Goal: Task Accomplishment & Management: Complete application form

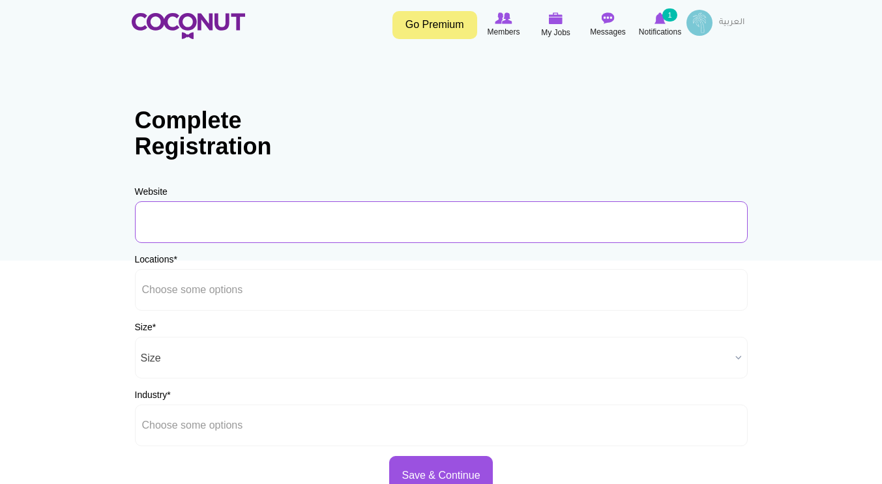
click at [280, 221] on input "URL" at bounding box center [441, 222] width 613 height 42
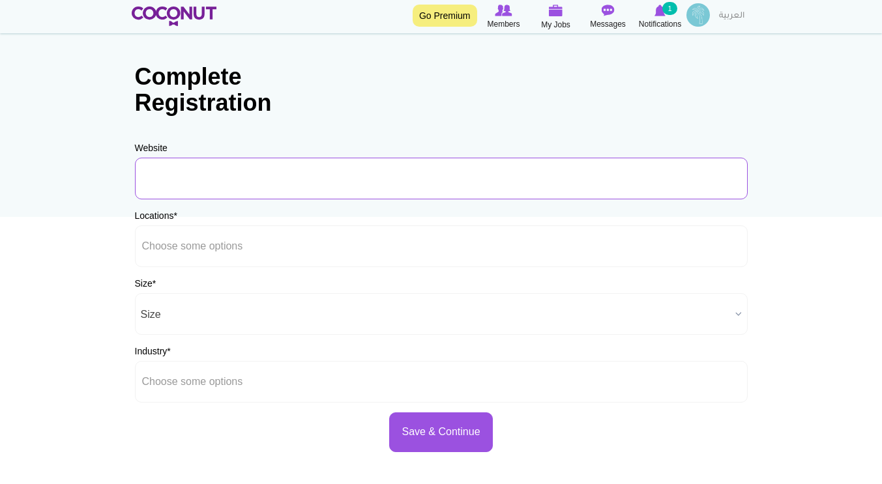
scroll to position [65, 0]
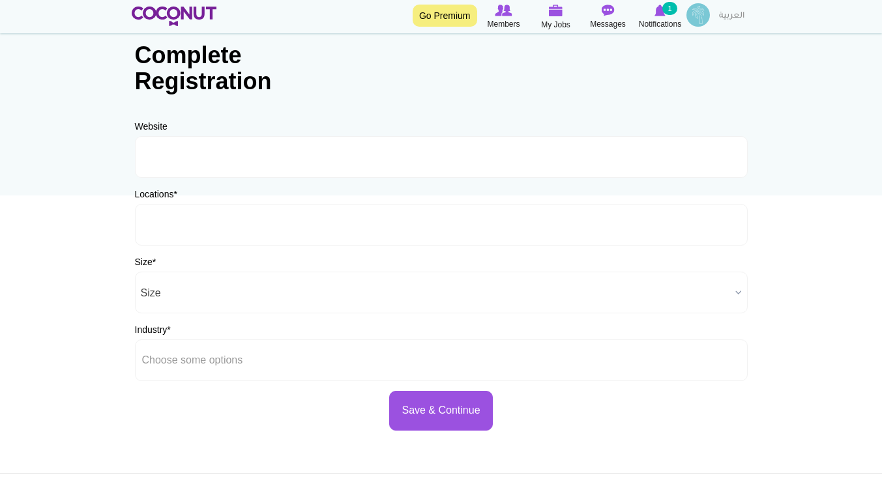
click at [280, 222] on ul at bounding box center [441, 225] width 613 height 42
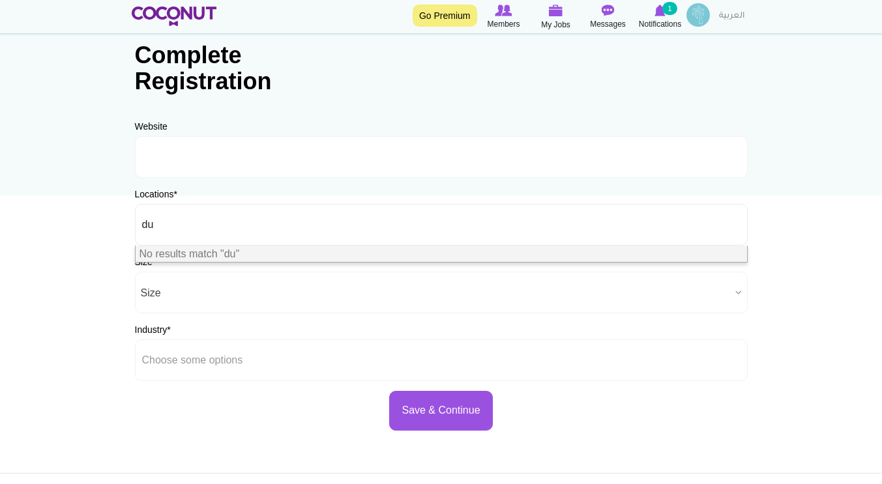
type input "d"
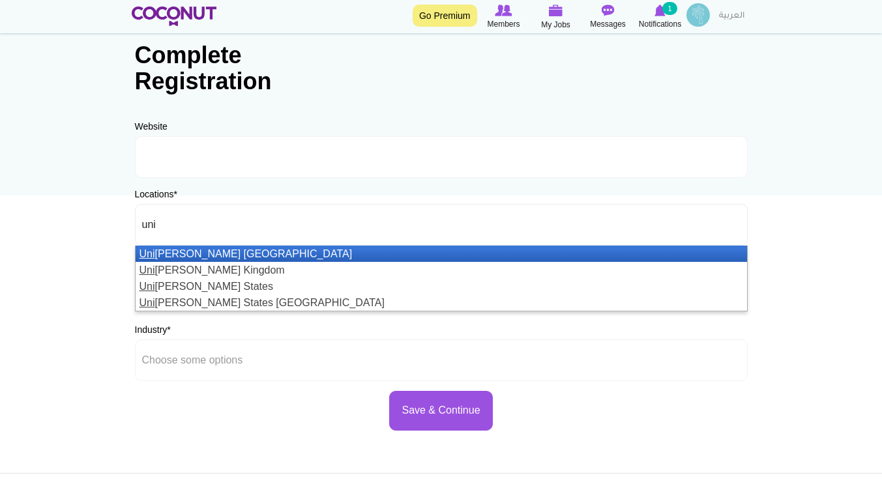
type input "uni"
click at [219, 249] on li "Uni ted Arab Emirates" at bounding box center [441, 254] width 611 height 16
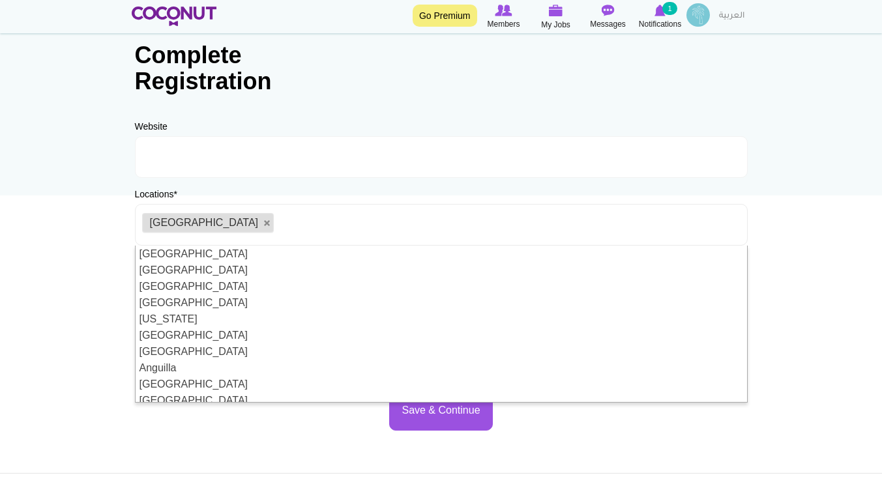
click at [80, 254] on body "Toggle navigation Go Premium Members My Jobs Post a Job Messages Notifications …" at bounding box center [441, 309] width 882 height 749
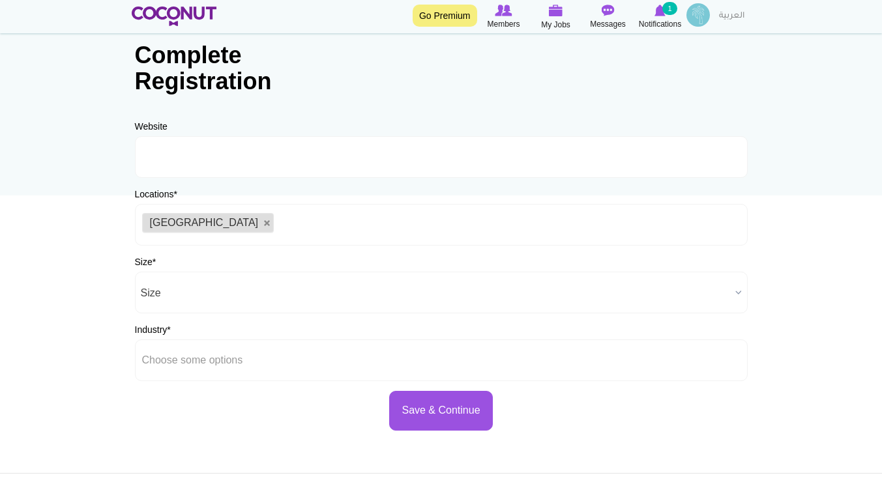
click at [179, 289] on span "Size" at bounding box center [435, 293] width 589 height 42
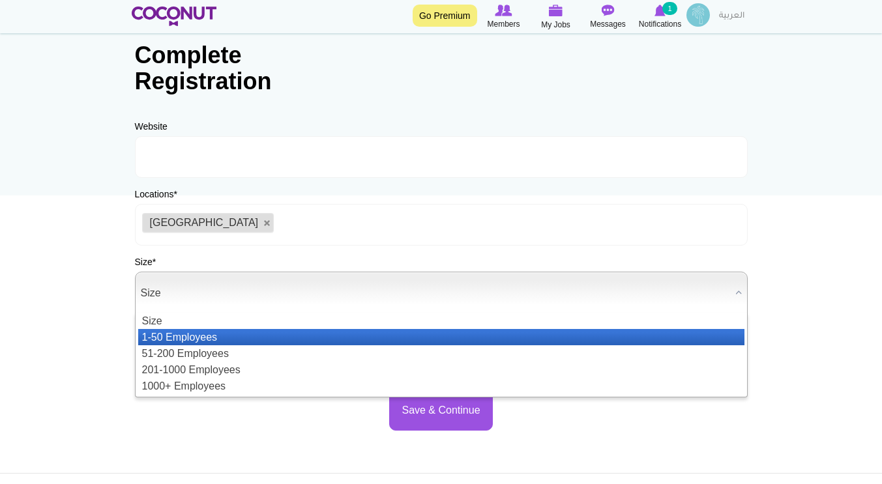
click at [192, 334] on li "1-50 Employees" at bounding box center [441, 337] width 606 height 16
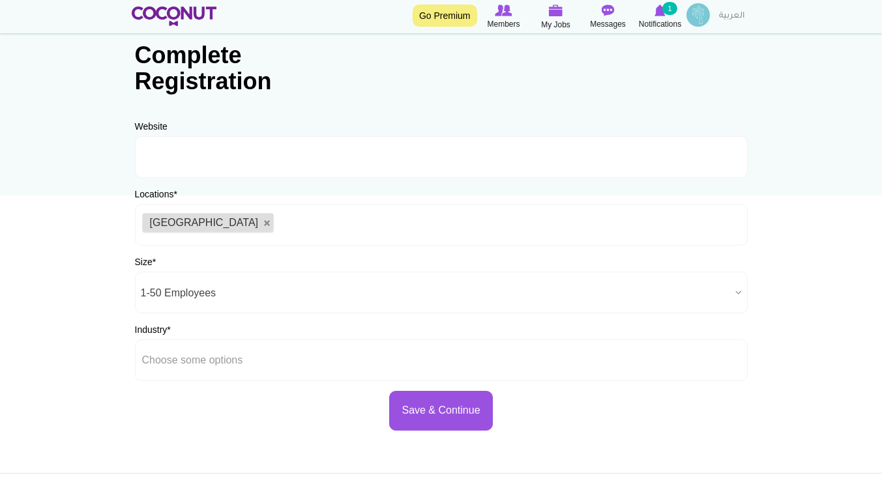
click at [101, 303] on body "Toggle navigation Go Premium Members My Jobs Post a Job Messages Notifications …" at bounding box center [441, 309] width 882 height 749
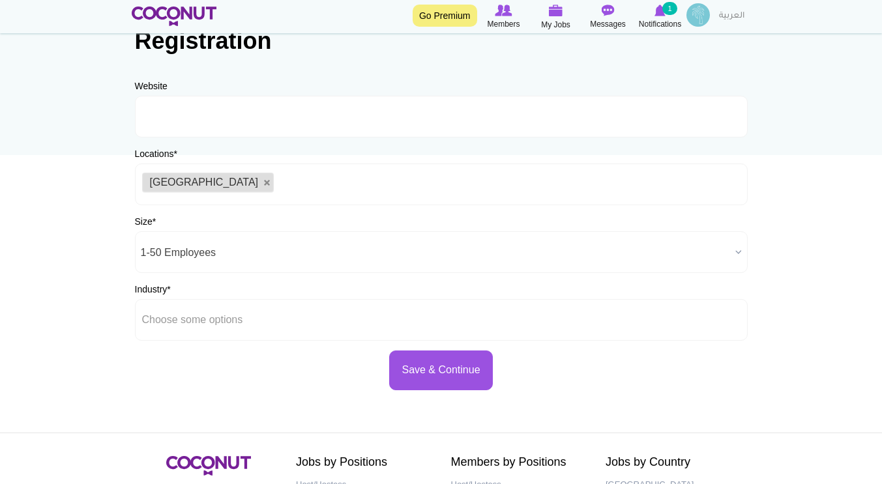
scroll to position [130, 0]
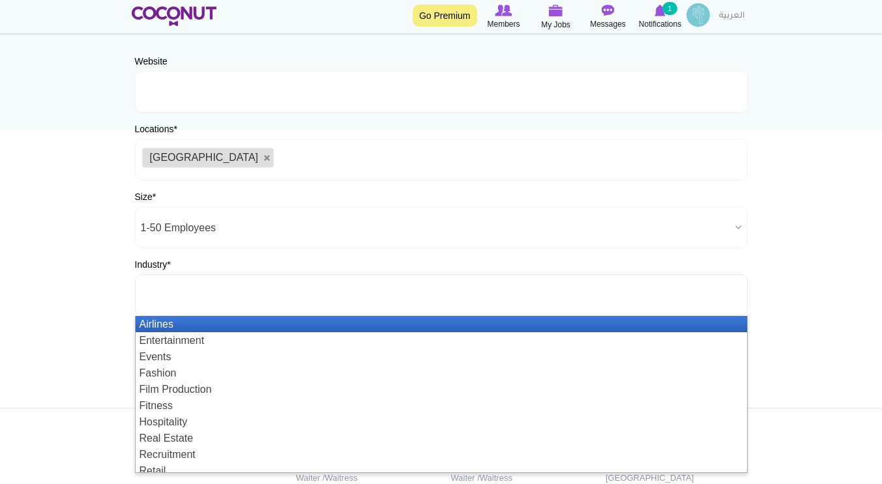
click at [184, 310] on ul at bounding box center [441, 295] width 613 height 42
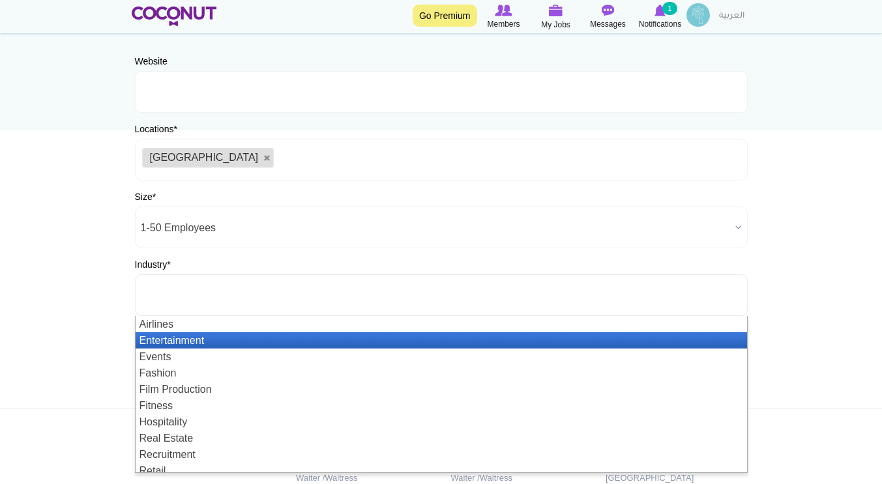
scroll to position [39, 0]
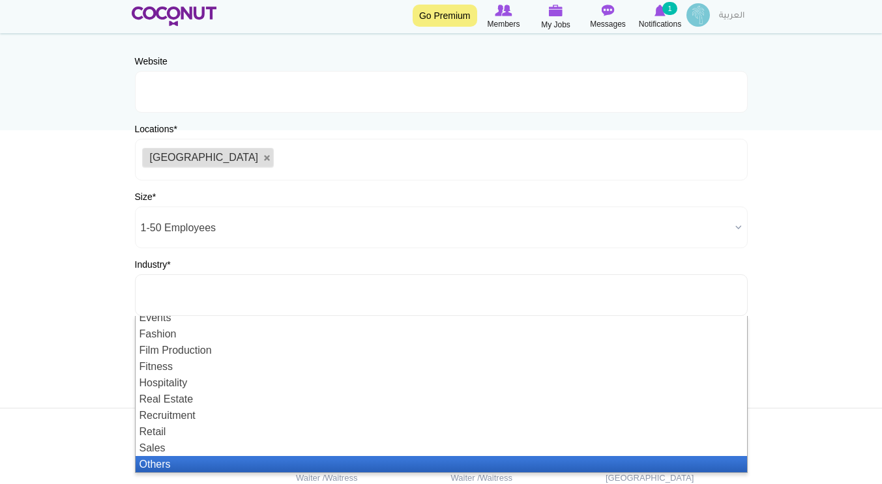
click at [183, 462] on li "Others" at bounding box center [441, 464] width 611 height 16
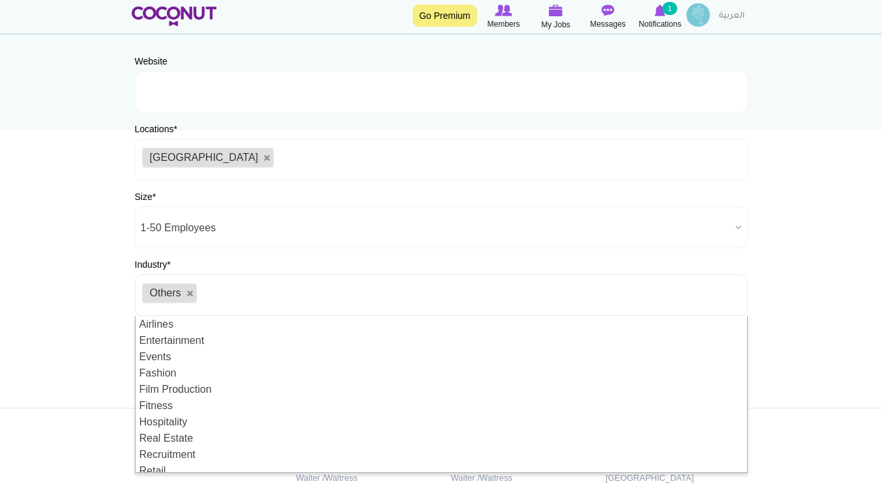
click at [98, 340] on body "Toggle navigation Go Premium Members My Jobs Post a Job Messages Notifications …" at bounding box center [441, 244] width 882 height 749
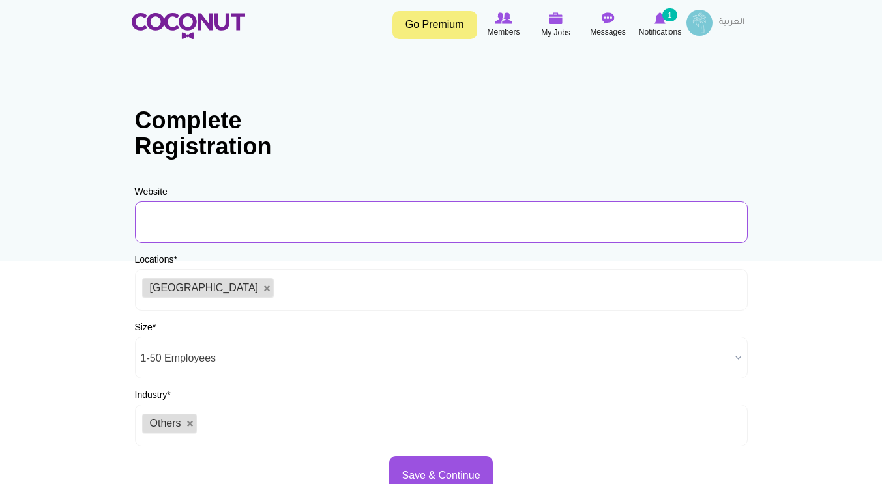
click at [202, 220] on input "URL" at bounding box center [441, 222] width 613 height 42
paste input "https://www.thevibestudios.ae/"
type input "https://www.thevibestudios.ae/"
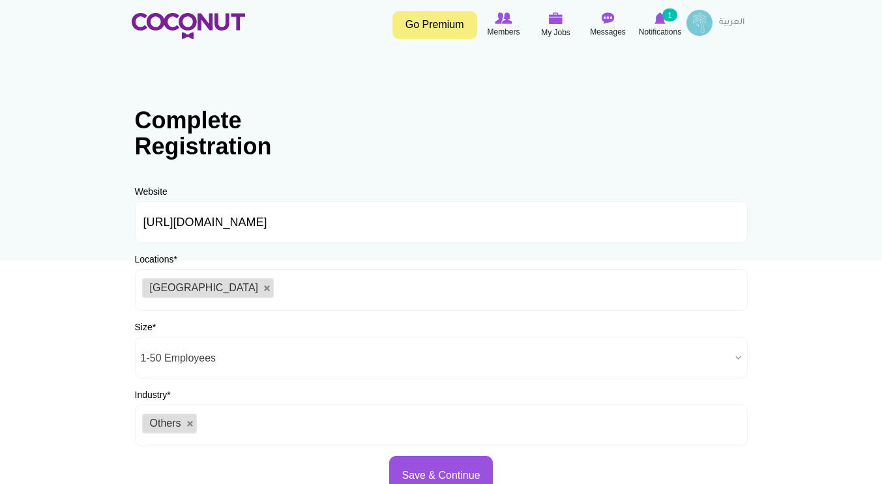
click at [468, 151] on div "Complete Registration Website https://www.thevibestudios.ae/ URL Should be http…" at bounding box center [441, 295] width 639 height 428
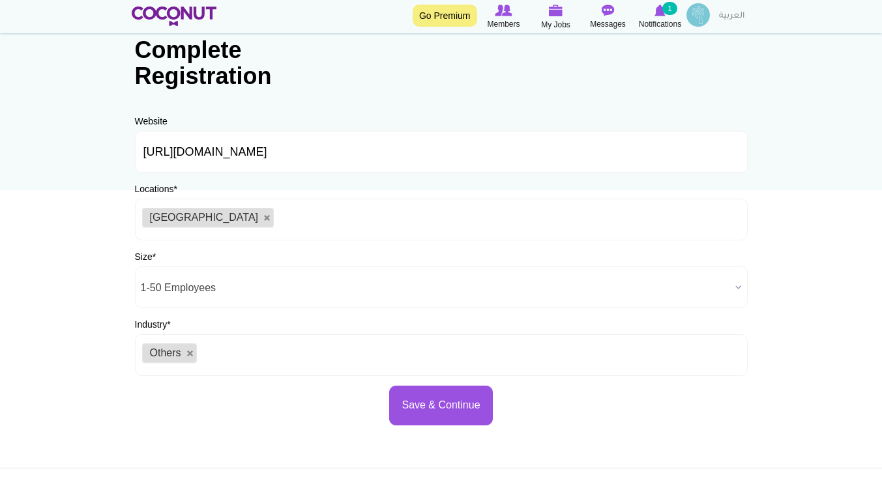
scroll to position [130, 0]
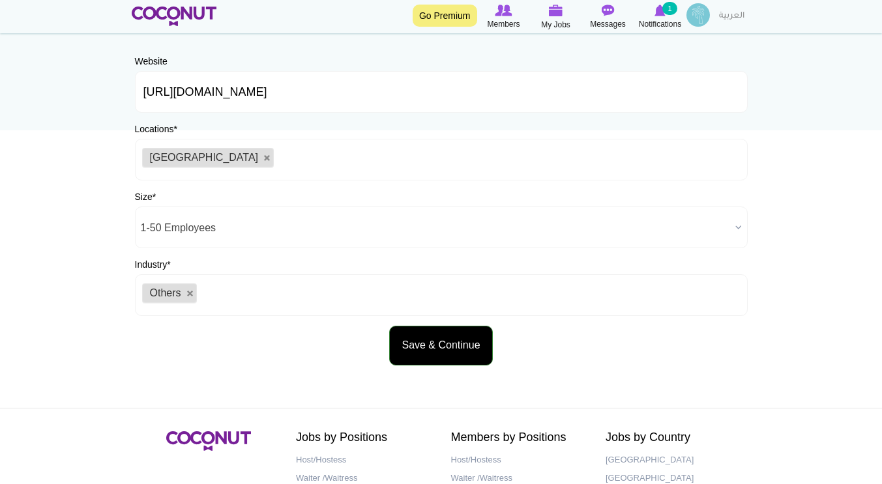
click at [451, 346] on button "Save & Continue" at bounding box center [440, 346] width 103 height 40
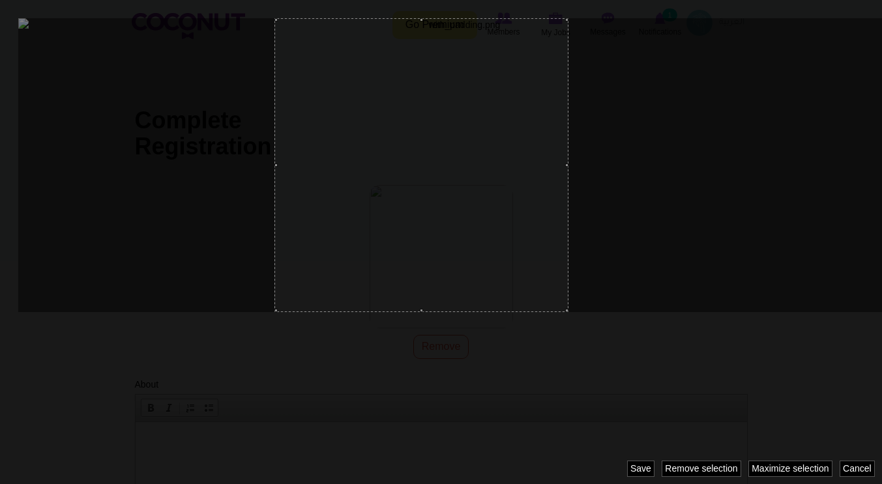
drag, startPoint x: 463, startPoint y: 200, endPoint x: 423, endPoint y: 229, distance: 49.9
click at [422, 228] on div at bounding box center [421, 165] width 294 height 294
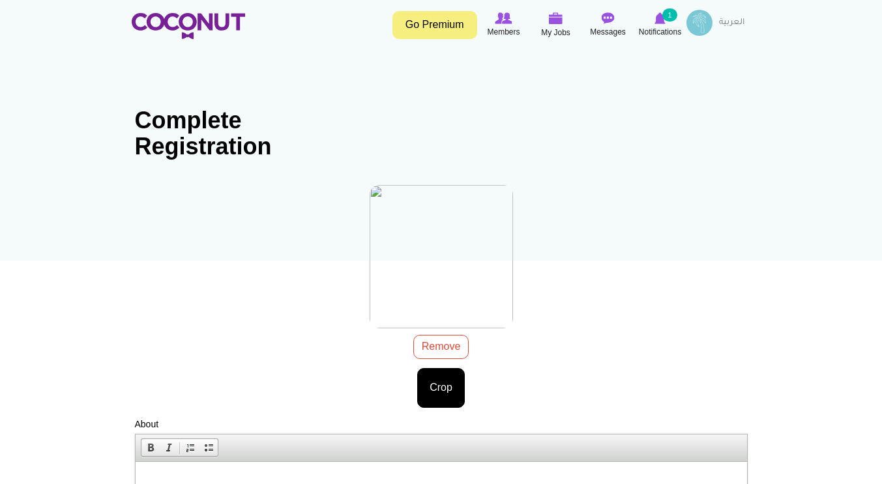
click at [444, 270] on img at bounding box center [441, 256] width 143 height 143
click at [444, 335] on div at bounding box center [441, 260] width 143 height 150
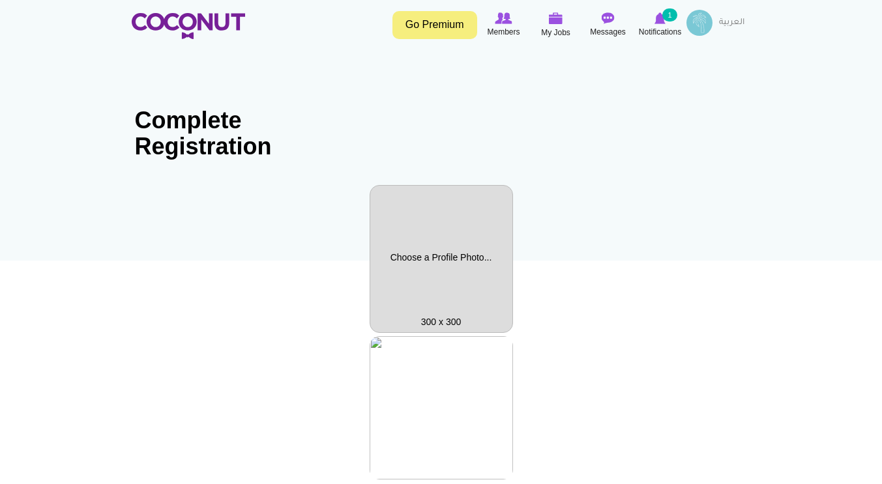
click at [442, 354] on div "with_padding.png 85.69 KB Remove Crop Image style: Cancel Maximize selection Re…" at bounding box center [441, 447] width 613 height 223
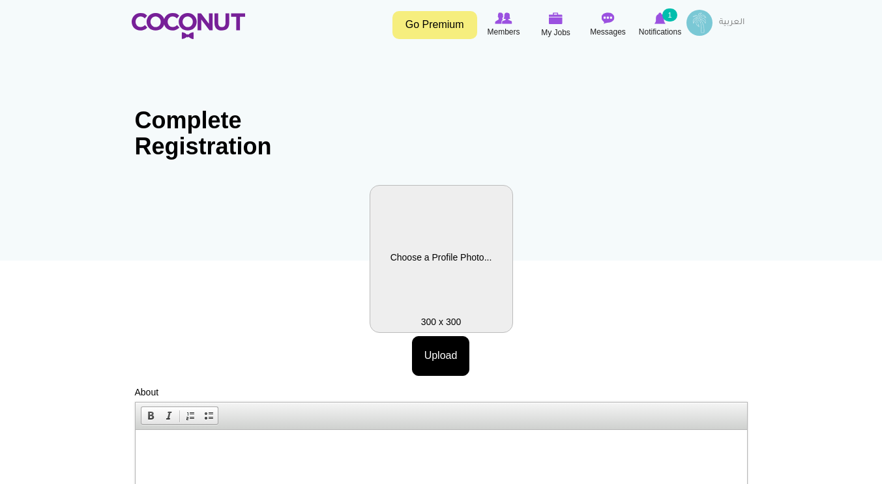
click at [432, 252] on label "Profile Picture" at bounding box center [441, 259] width 143 height 148
click at [431, 253] on label "Profile Picture" at bounding box center [441, 259] width 143 height 148
click at [437, 275] on label "Profile Picture" at bounding box center [441, 259] width 143 height 148
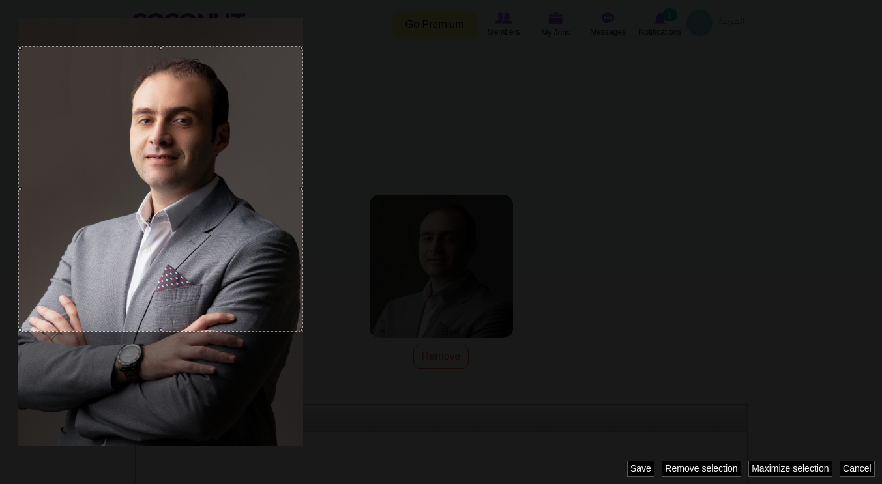
drag, startPoint x: 231, startPoint y: 295, endPoint x: 224, endPoint y: 242, distance: 53.9
click at [224, 242] on div at bounding box center [160, 188] width 285 height 285
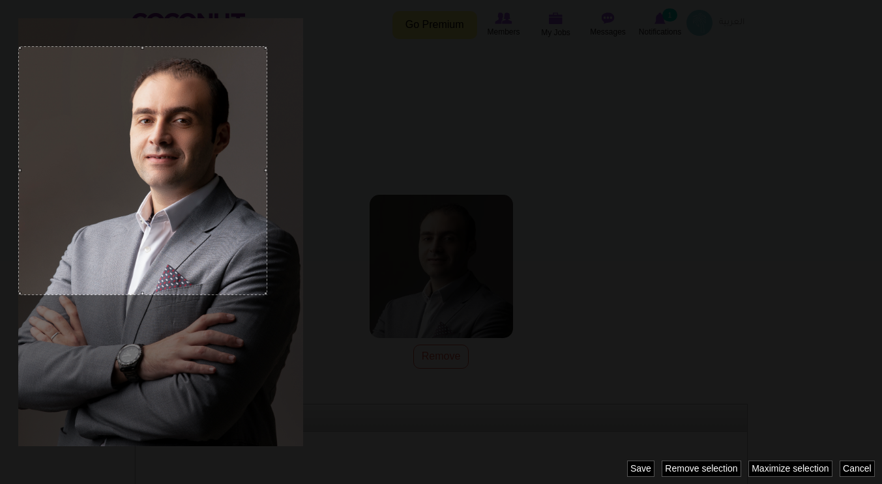
drag, startPoint x: 161, startPoint y: 329, endPoint x: 166, endPoint y: 295, distance: 34.2
click at [166, 295] on div at bounding box center [441, 242] width 882 height 484
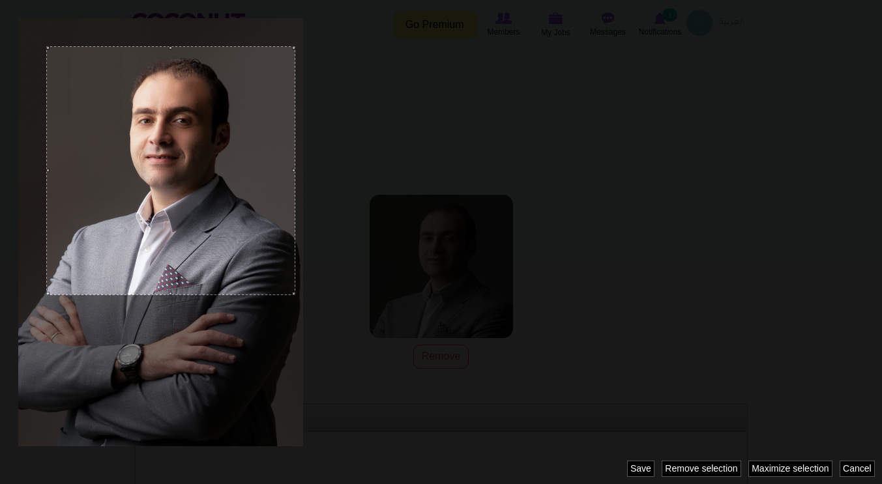
drag, startPoint x: 175, startPoint y: 253, endPoint x: 203, endPoint y: 253, distance: 28.0
click at [203, 253] on div at bounding box center [170, 170] width 249 height 249
click at [198, 248] on div at bounding box center [169, 168] width 249 height 249
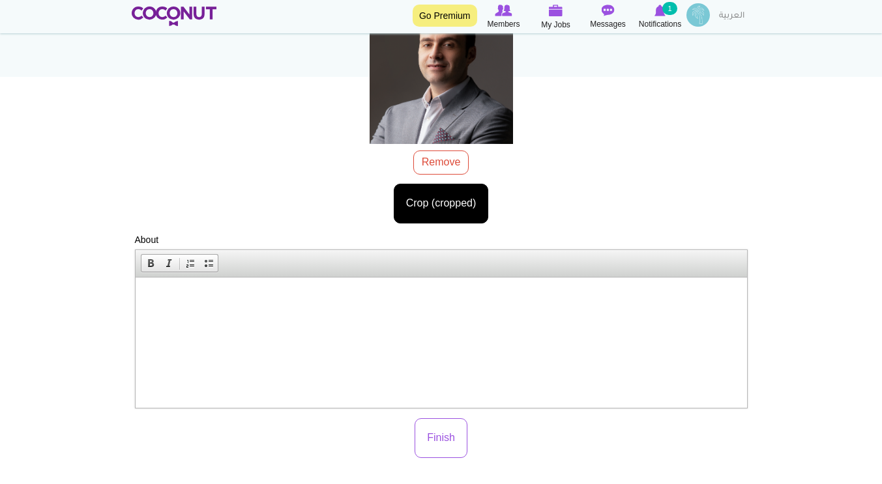
scroll to position [196, 0]
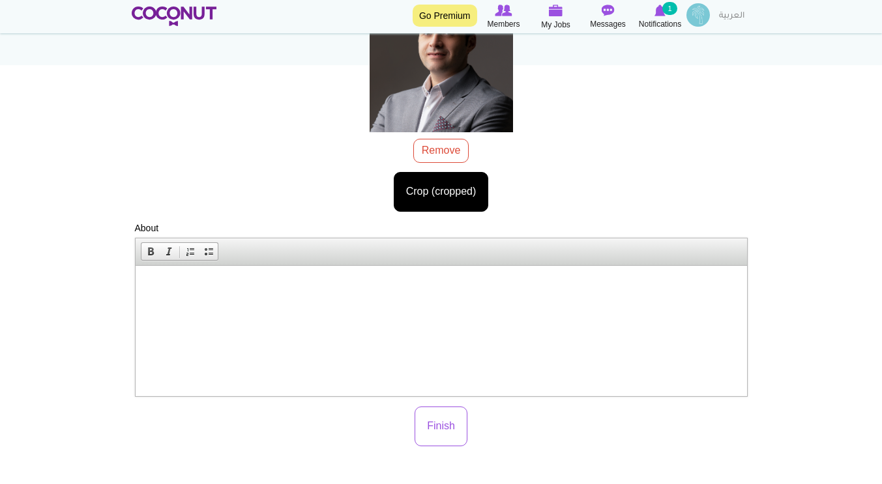
click at [281, 284] on p at bounding box center [440, 285] width 585 height 14
click at [303, 299] on span "Paste" at bounding box center [325, 296] width 69 height 16
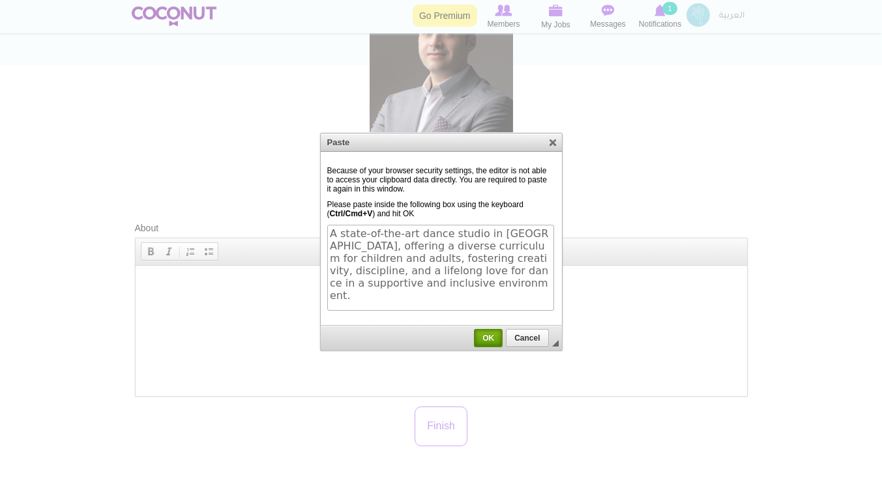
click at [484, 338] on span "OK" at bounding box center [488, 338] width 26 height 9
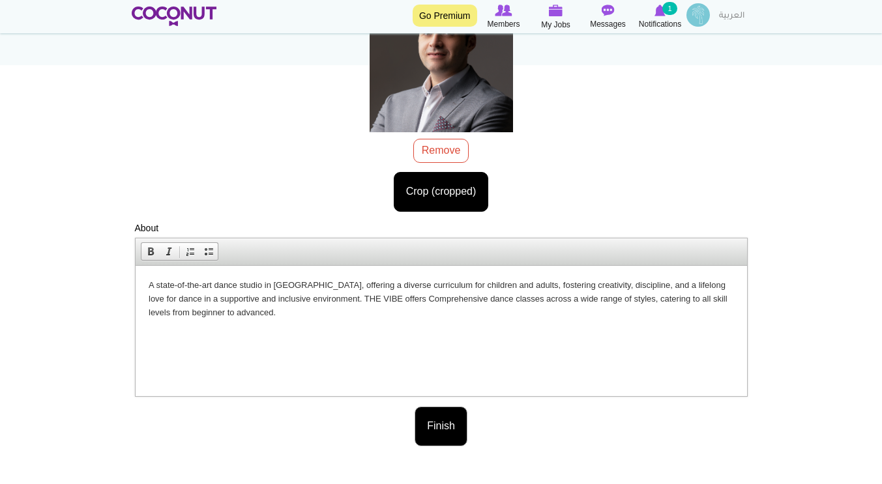
click at [437, 432] on button "Finish" at bounding box center [441, 427] width 53 height 40
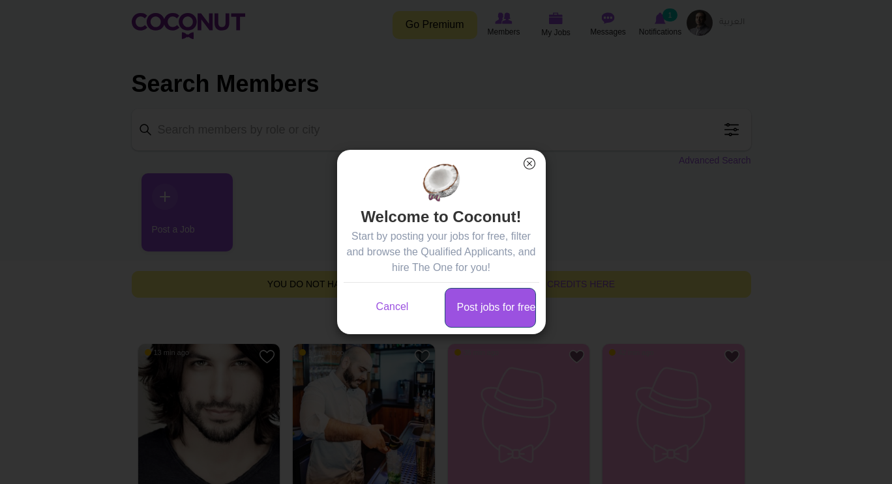
click at [493, 316] on link "Post jobs for free" at bounding box center [490, 308] width 91 height 40
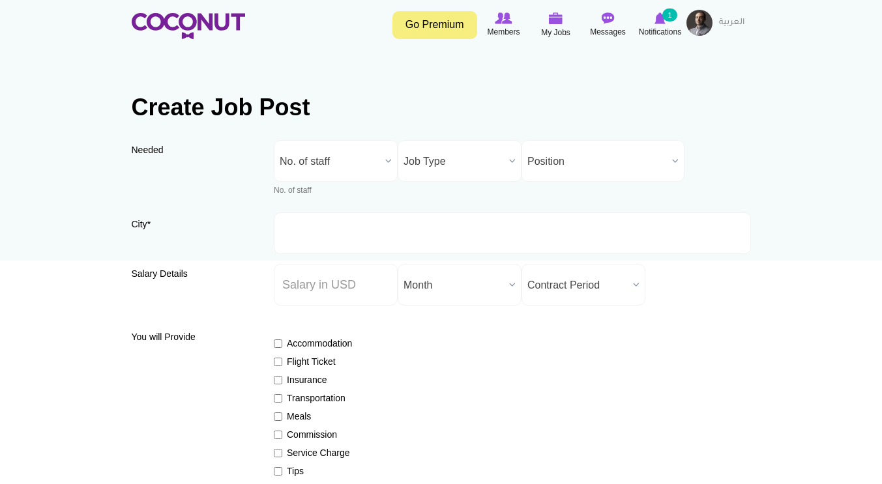
click at [347, 171] on span "No. of staff" at bounding box center [330, 162] width 100 height 42
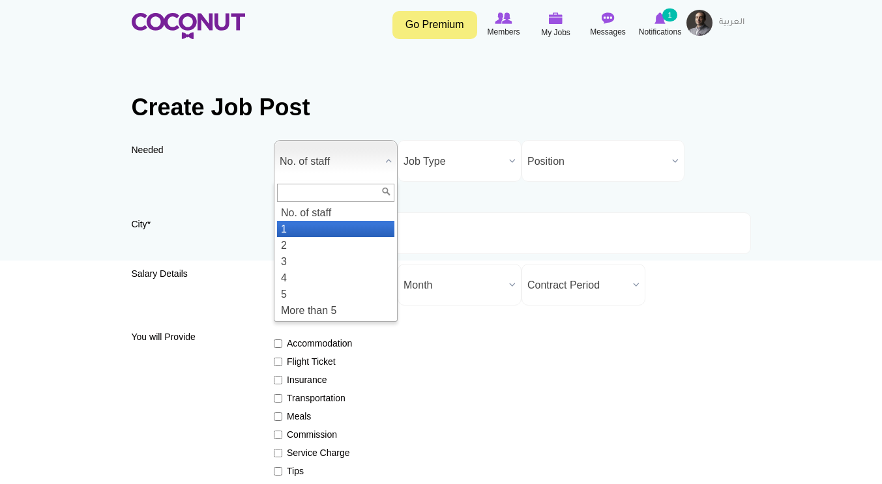
click at [335, 226] on li "1" at bounding box center [335, 229] width 117 height 16
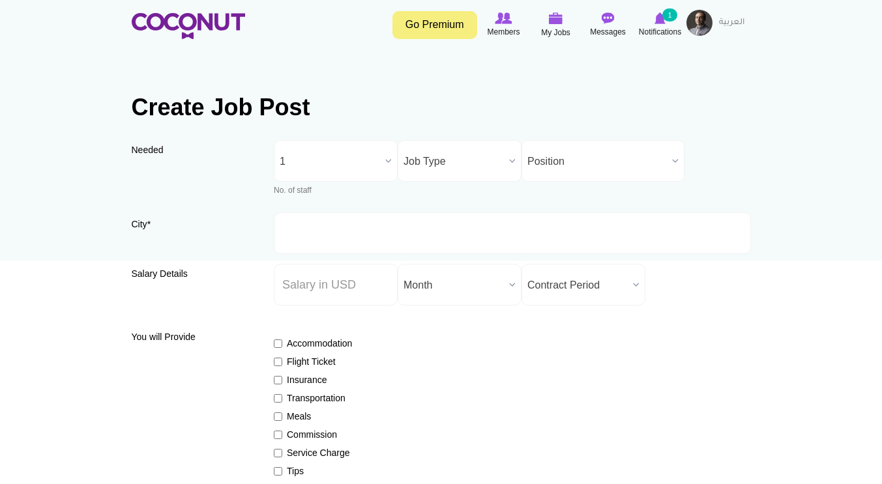
click at [439, 159] on span "Job Type" at bounding box center [453, 162] width 100 height 42
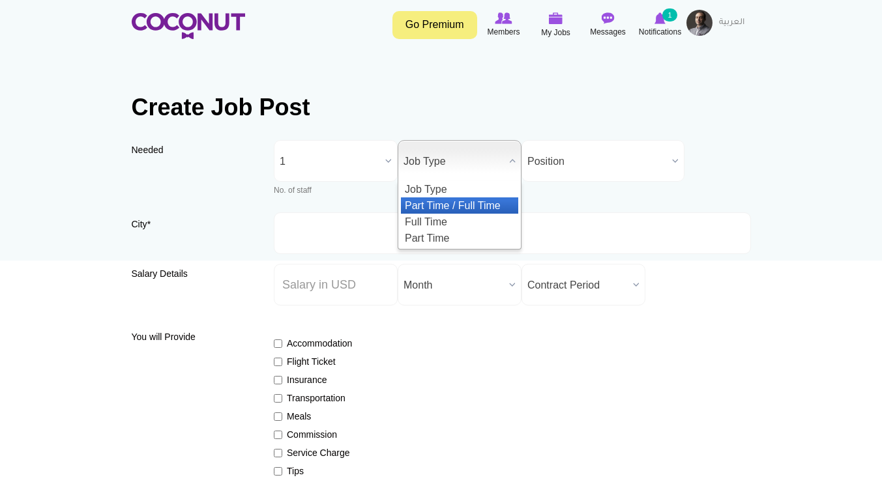
click at [455, 203] on li "Part Time / Full Time" at bounding box center [459, 206] width 117 height 16
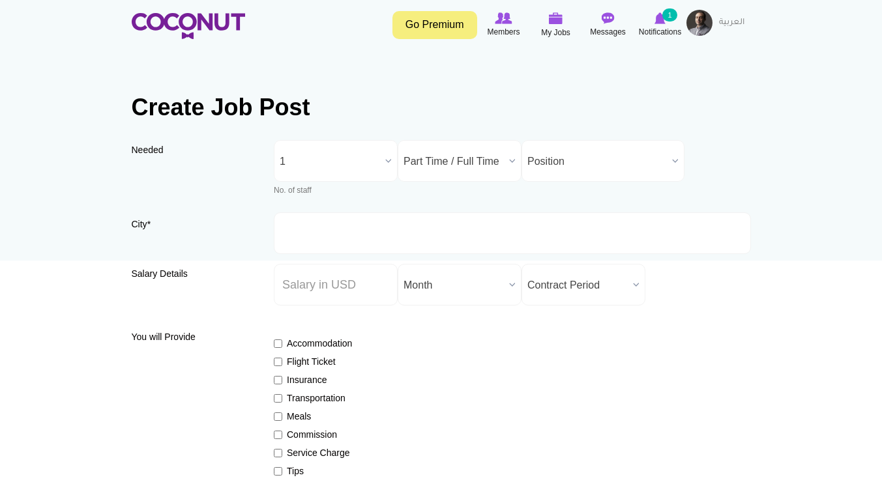
click at [559, 155] on span "Position" at bounding box center [596, 162] width 139 height 42
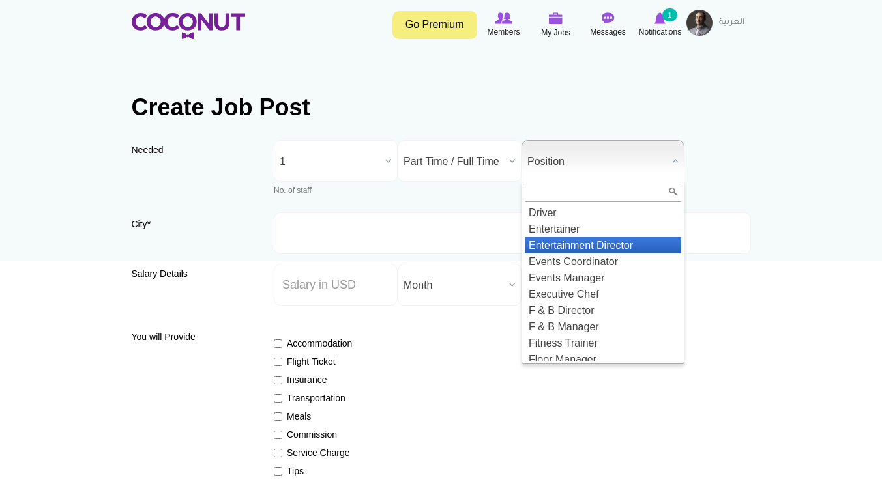
scroll to position [521, 0]
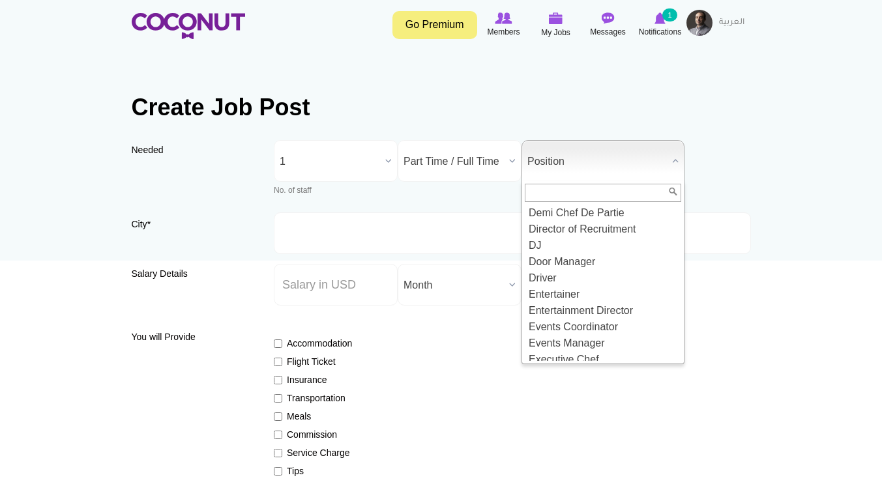
click at [562, 205] on li "Dancer" at bounding box center [603, 196] width 156 height 16
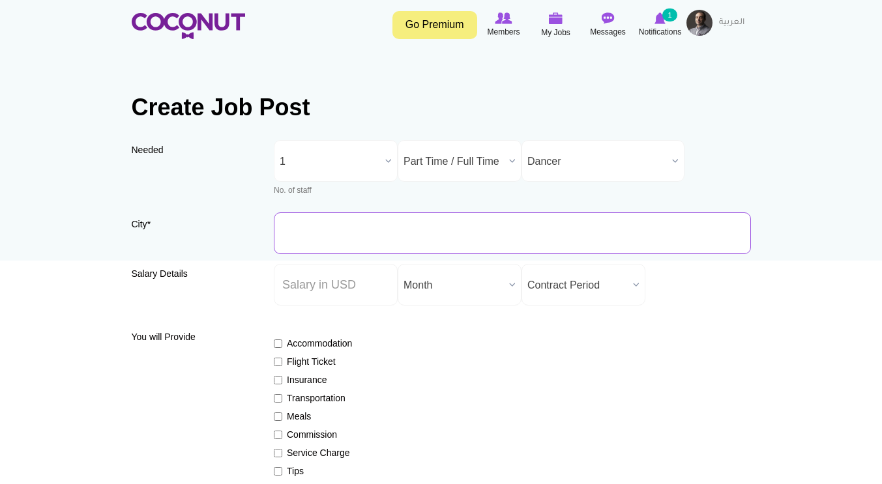
click at [342, 234] on input "City *" at bounding box center [512, 233] width 477 height 42
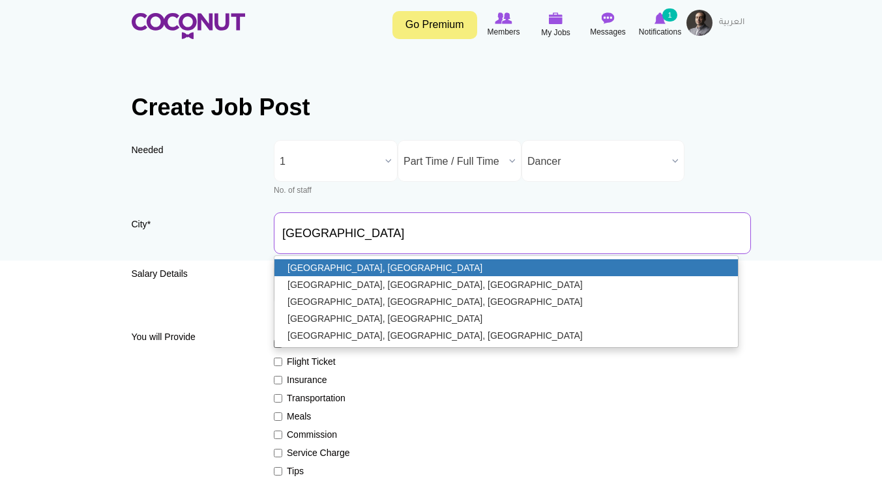
type input "Dubai, United Arab Emirates"
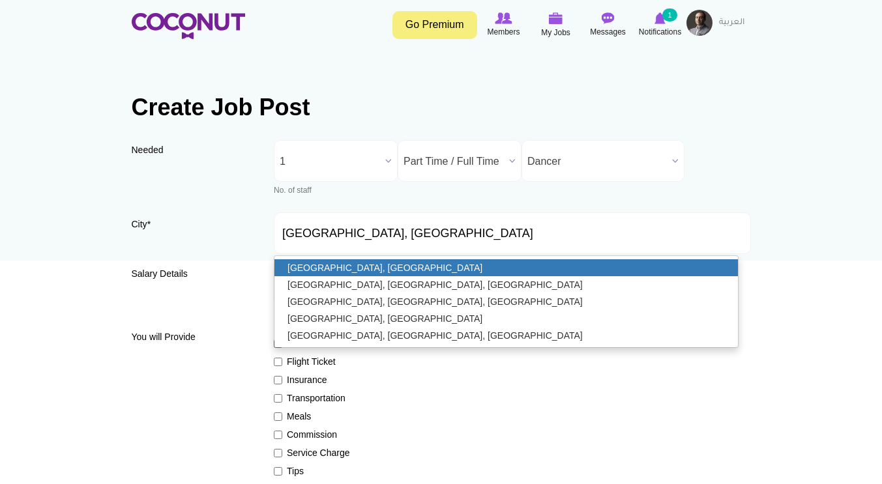
click at [361, 273] on link "[GEOGRAPHIC_DATA], [GEOGRAPHIC_DATA]" at bounding box center [505, 267] width 463 height 17
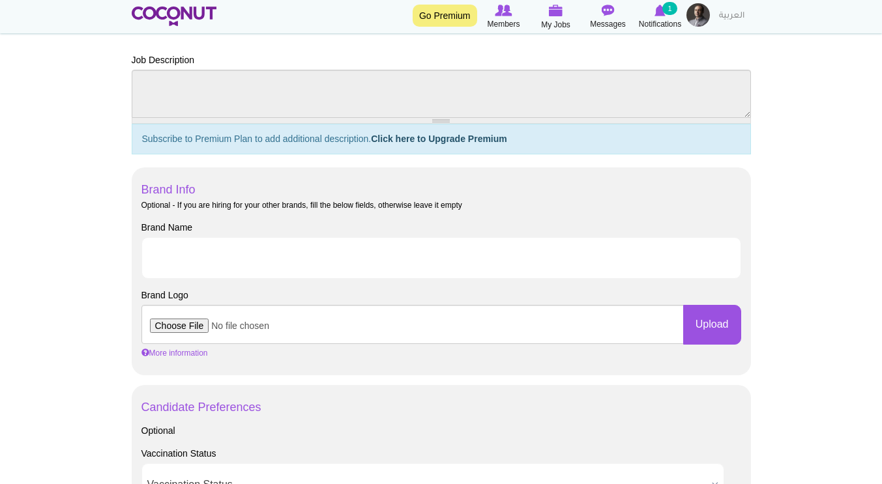
scroll to position [587, 0]
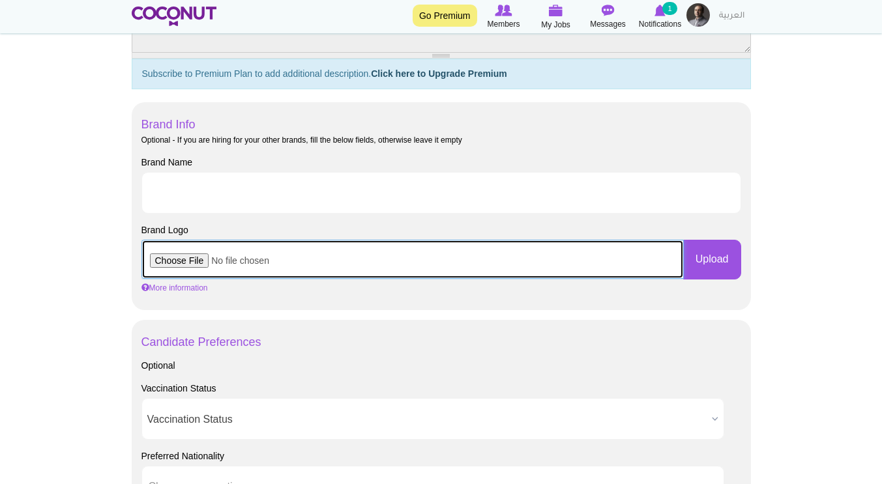
click at [186, 263] on input "file" at bounding box center [412, 259] width 542 height 39
type input "C:\fakepath\with_padding.png"
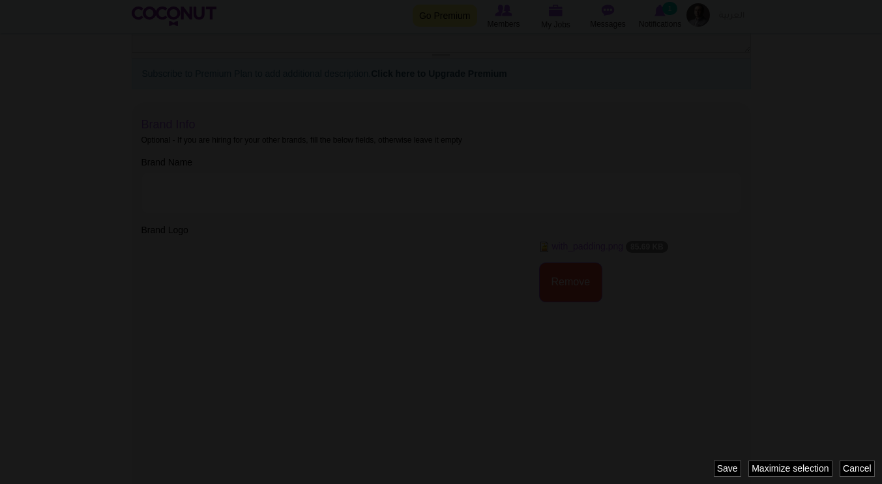
scroll to position [0, 0]
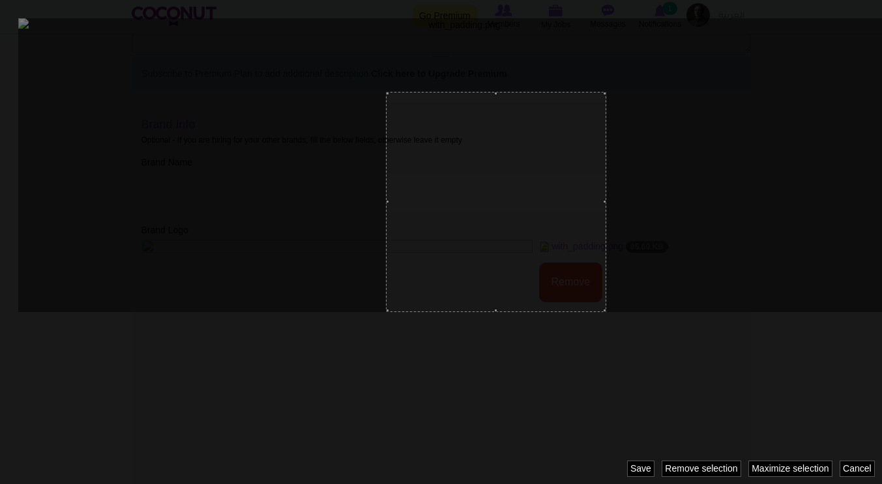
drag, startPoint x: 531, startPoint y: 237, endPoint x: 624, endPoint y: 256, distance: 95.6
click at [624, 256] on div at bounding box center [441, 242] width 882 height 484
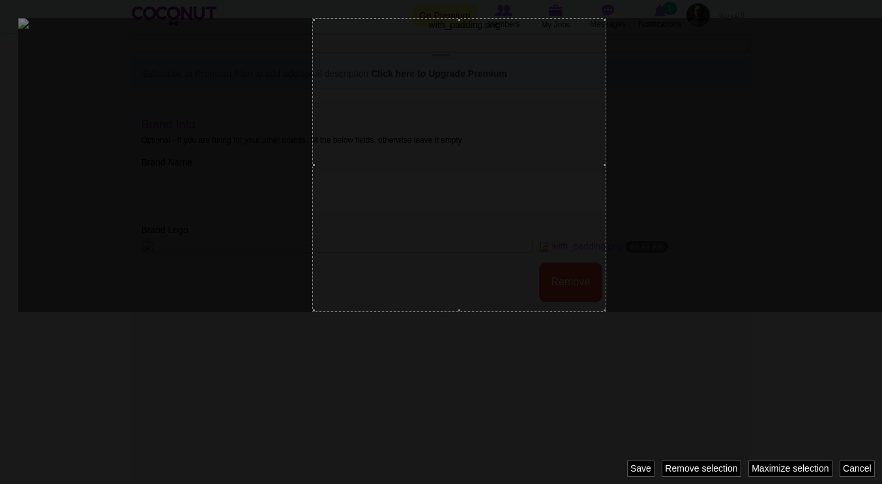
drag, startPoint x: 386, startPoint y: 94, endPoint x: 248, endPoint y: 35, distance: 149.8
click at [248, 35] on div at bounding box center [441, 242] width 882 height 484
drag, startPoint x: 316, startPoint y: 162, endPoint x: 80, endPoint y: 167, distance: 236.0
click at [80, 167] on div at bounding box center [441, 242] width 882 height 484
drag, startPoint x: 604, startPoint y: 168, endPoint x: 705, endPoint y: 161, distance: 101.9
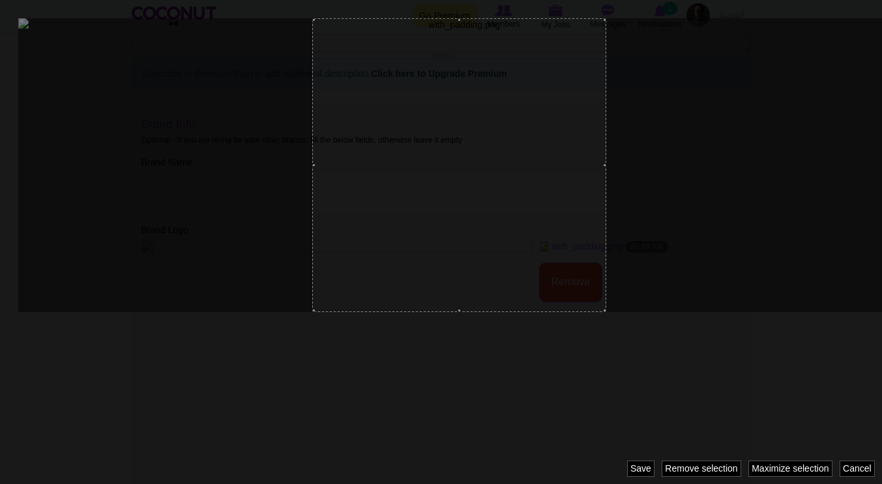
click at [705, 161] on div at bounding box center [441, 242] width 882 height 484
click at [775, 469] on link "Maximize selection" at bounding box center [790, 469] width 84 height 16
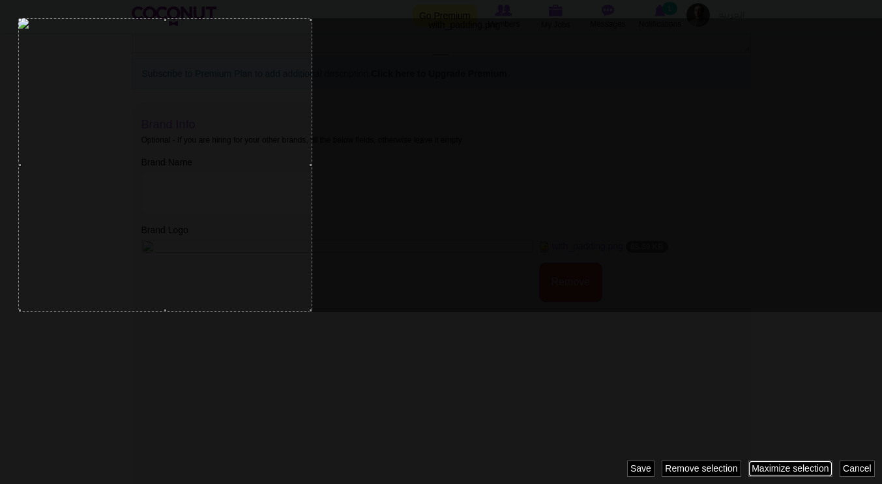
drag, startPoint x: 566, startPoint y: 217, endPoint x: 235, endPoint y: 218, distance: 331.8
click at [235, 218] on div at bounding box center [165, 165] width 294 height 294
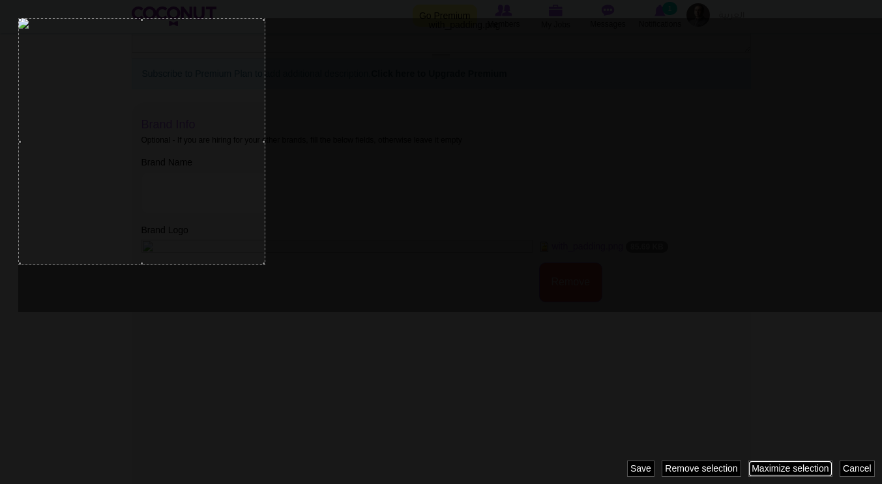
drag, startPoint x: 310, startPoint y: 162, endPoint x: 265, endPoint y: 173, distance: 46.3
click at [265, 173] on div at bounding box center [441, 242] width 882 height 484
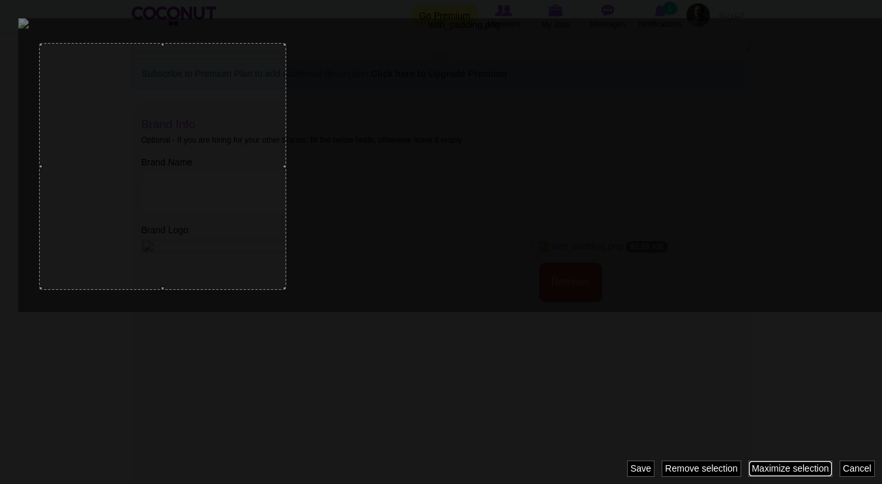
drag, startPoint x: 198, startPoint y: 181, endPoint x: 219, endPoint y: 205, distance: 31.9
click at [219, 205] on div at bounding box center [162, 166] width 247 height 247
click at [277, 164] on div at bounding box center [441, 242] width 882 height 484
click at [203, 170] on div at bounding box center [164, 163] width 238 height 238
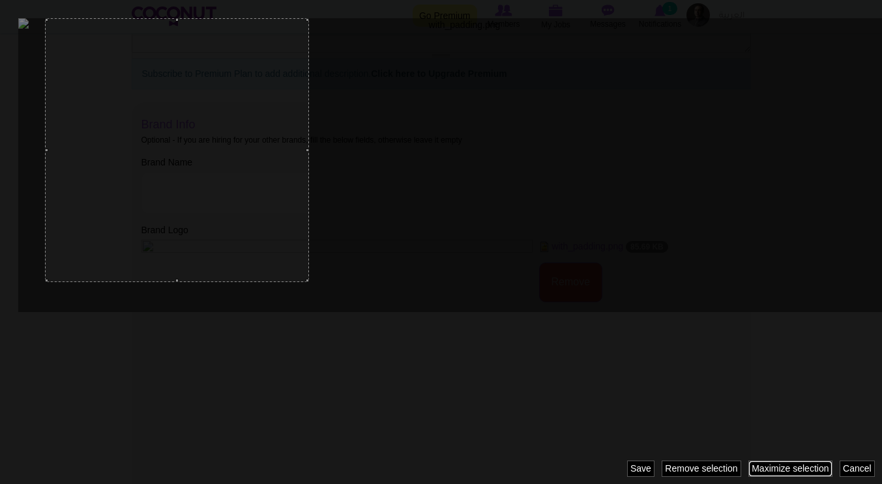
drag, startPoint x: 279, startPoint y: 48, endPoint x: 452, endPoint y: 29, distance: 174.3
click at [452, 29] on div at bounding box center [441, 242] width 882 height 484
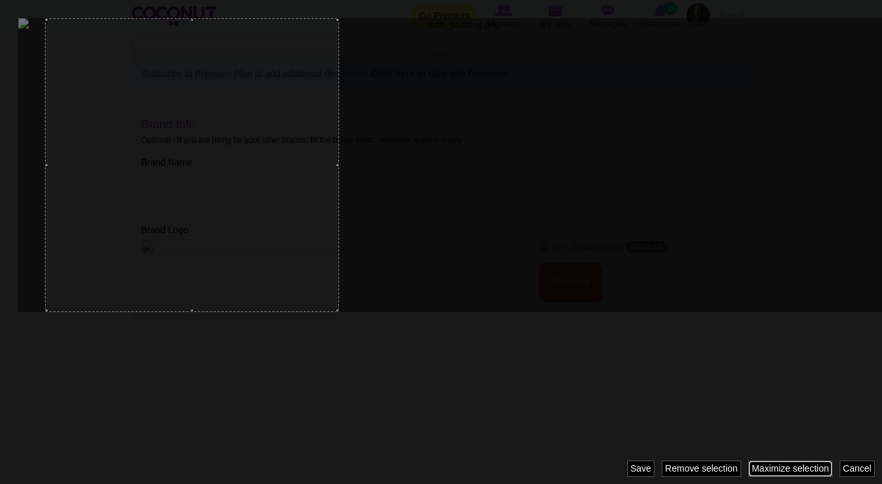
drag, startPoint x: 303, startPoint y: 151, endPoint x: 520, endPoint y: 160, distance: 217.3
click at [520, 160] on div at bounding box center [441, 242] width 882 height 484
click at [863, 460] on div at bounding box center [441, 242] width 882 height 484
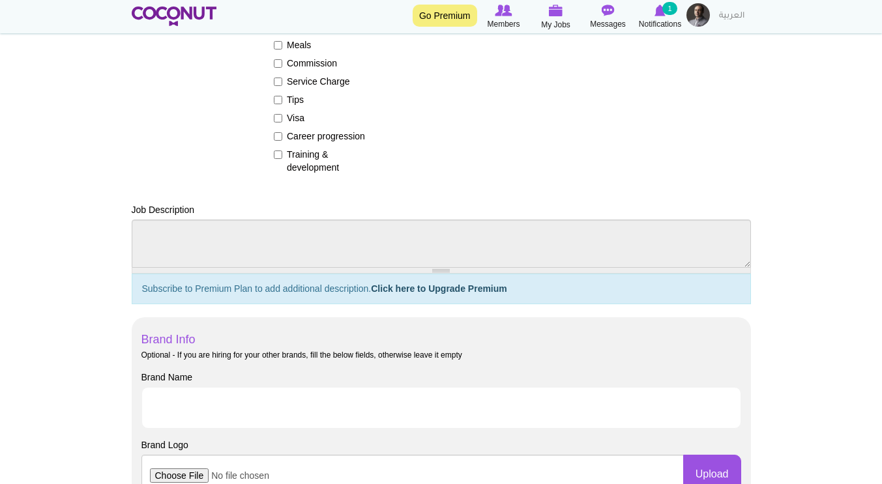
scroll to position [456, 0]
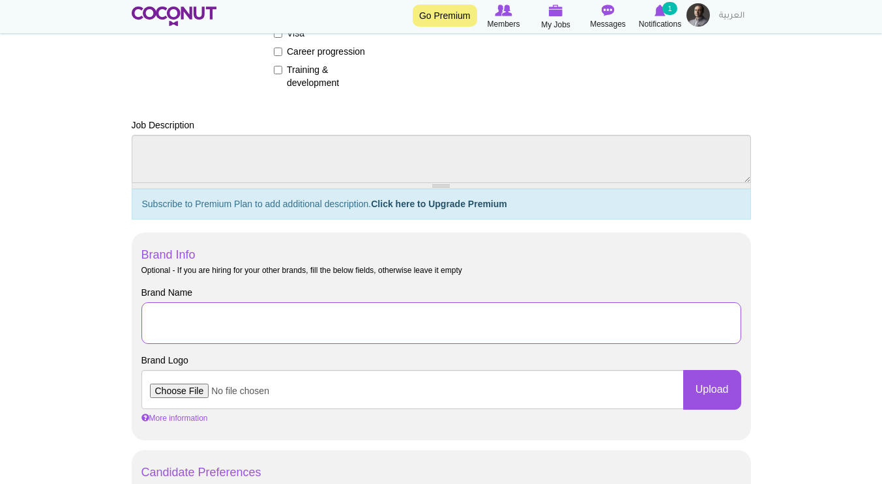
click at [235, 312] on input "Brand Name" at bounding box center [441, 323] width 600 height 42
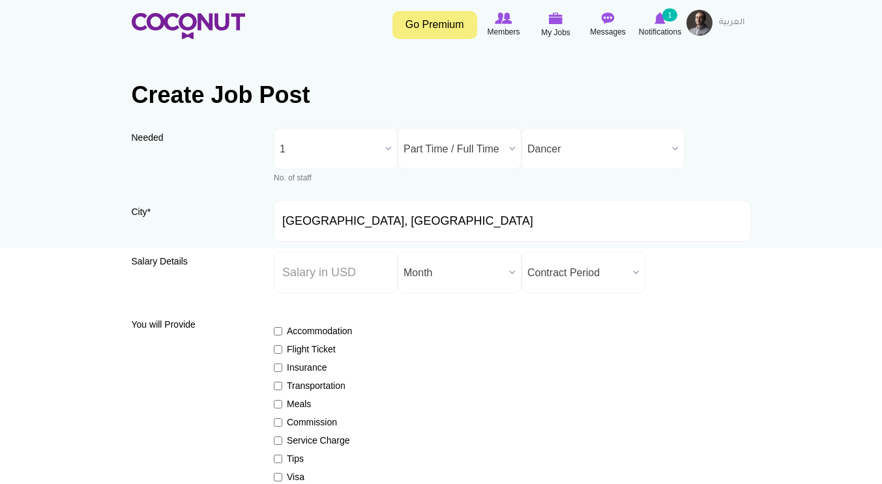
scroll to position [0, 0]
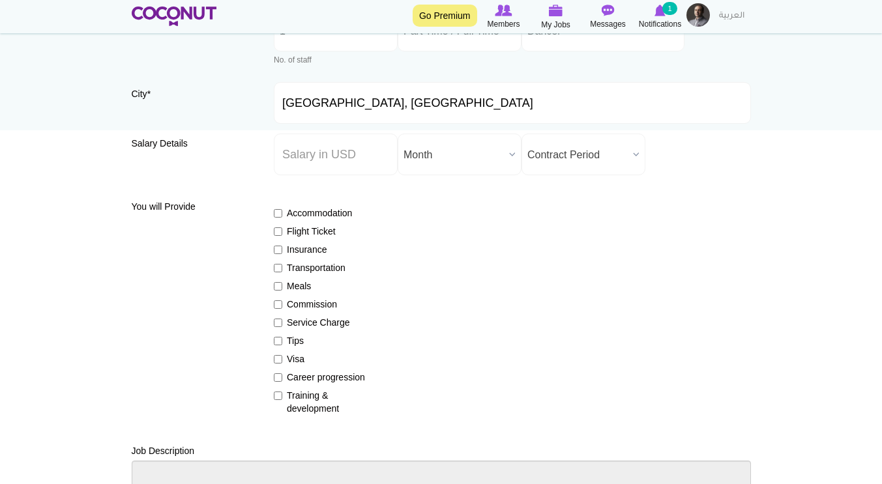
click at [284, 252] on label "Insurance" at bounding box center [321, 249] width 95 height 13
click at [282, 252] on input "Insurance" at bounding box center [278, 250] width 8 height 8
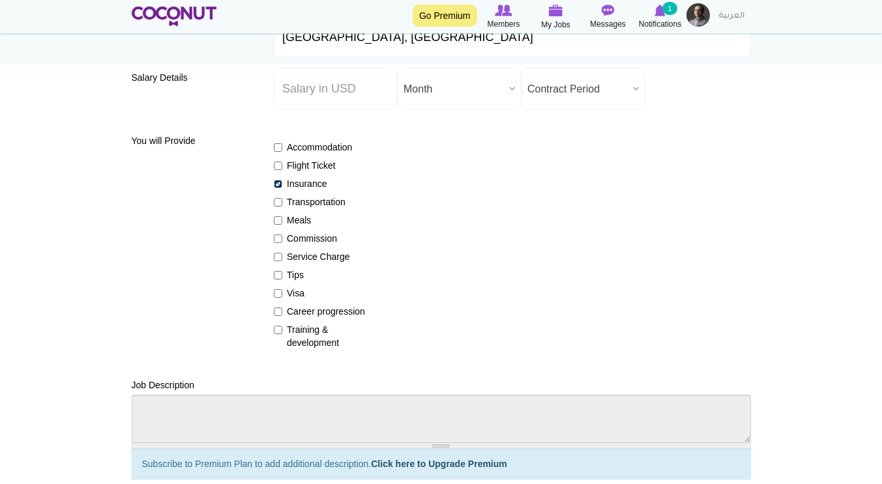
scroll to position [261, 0]
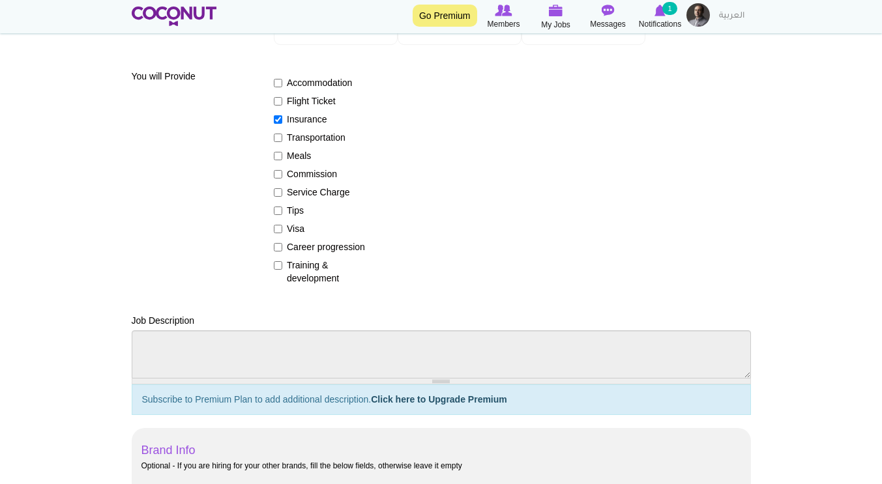
click at [285, 113] on label "Insurance" at bounding box center [321, 119] width 95 height 13
click at [282, 115] on input "Insurance" at bounding box center [278, 119] width 8 height 8
checkbox input "false"
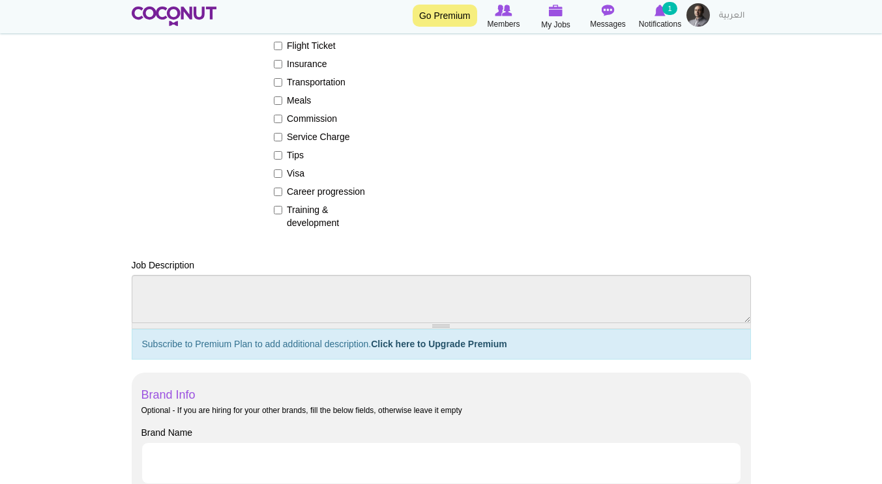
scroll to position [391, 0]
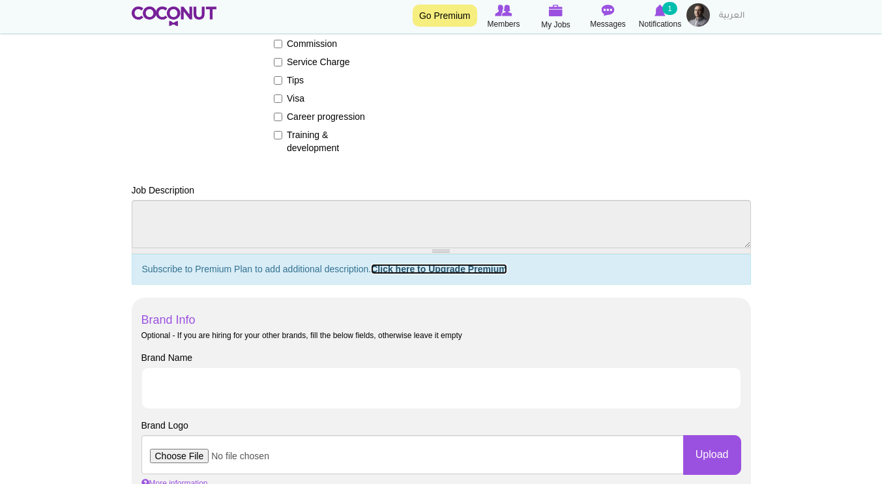
click at [447, 271] on link "Click here to Upgrade Premium" at bounding box center [439, 269] width 136 height 10
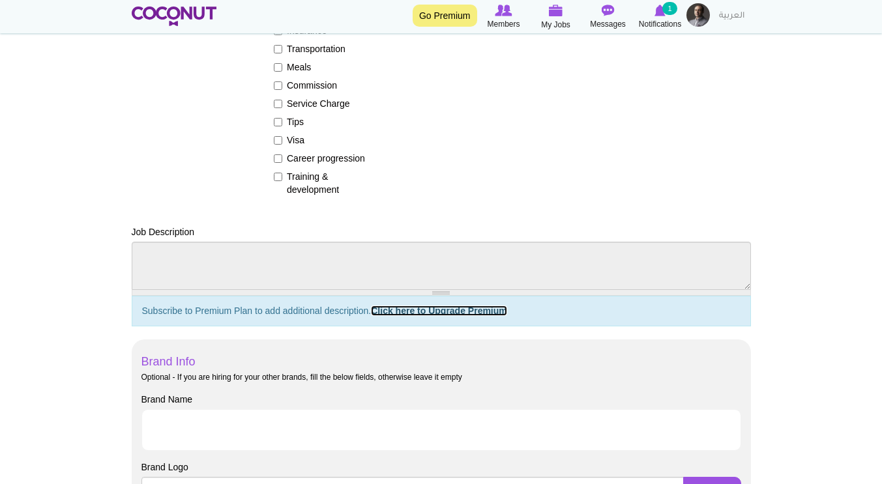
scroll to position [326, 0]
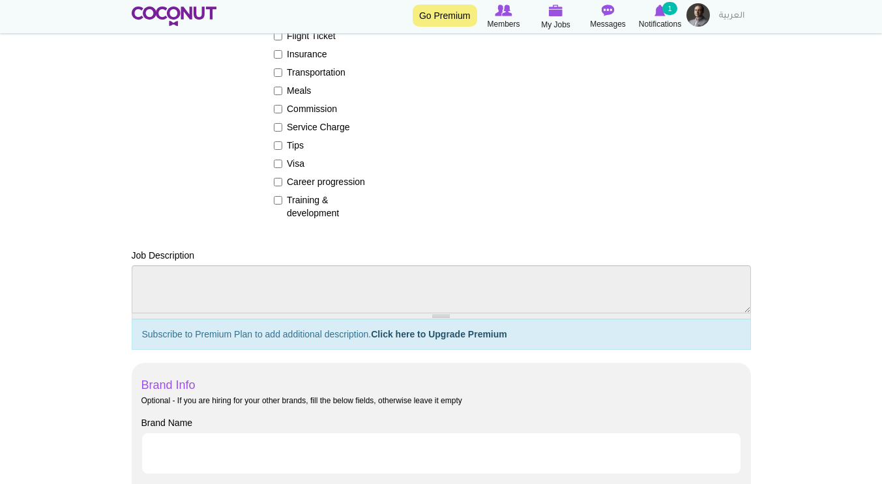
click at [278, 332] on h5 "Subscribe to Premium Plan to add additional description. Click here to Upgrade …" at bounding box center [441, 334] width 619 height 31
drag, startPoint x: 278, startPoint y: 332, endPoint x: 114, endPoint y: 332, distance: 163.6
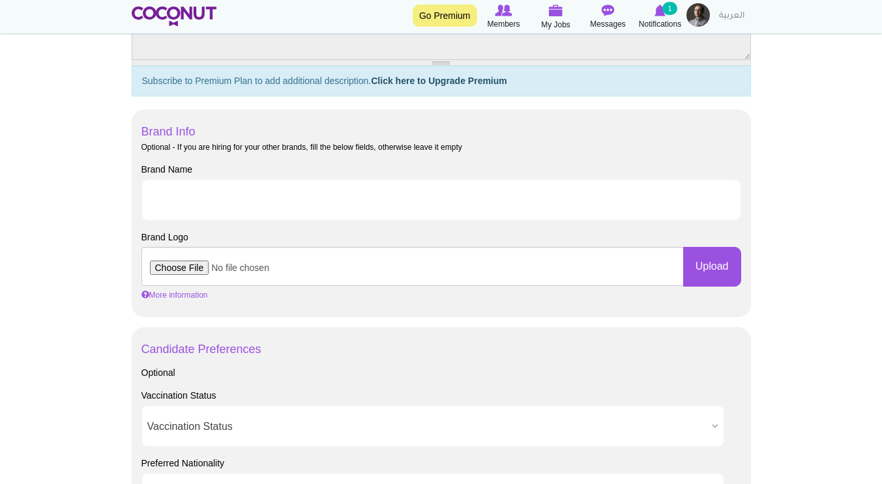
scroll to position [587, 0]
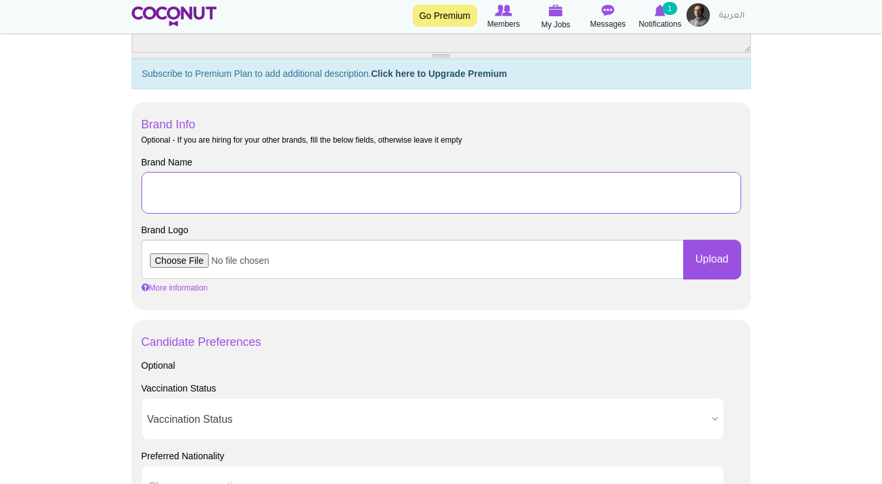
click at [259, 186] on input "Brand Name" at bounding box center [441, 193] width 600 height 42
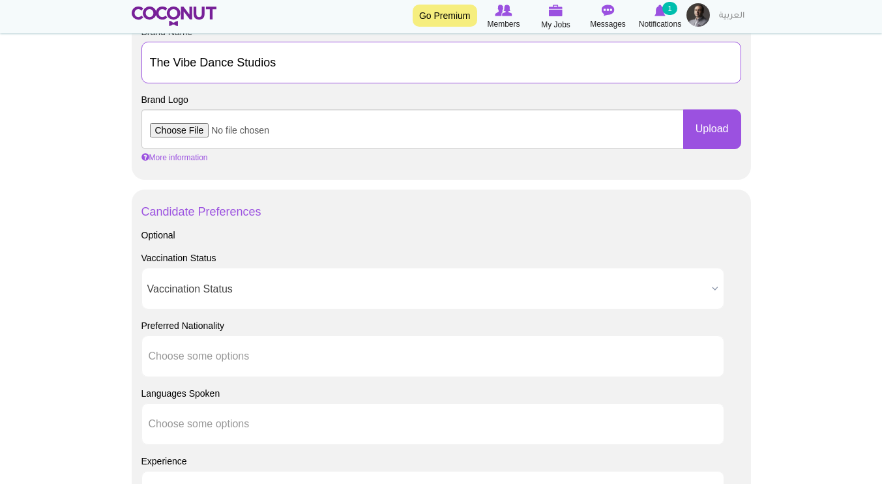
type input "The Vibe Dance Studios"
click at [325, 290] on span "Vaccination Status" at bounding box center [426, 290] width 559 height 42
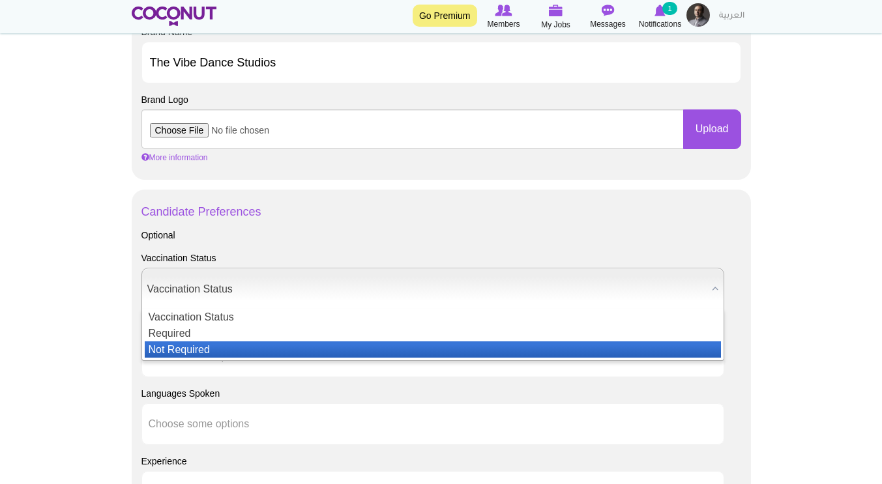
click at [290, 347] on li "Not Required" at bounding box center [433, 350] width 576 height 16
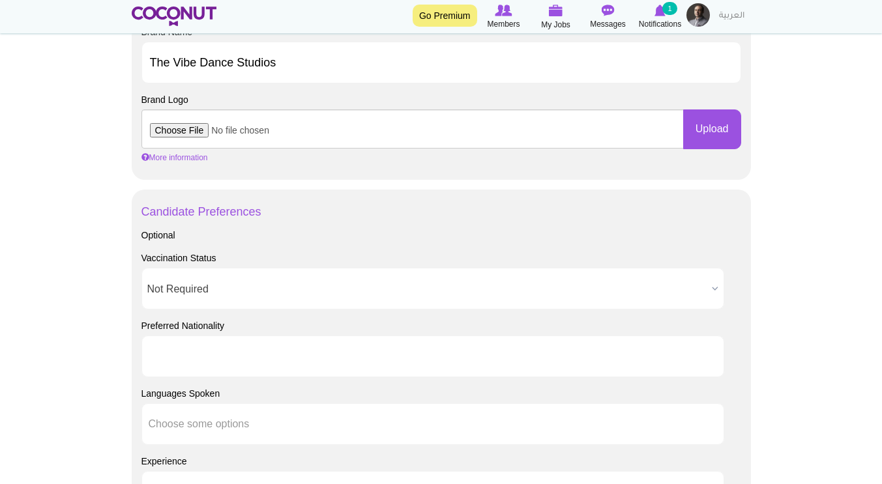
click at [275, 353] on ul at bounding box center [432, 357] width 583 height 42
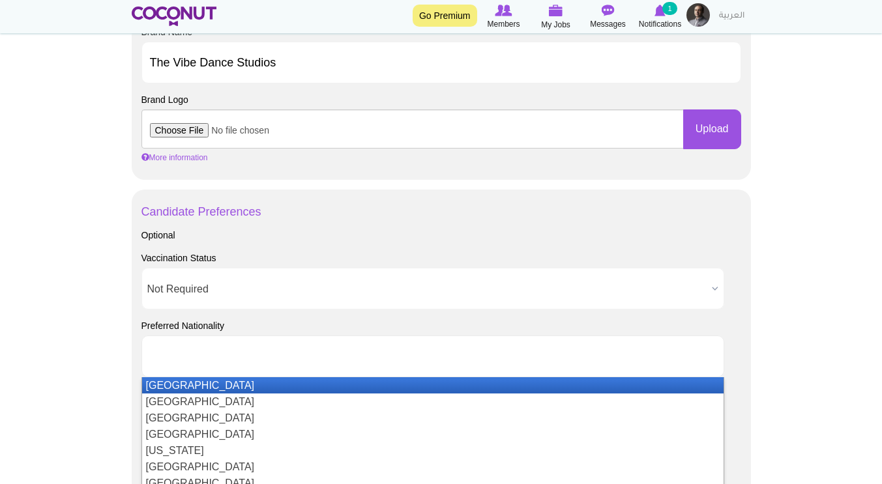
click at [134, 347] on div "Candidate Preferences Optional Vaccination Status Vaccination Status Required N…" at bounding box center [441, 492] width 619 height 604
type input "Choose some options"
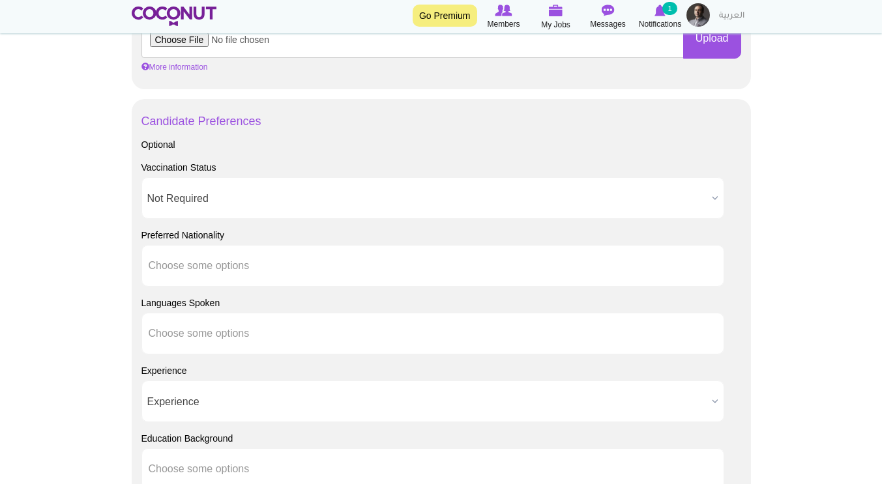
scroll to position [847, 0]
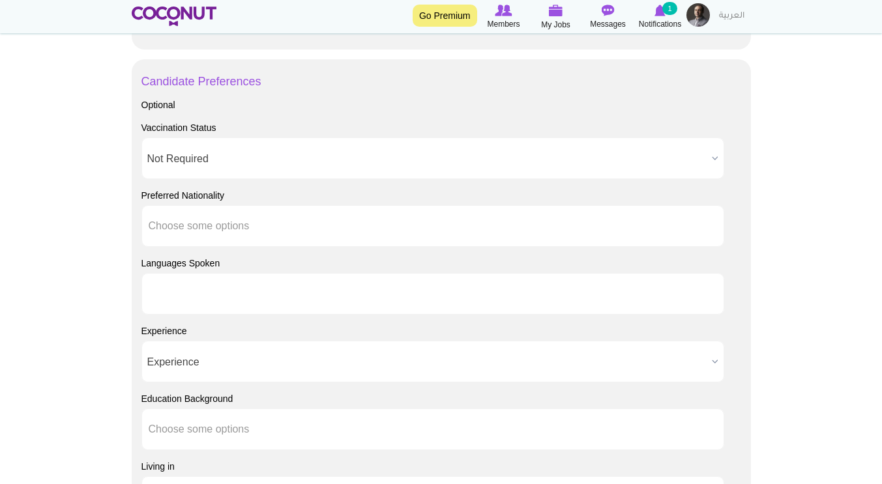
click at [231, 287] on li at bounding box center [207, 293] width 117 height 27
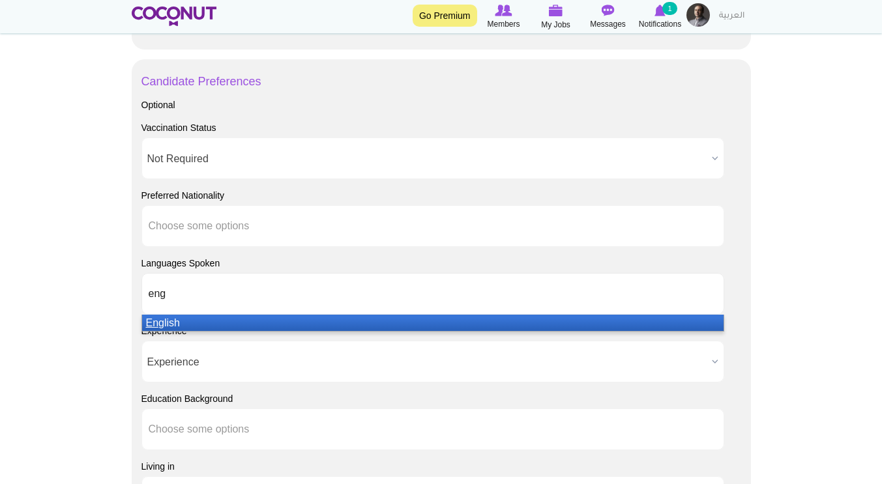
type input "eng"
click at [248, 320] on li "Eng lish" at bounding box center [432, 323] width 581 height 16
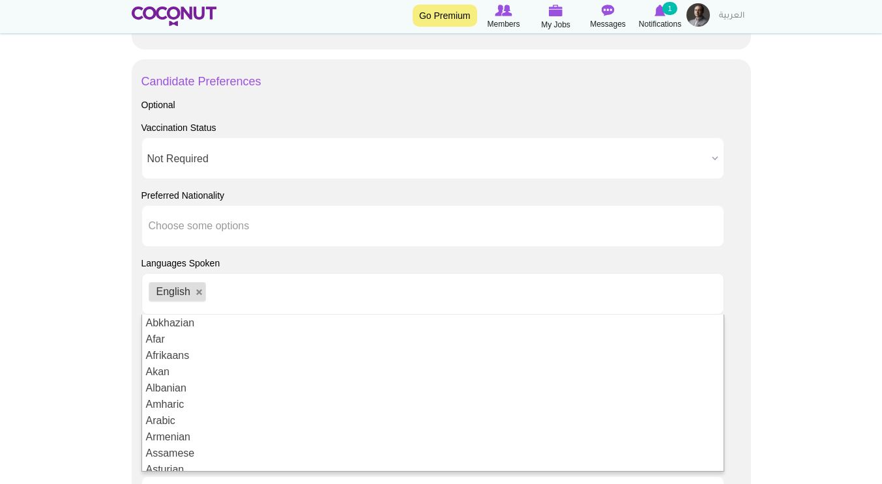
click at [108, 315] on body "Toggle navigation Go Premium Members My Jobs Post a Job Messages Notifications …" at bounding box center [441, 53] width 882 height 1800
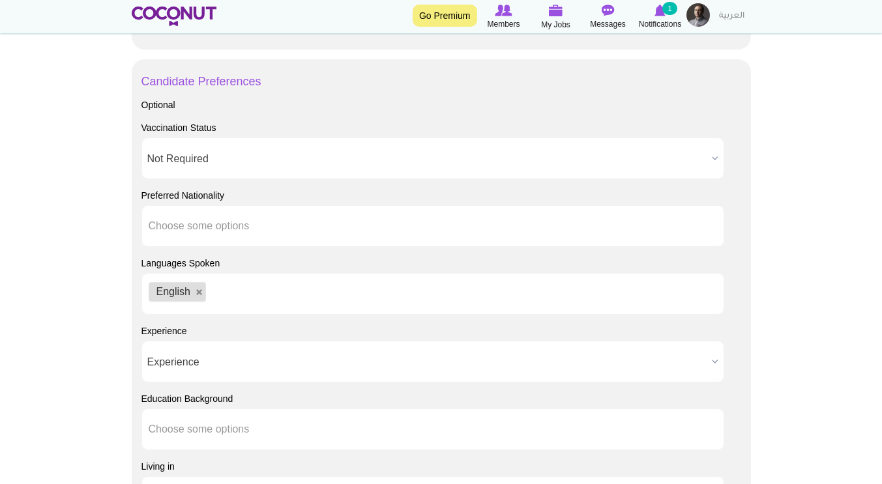
click at [172, 351] on span "Experience" at bounding box center [426, 363] width 559 height 42
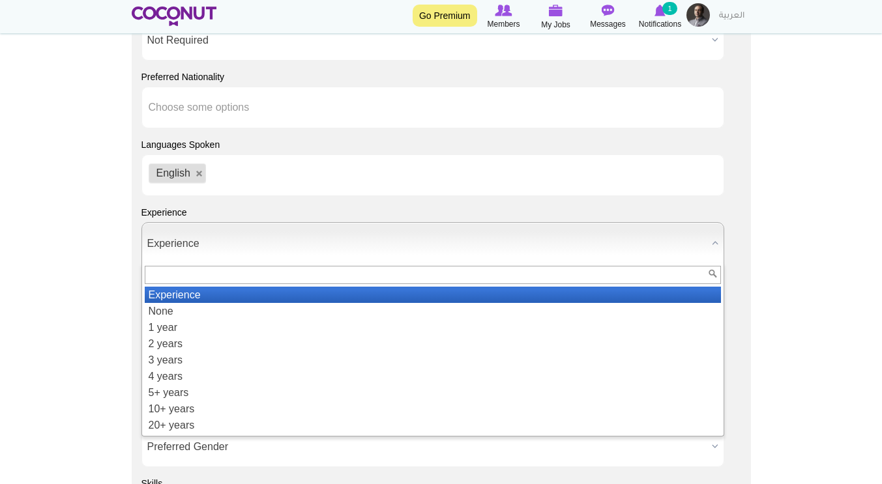
scroll to position [978, 0]
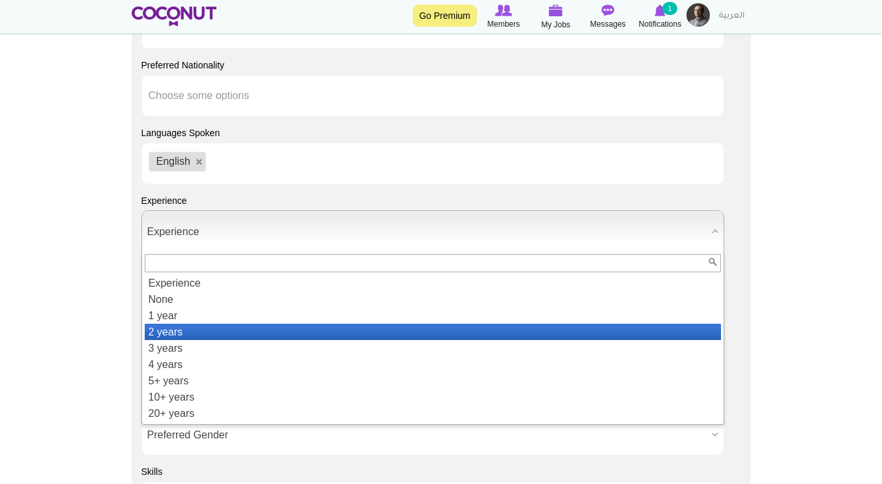
click at [170, 338] on li "2 years" at bounding box center [433, 332] width 576 height 16
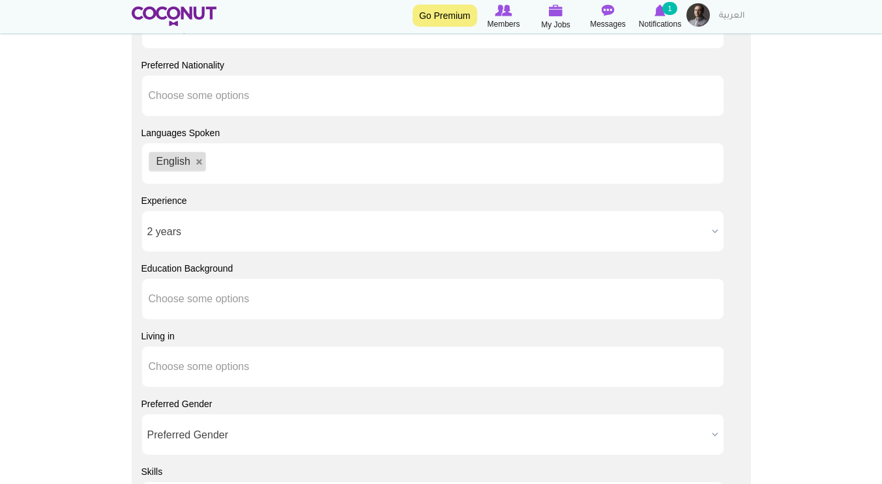
click at [199, 289] on li at bounding box center [207, 298] width 117 height 27
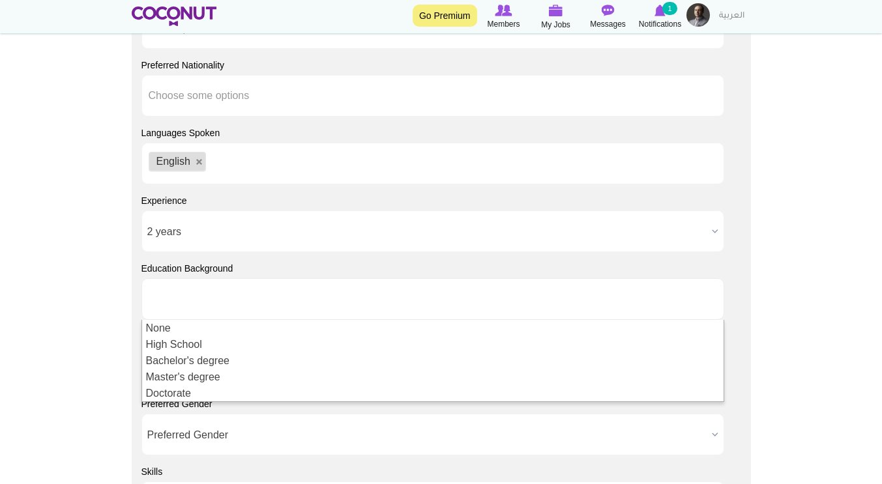
type input "Choose some options"
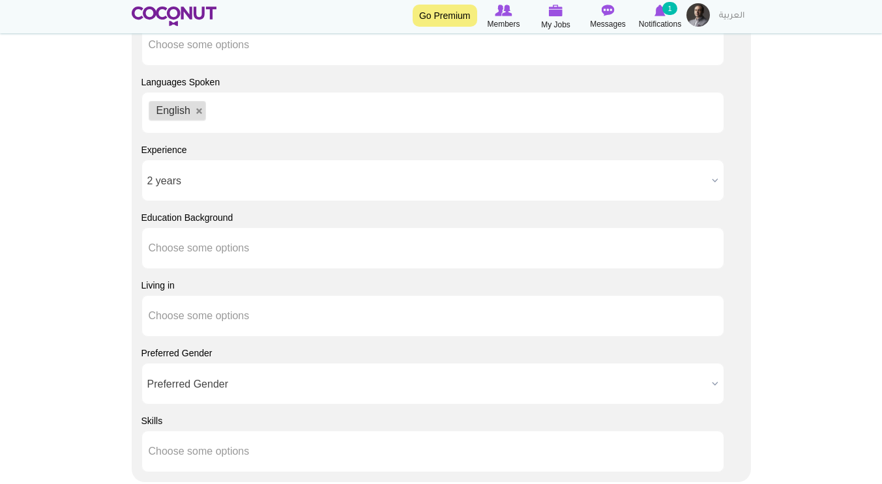
scroll to position [1043, 0]
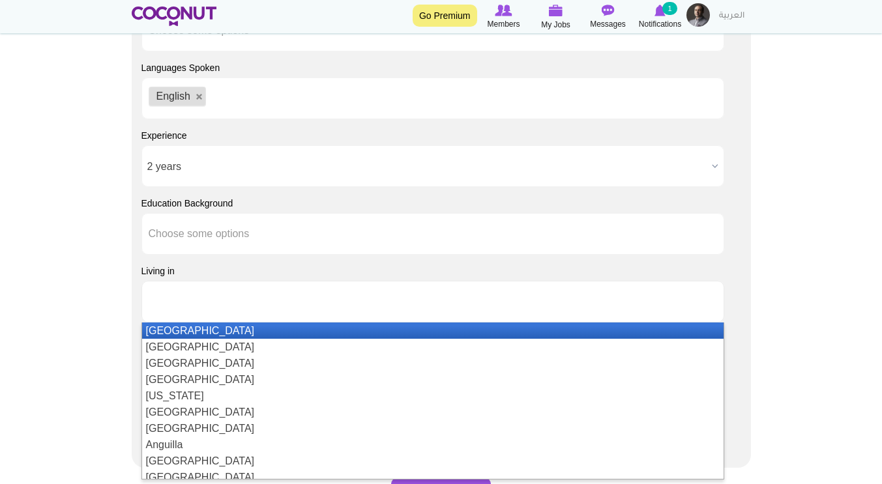
click at [198, 314] on li at bounding box center [207, 301] width 117 height 27
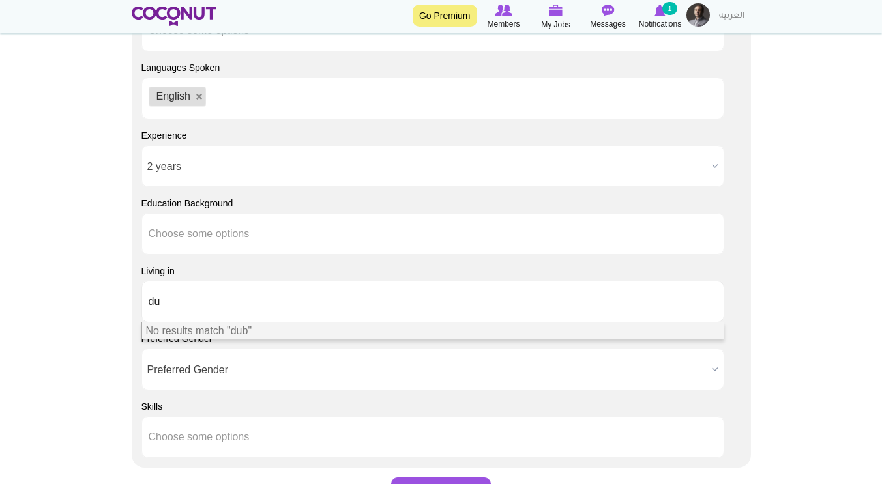
type input "d"
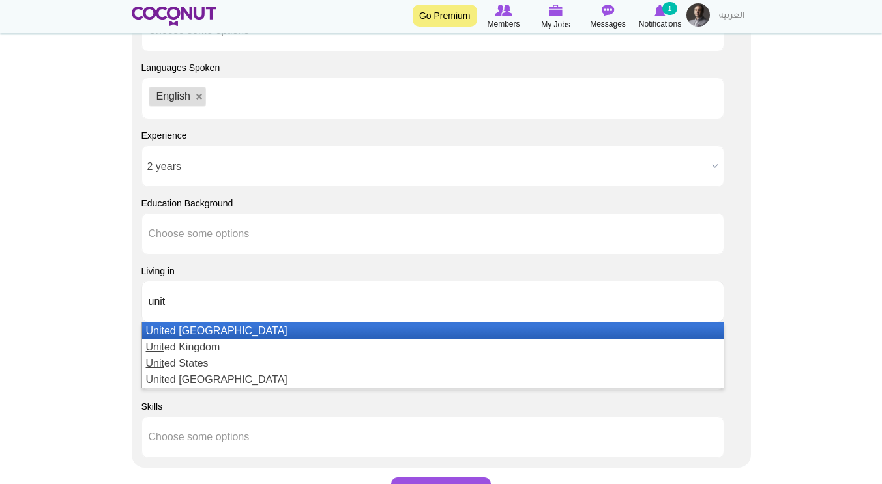
type input "unit"
click at [175, 331] on li "Unit ed Arab Emirates" at bounding box center [432, 331] width 581 height 16
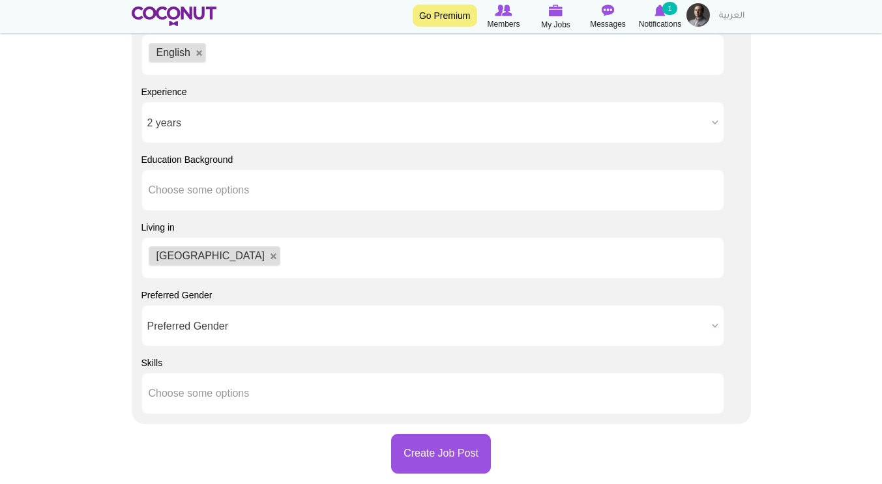
scroll to position [1108, 0]
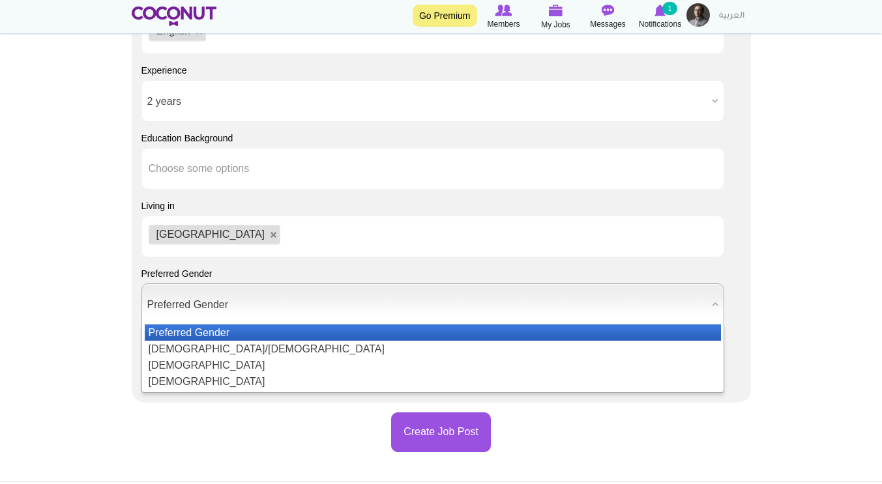
click at [173, 308] on span "Preferred Gender" at bounding box center [426, 305] width 559 height 42
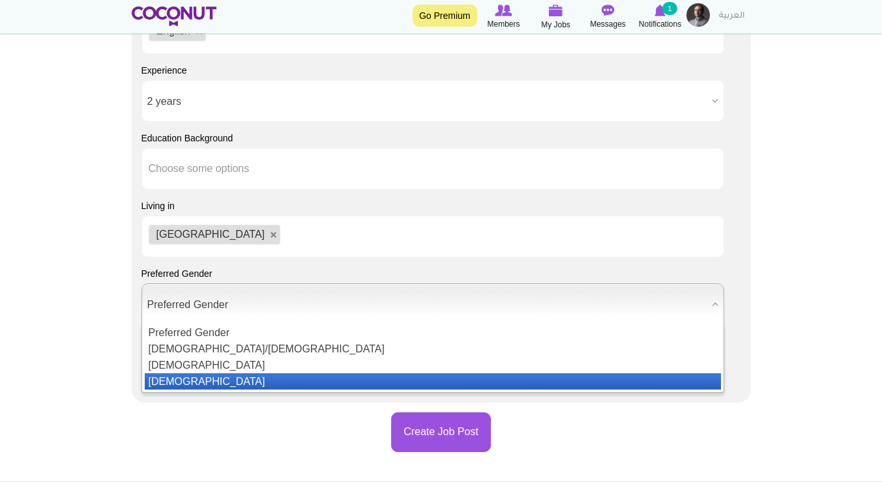
click at [181, 376] on li "Female" at bounding box center [433, 381] width 576 height 16
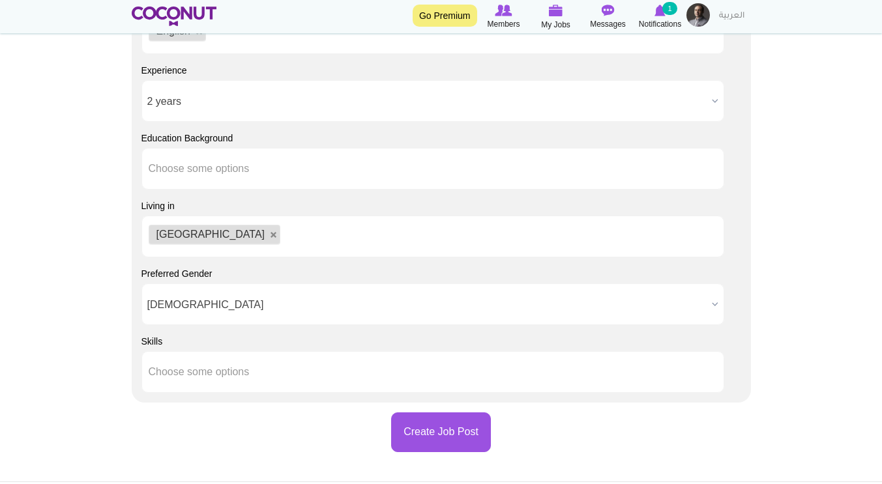
scroll to position [1173, 0]
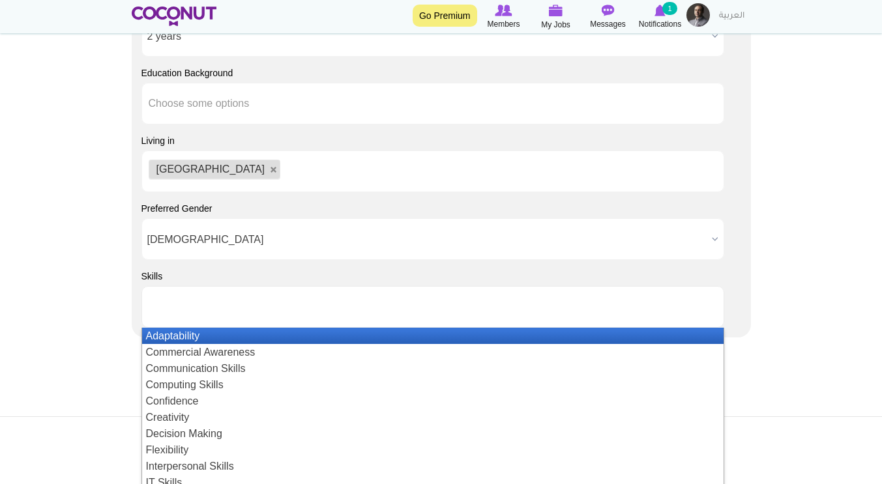
click at [231, 315] on li at bounding box center [207, 306] width 117 height 27
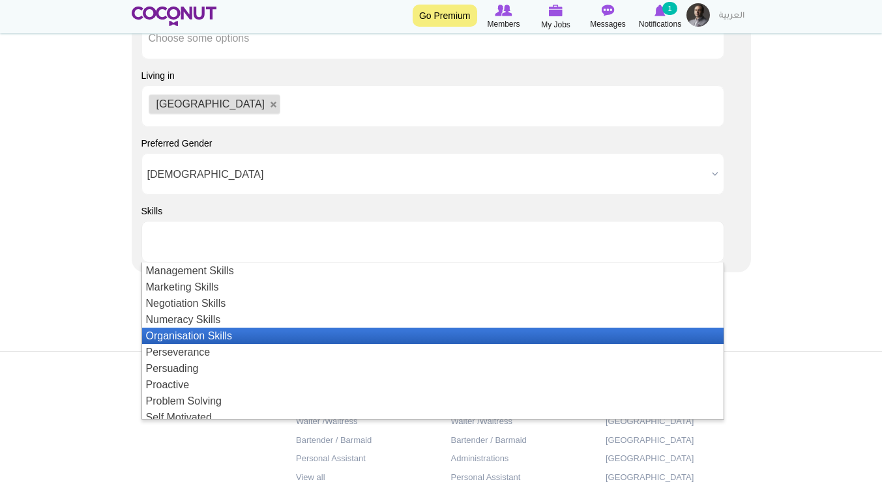
scroll to position [284, 0]
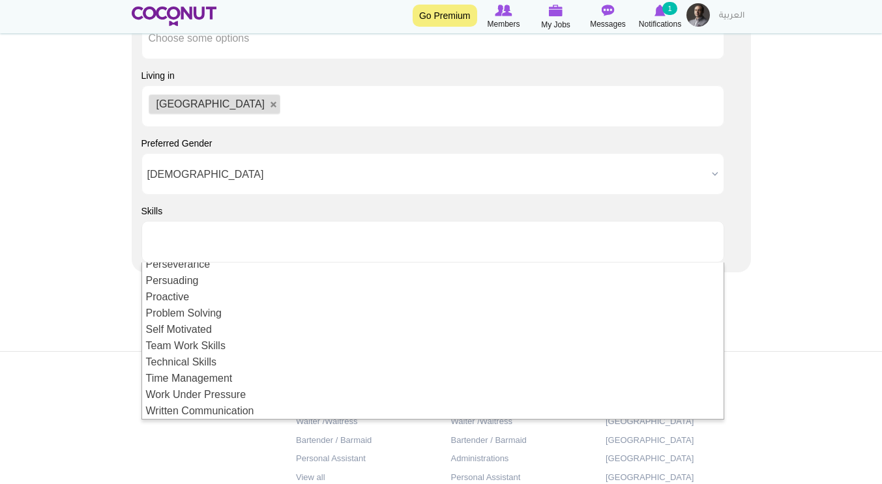
type input "Choose some options"
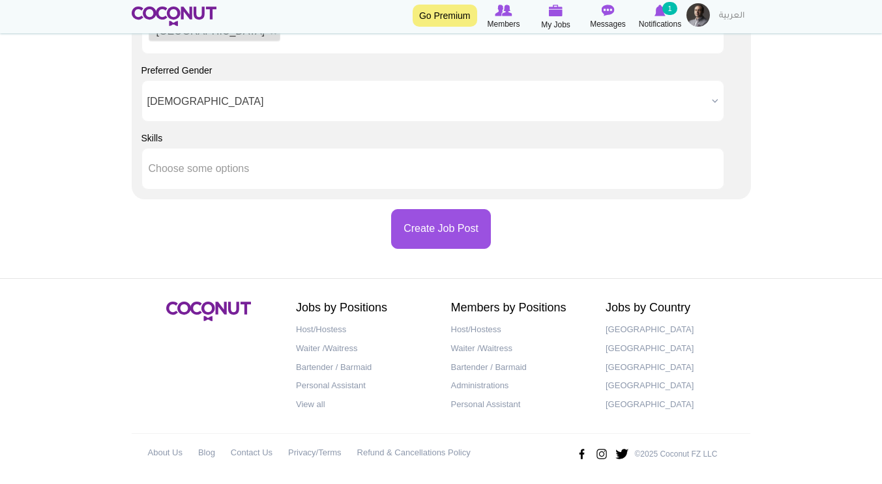
scroll to position [1315, 0]
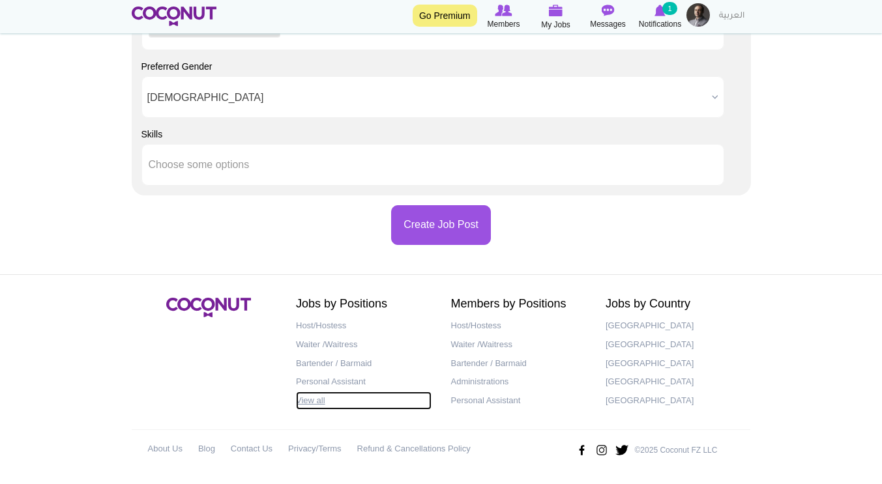
click at [320, 395] on link "View all" at bounding box center [364, 401] width 136 height 19
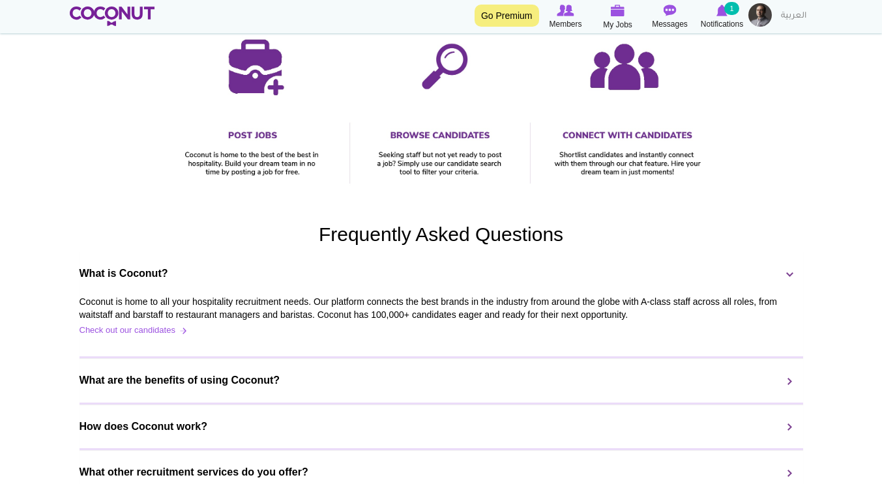
scroll to position [717, 0]
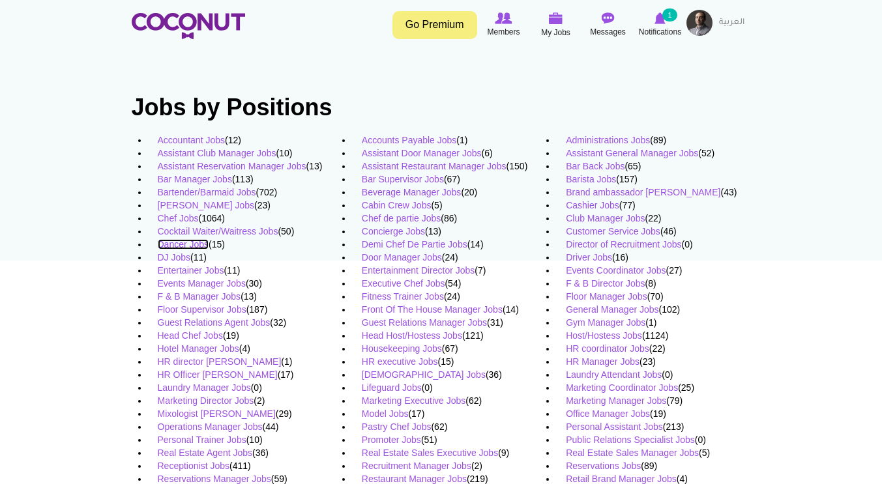
click at [187, 242] on link "Dancer Jobs" at bounding box center [183, 244] width 51 height 10
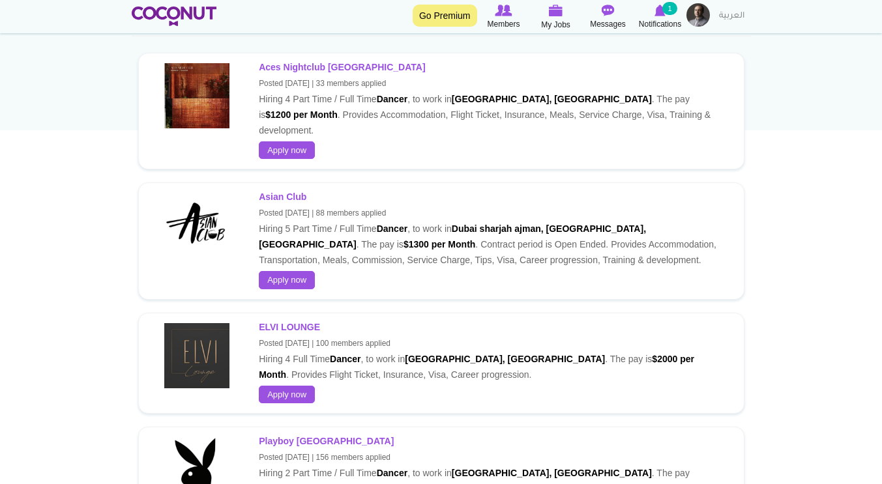
scroll to position [196, 0]
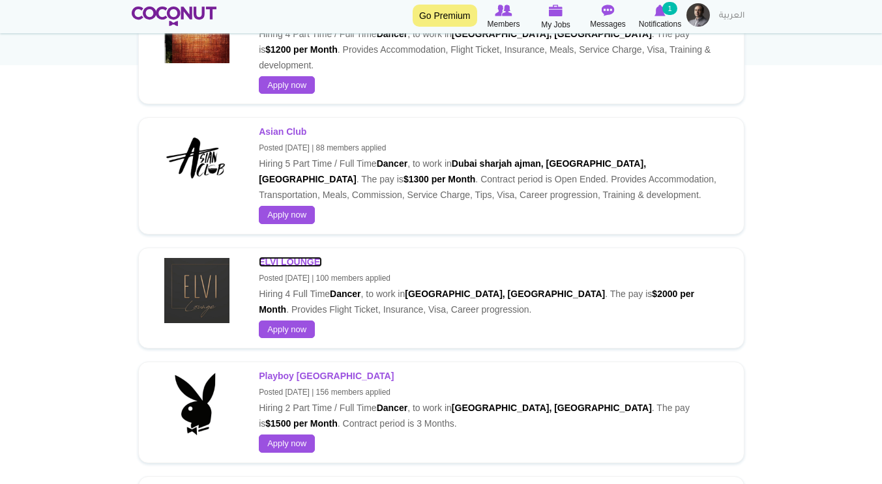
click at [304, 257] on strong "ELVI LOUNGE" at bounding box center [289, 262] width 61 height 10
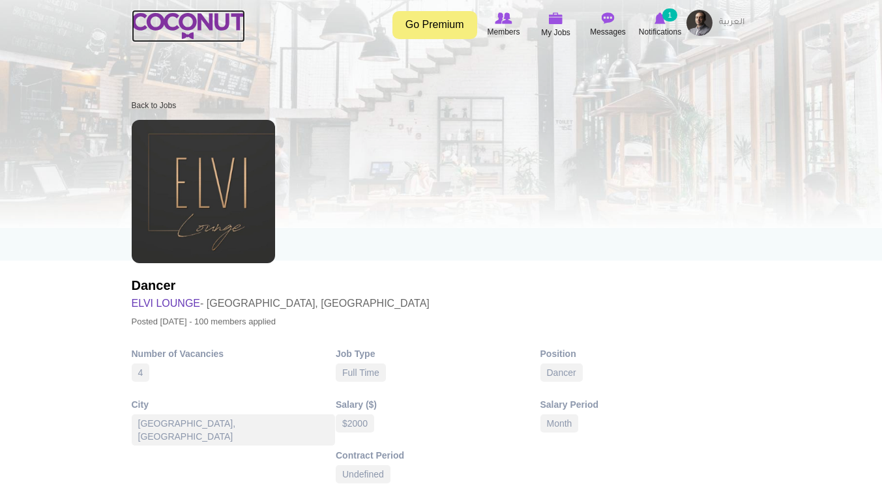
click at [208, 25] on img at bounding box center [188, 26] width 113 height 26
click at [506, 17] on img at bounding box center [503, 18] width 17 height 12
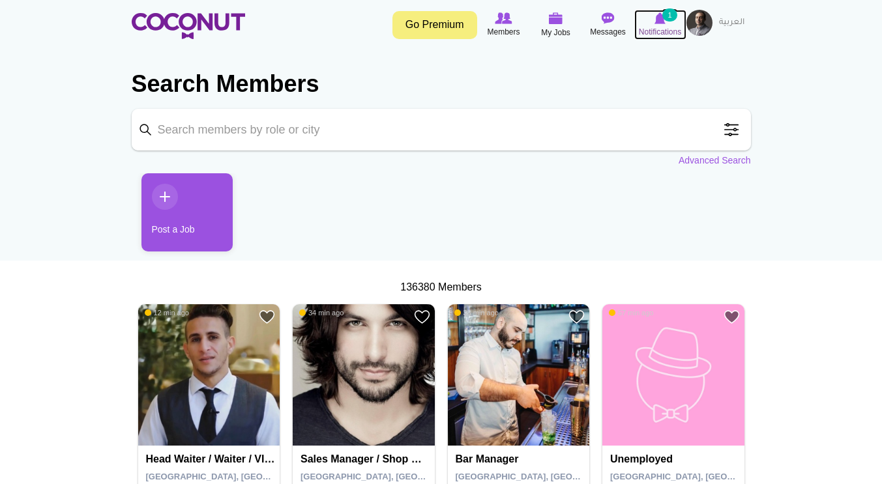
click at [659, 25] on icon at bounding box center [661, 18] width 50 height 14
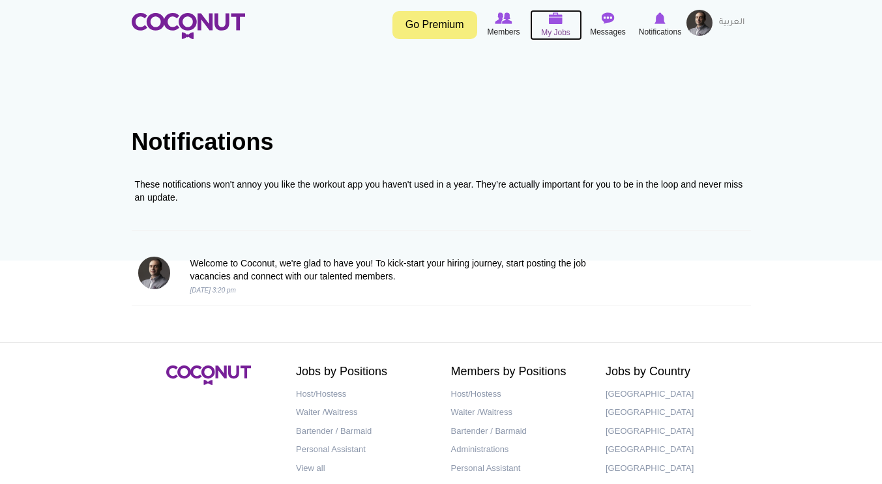
click at [557, 27] on span "My Jobs" at bounding box center [555, 32] width 29 height 13
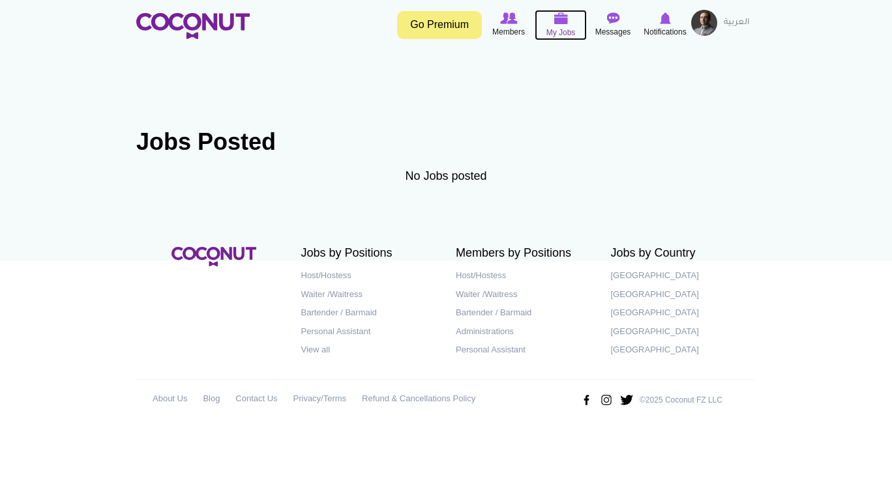
click at [560, 20] on img at bounding box center [560, 18] width 14 height 12
click at [546, 23] on icon at bounding box center [561, 18] width 50 height 15
click at [203, 23] on img at bounding box center [192, 26] width 113 height 26
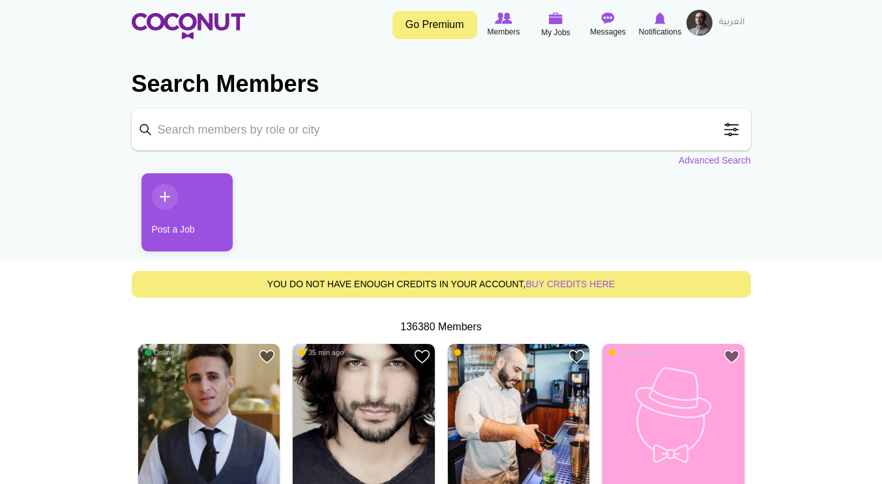
click at [188, 208] on link "Post a Job" at bounding box center [186, 212] width 91 height 78
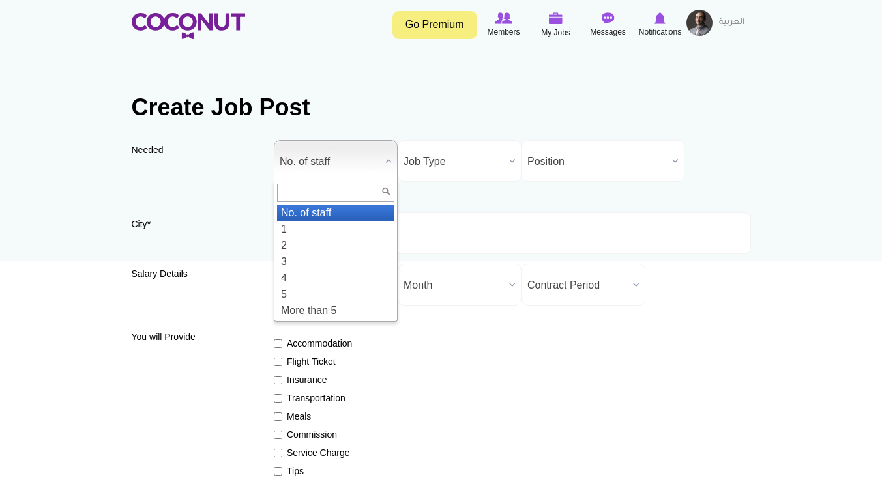
click at [317, 154] on span "No. of staff" at bounding box center [330, 162] width 100 height 42
click at [334, 221] on li "1" at bounding box center [335, 229] width 117 height 16
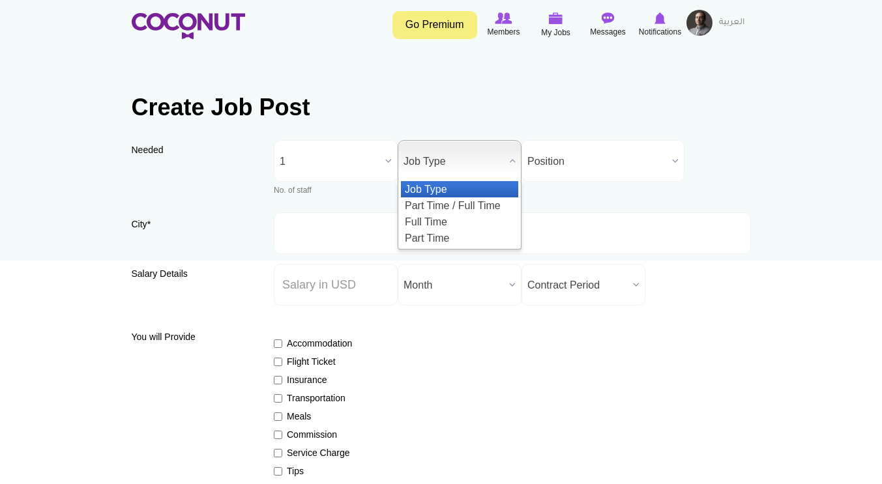
click at [450, 164] on span "Job Type" at bounding box center [453, 162] width 100 height 42
click at [446, 209] on li "Part Time / Full Time" at bounding box center [459, 206] width 117 height 16
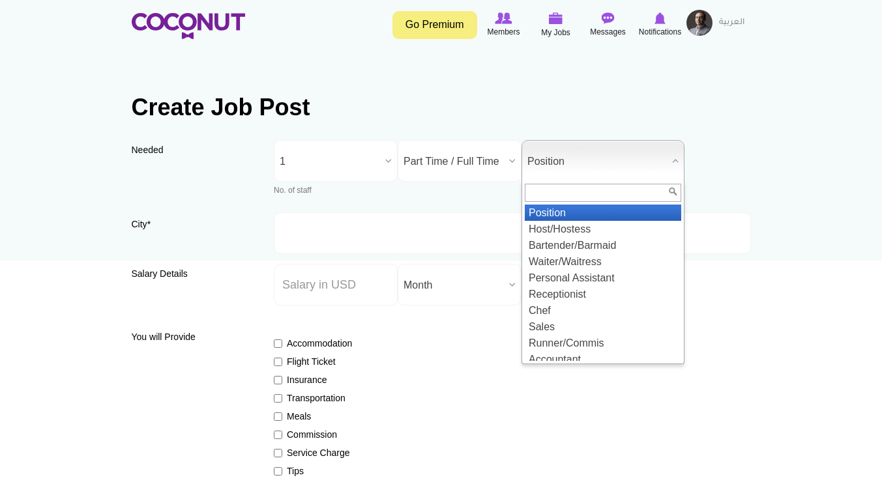
click at [558, 171] on span "Position" at bounding box center [596, 162] width 139 height 42
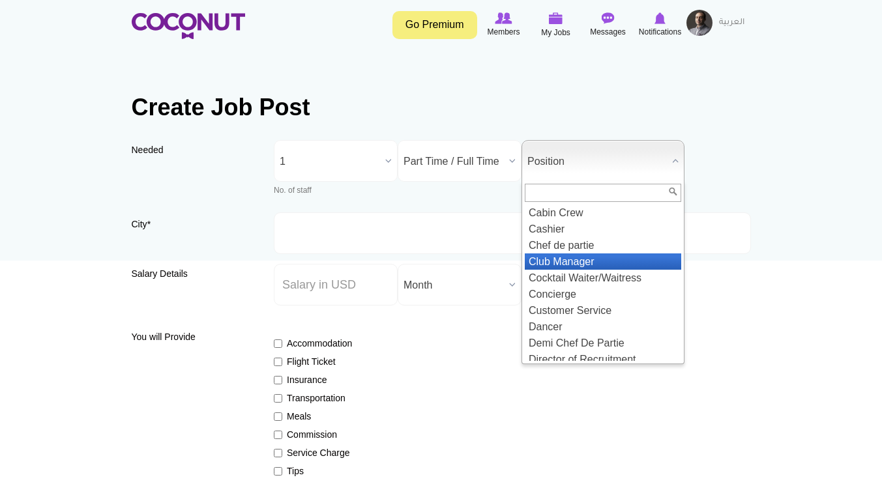
scroll to position [456, 0]
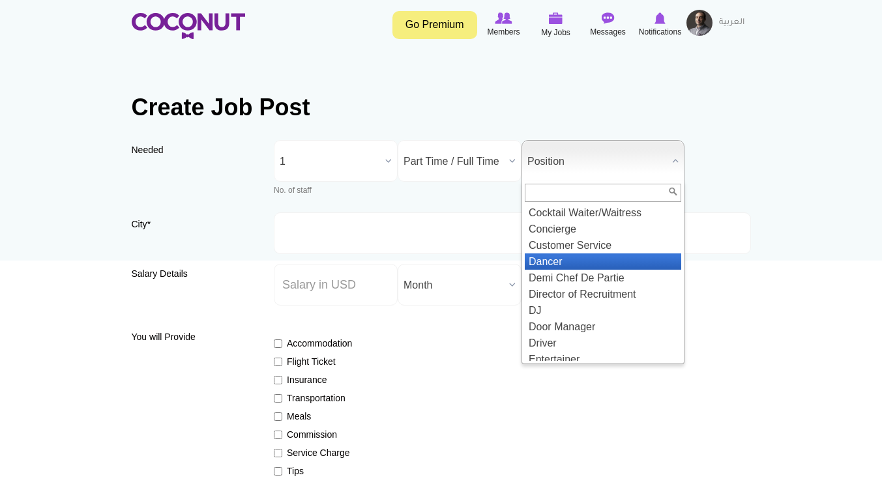
click at [561, 270] on li "Dancer" at bounding box center [603, 262] width 156 height 16
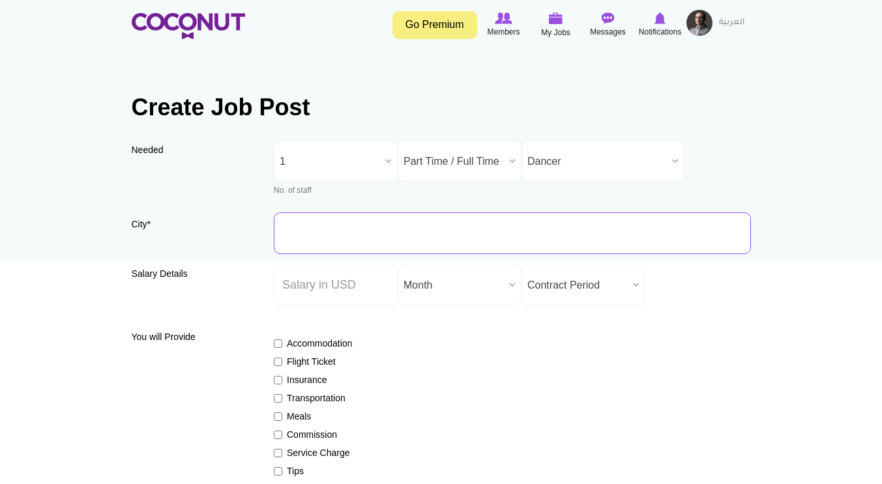
click at [300, 217] on input "City *" at bounding box center [512, 233] width 477 height 42
type input "[GEOGRAPHIC_DATA], [GEOGRAPHIC_DATA]"
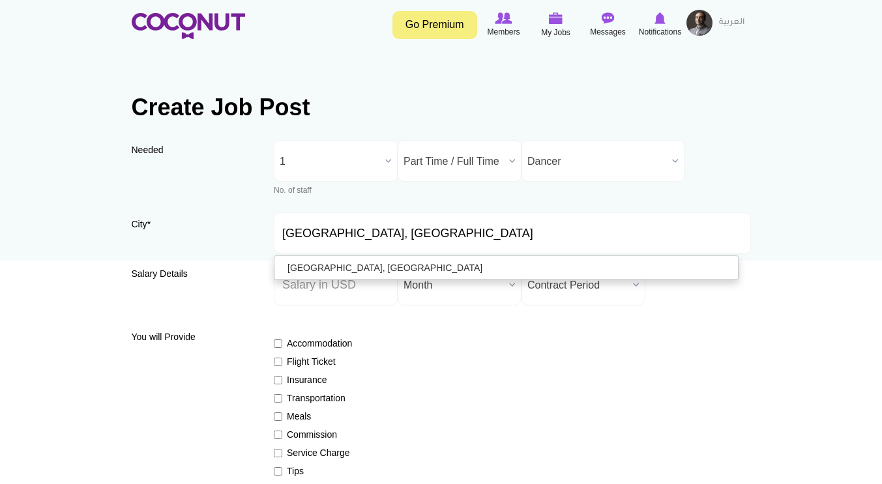
click at [534, 344] on div "Accommodation Flight Ticket Insurance Transportation Meals Commission Service C…" at bounding box center [512, 435] width 477 height 220
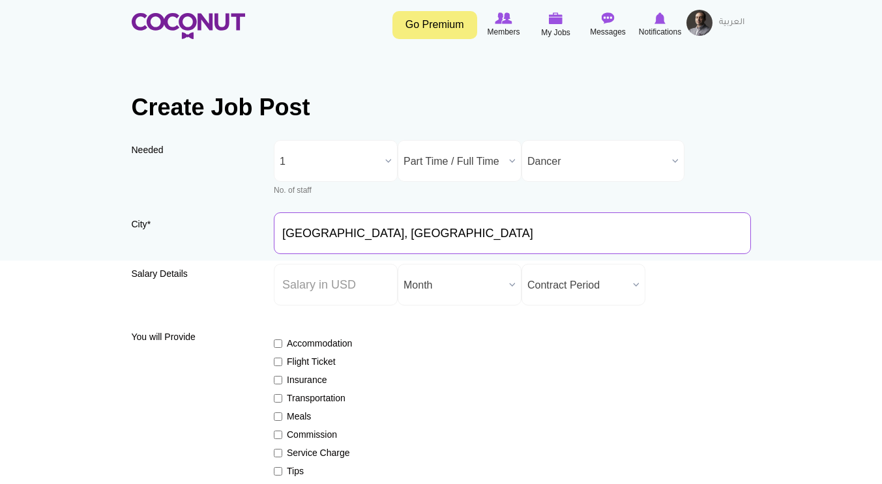
click at [442, 242] on input "[GEOGRAPHIC_DATA], [GEOGRAPHIC_DATA]" at bounding box center [512, 233] width 477 height 42
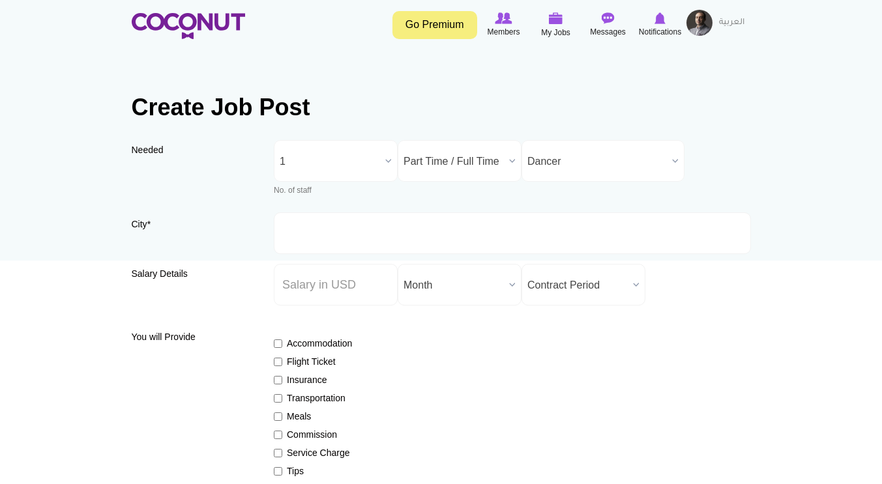
click at [527, 326] on div "Accommodation Flight Ticket Insurance Transportation Meals Commission Service C…" at bounding box center [512, 435] width 477 height 220
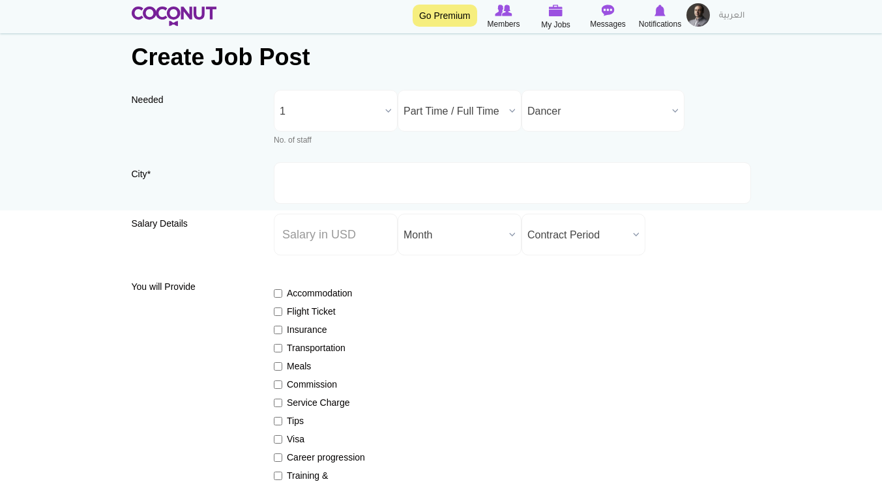
scroll to position [65, 0]
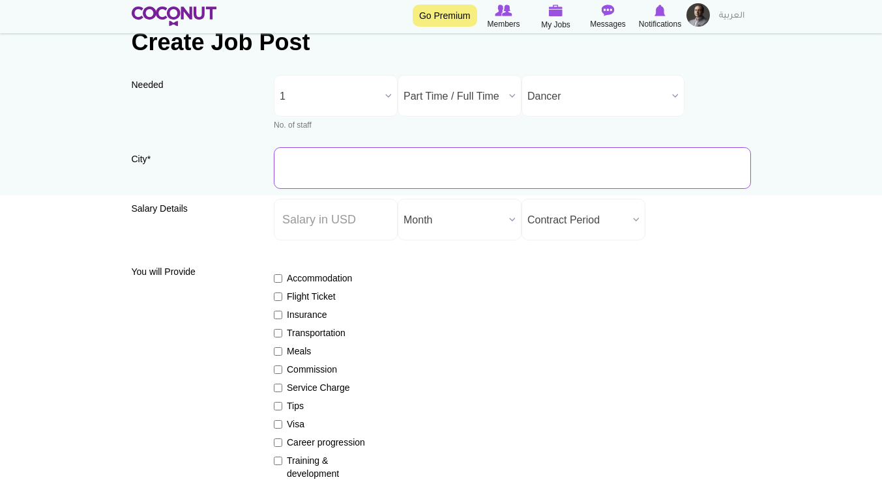
click at [432, 161] on input "City *" at bounding box center [512, 168] width 477 height 42
type input "[GEOGRAPHIC_DATA], [GEOGRAPHIC_DATA]"
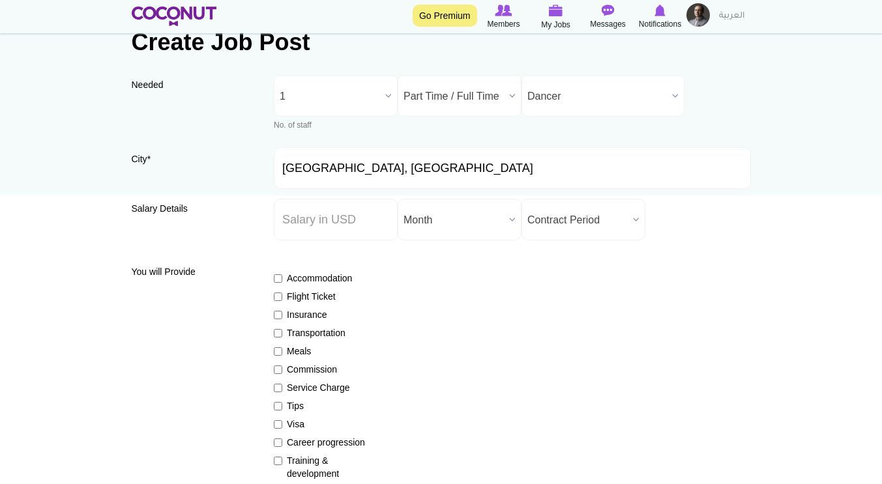
click at [469, 344] on div "Accommodation Flight Ticket Insurance Transportation Meals Commission Service C…" at bounding box center [512, 370] width 477 height 220
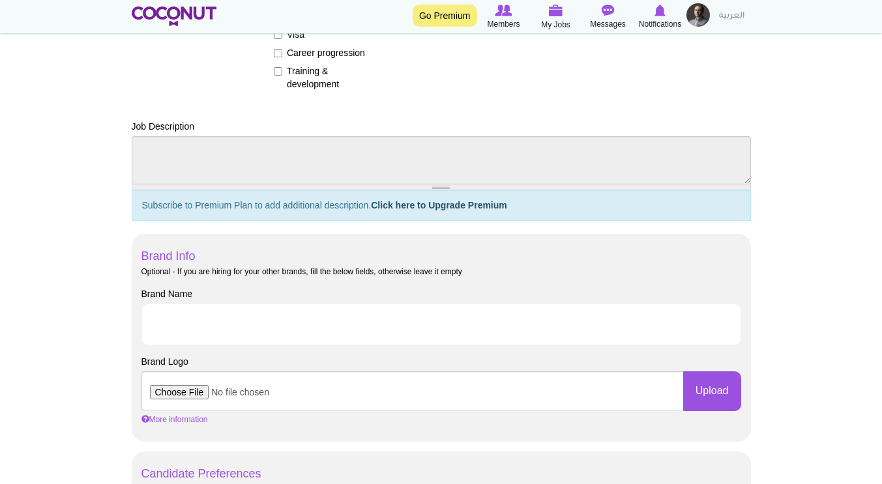
scroll to position [456, 0]
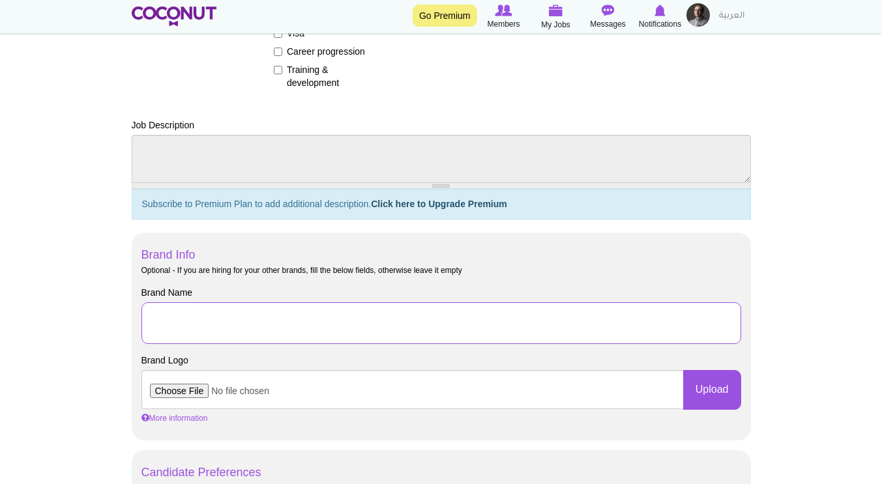
click at [366, 317] on input "Brand Name" at bounding box center [441, 323] width 600 height 42
type input "The Vibe Dance Studios"
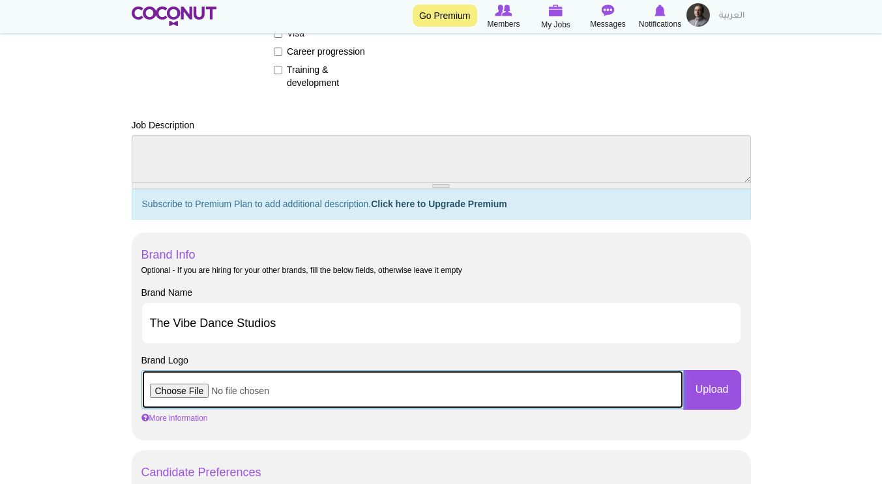
click at [204, 393] on input "file" at bounding box center [412, 389] width 542 height 39
type input "C:\fakepath\symbol.png"
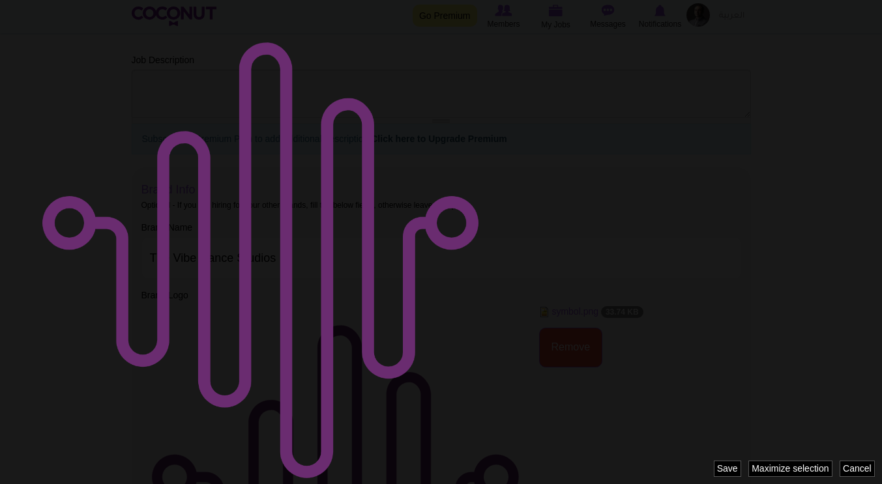
scroll to position [0, 0]
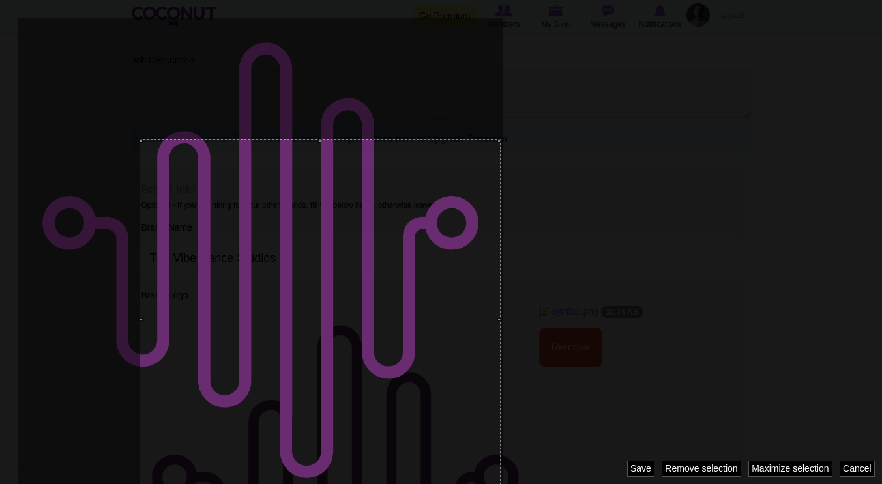
drag, startPoint x: 378, startPoint y: 379, endPoint x: 487, endPoint y: 501, distance: 162.9
click at [141, 138] on div at bounding box center [319, 78] width 361 height 121
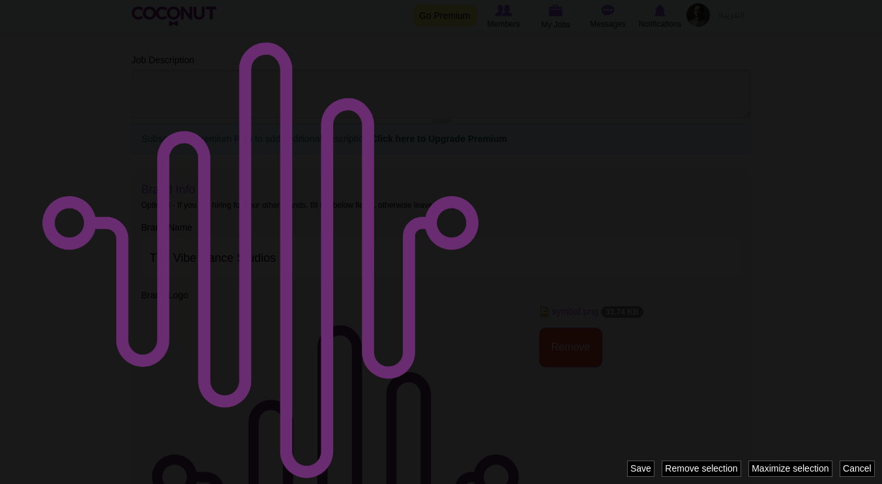
drag, startPoint x: 51, startPoint y: 60, endPoint x: 58, endPoint y: 72, distance: 14.0
click at [58, 72] on div at bounding box center [441, 242] width 882 height 484
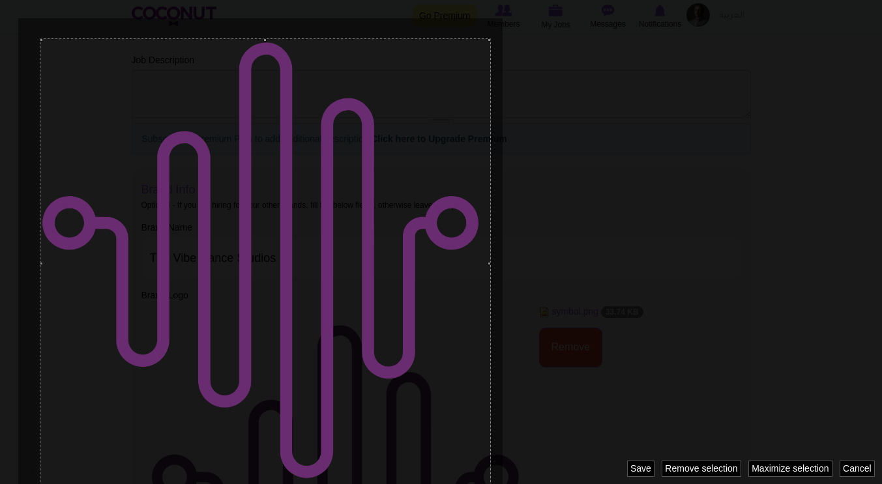
drag, startPoint x: 40, startPoint y: 38, endPoint x: 423, endPoint y: 490, distance: 591.9
drag, startPoint x: 44, startPoint y: 261, endPoint x: 37, endPoint y: 261, distance: 7.2
click at [37, 261] on div at bounding box center [264, 265] width 454 height 454
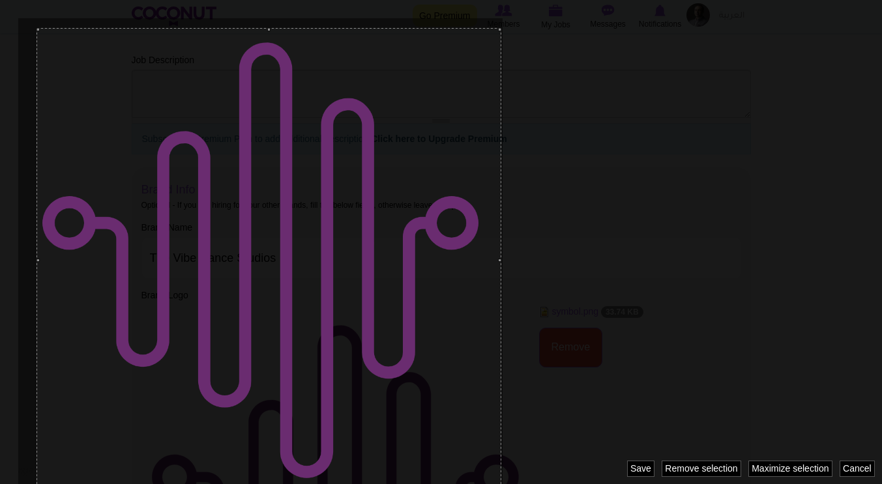
drag, startPoint x: 263, startPoint y: 38, endPoint x: 262, endPoint y: 28, distance: 10.5
click at [262, 28] on div at bounding box center [269, 260] width 465 height 465
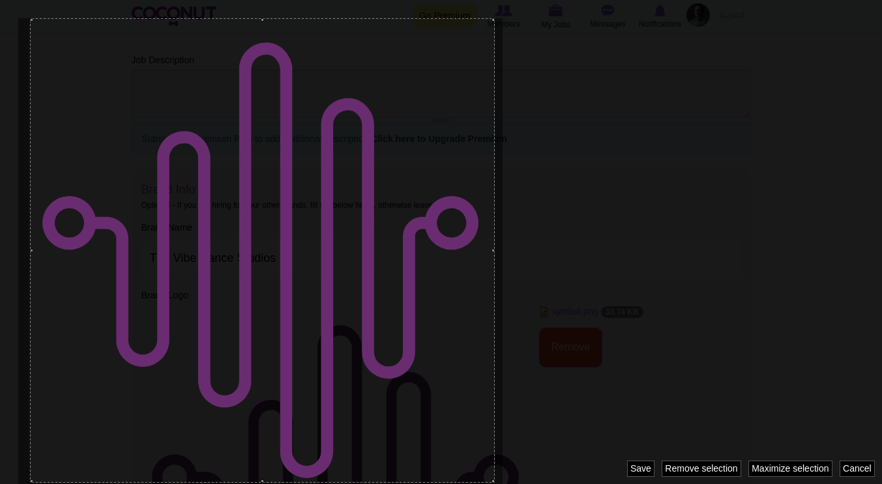
drag, startPoint x: 62, startPoint y: 119, endPoint x: 55, endPoint y: 110, distance: 11.8
click at [55, 110] on div at bounding box center [262, 250] width 465 height 465
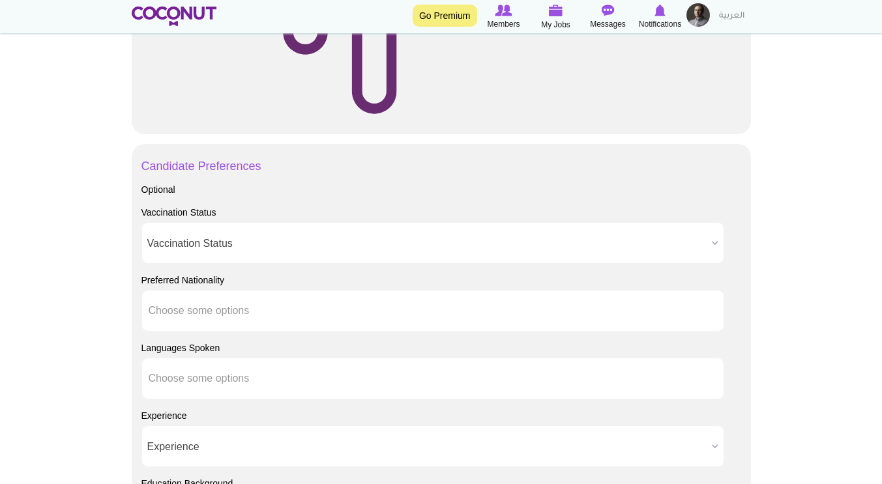
scroll to position [1108, 0]
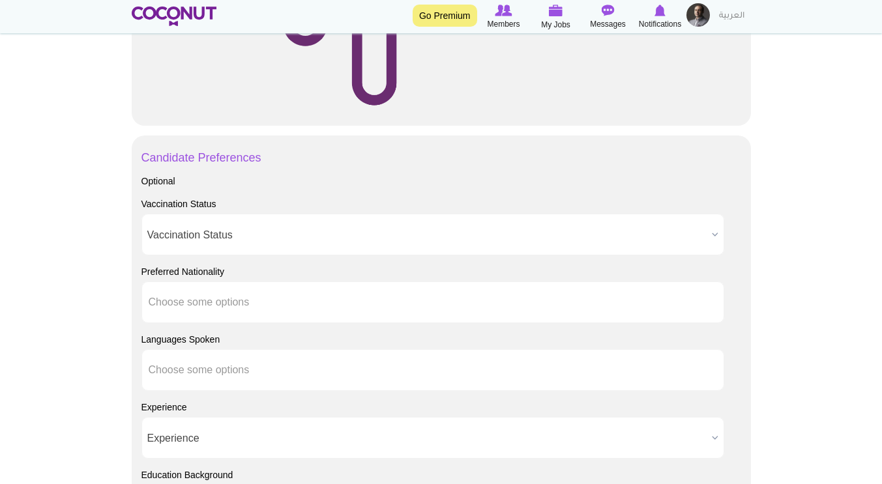
click at [237, 241] on span "Vaccination Status" at bounding box center [426, 235] width 559 height 42
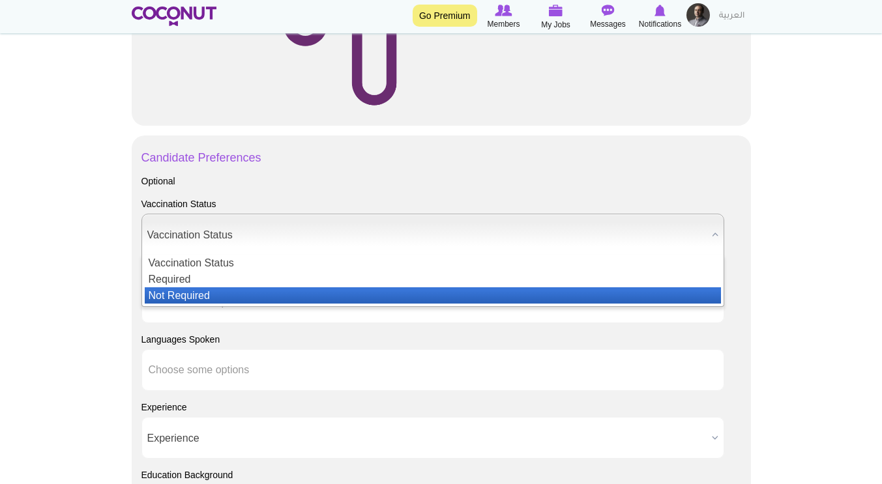
click at [203, 297] on li "Not Required" at bounding box center [433, 295] width 576 height 16
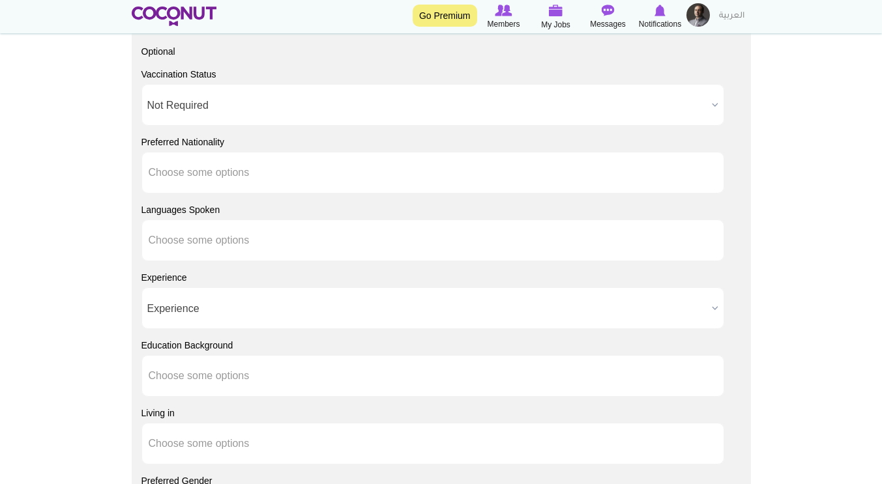
scroll to position [1173, 0]
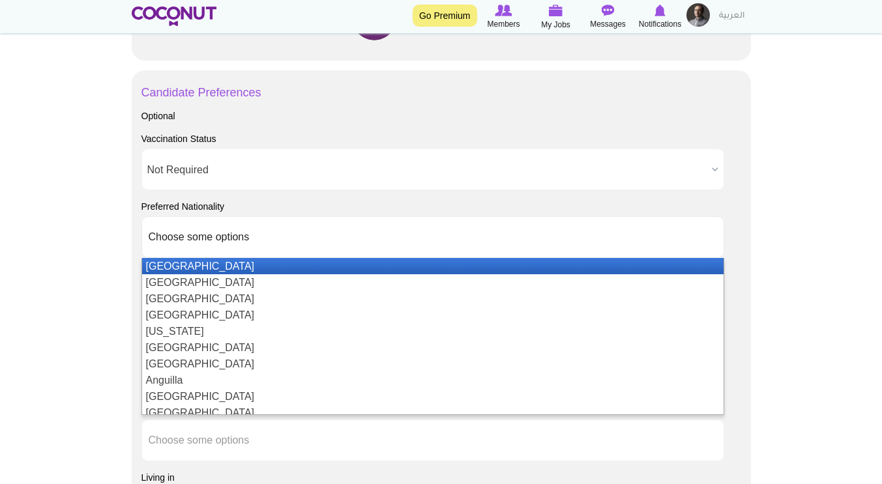
click at [203, 228] on li "Choose some options" at bounding box center [207, 237] width 117 height 27
type input "Choose some options"
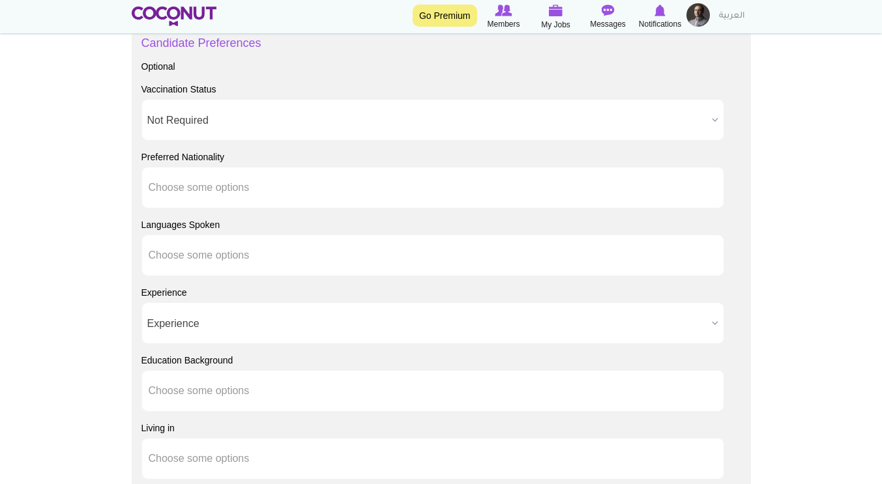
scroll to position [1238, 0]
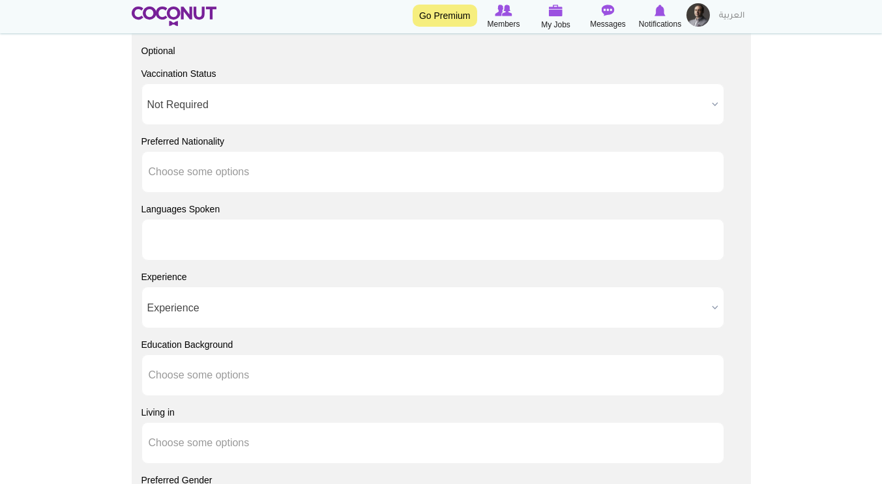
click at [239, 235] on input "text" at bounding box center [207, 240] width 117 height 12
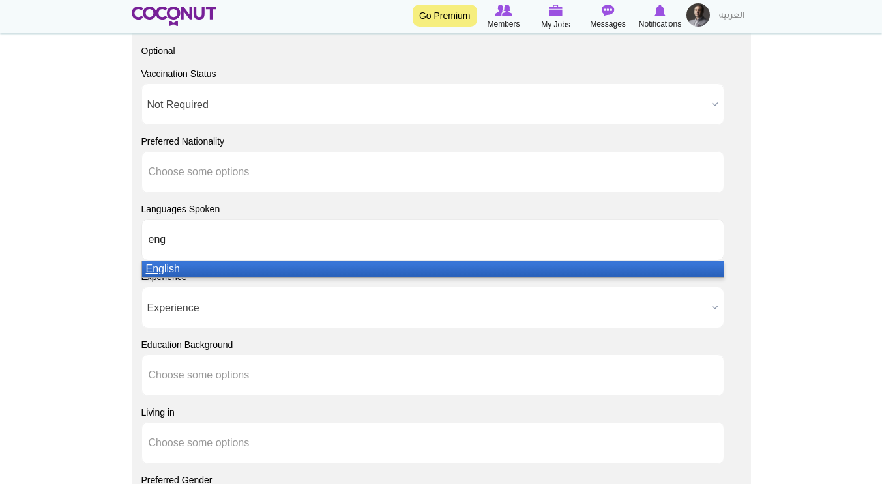
type input "eng"
click at [204, 263] on li "Eng lish" at bounding box center [432, 269] width 581 height 16
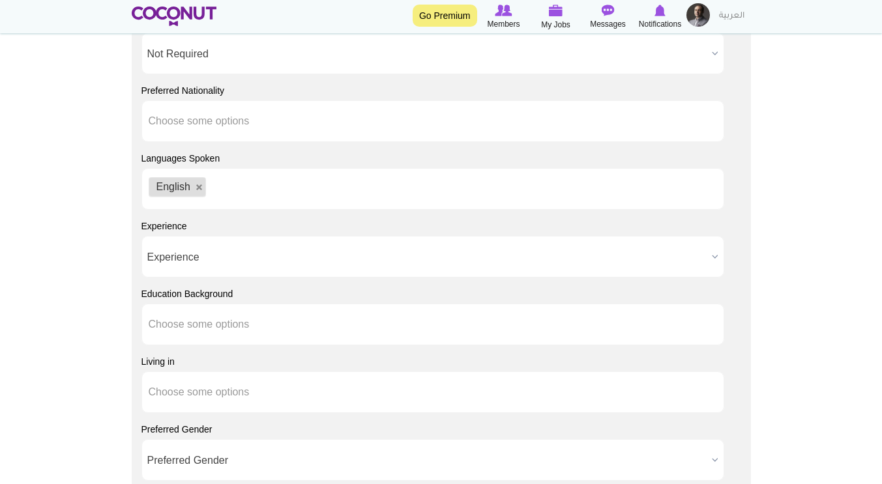
scroll to position [1304, 0]
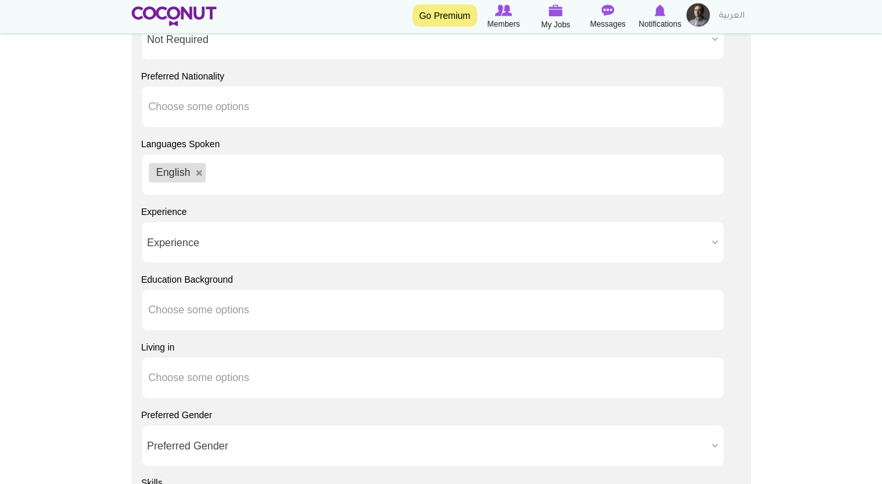
click at [192, 246] on span "Experience" at bounding box center [426, 243] width 559 height 42
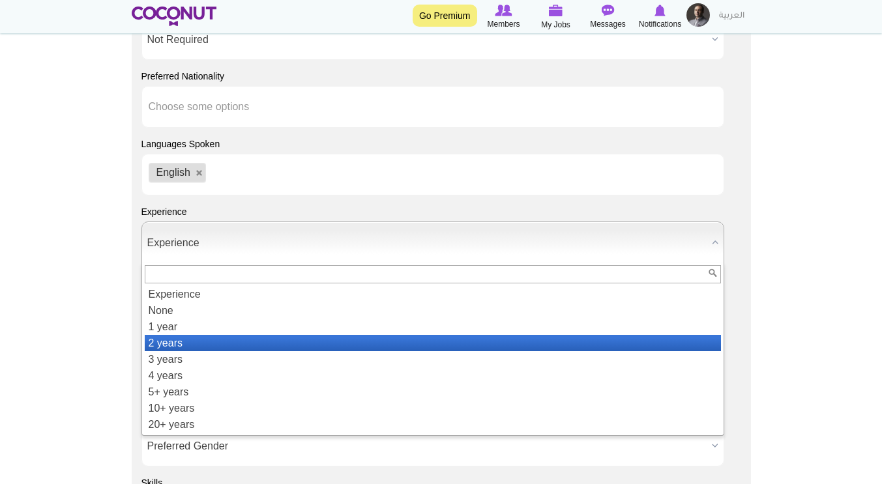
click at [177, 344] on li "2 years" at bounding box center [433, 343] width 576 height 16
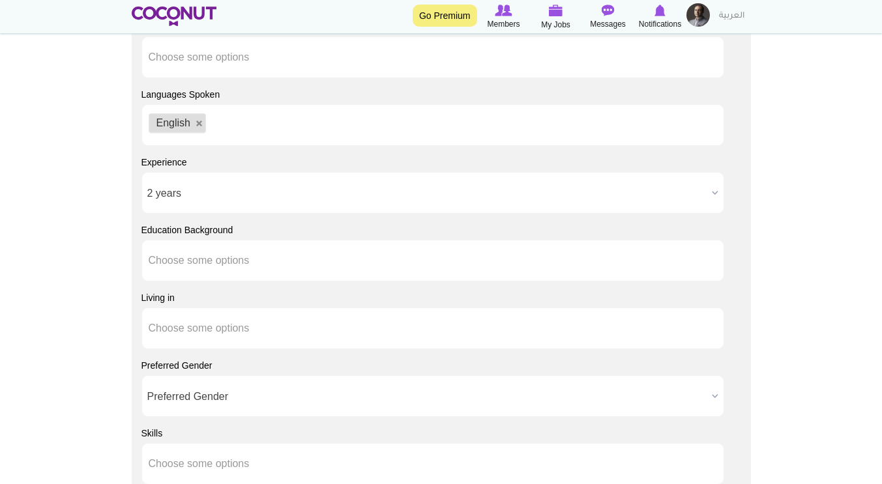
scroll to position [1369, 0]
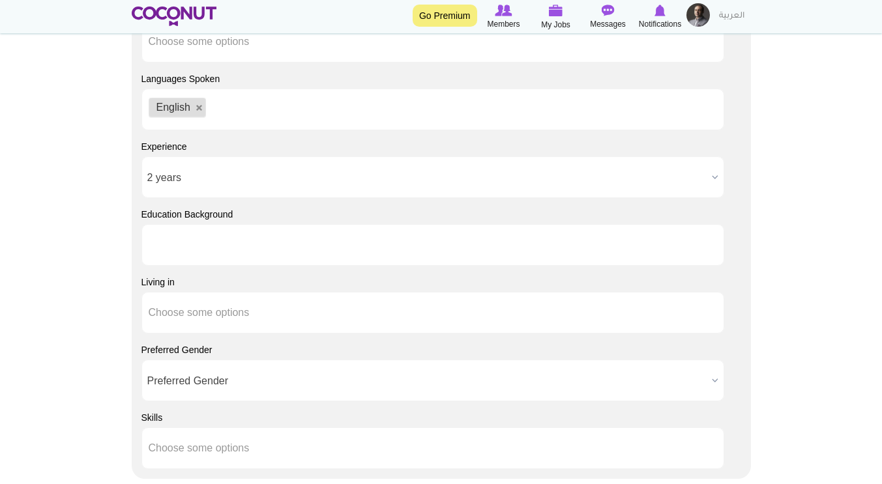
click at [272, 243] on ul at bounding box center [432, 245] width 583 height 42
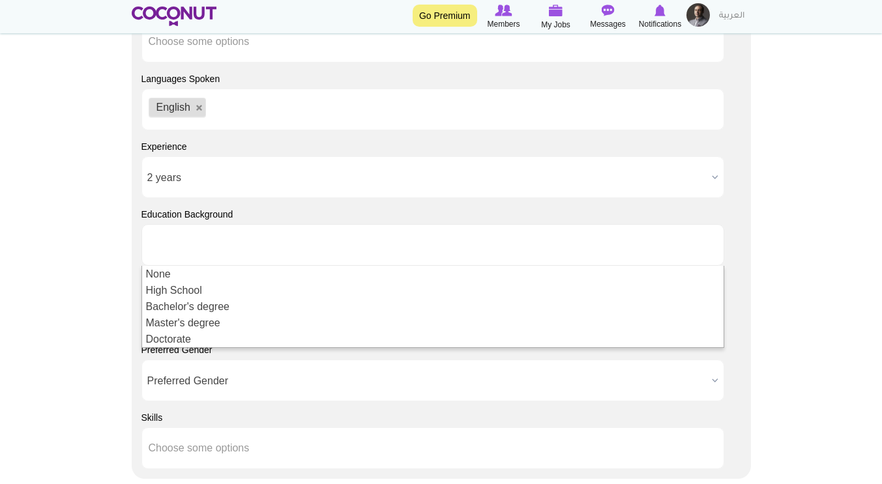
type input "Choose some options"
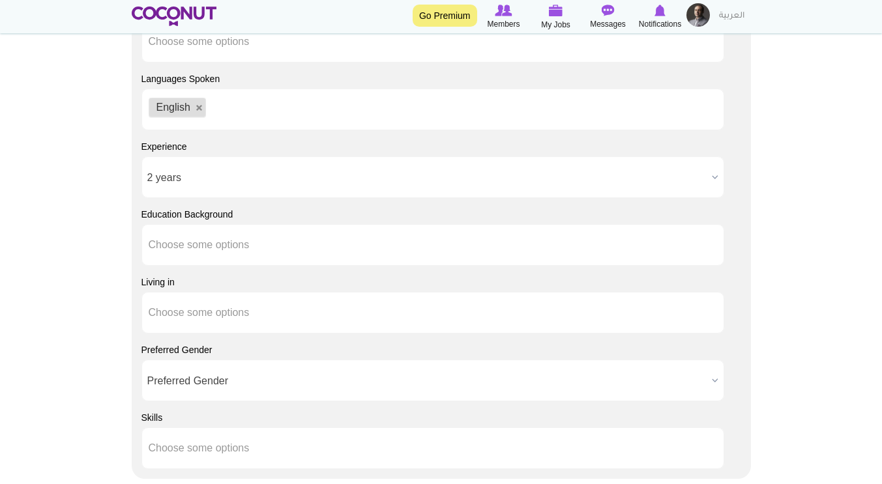
scroll to position [1434, 0]
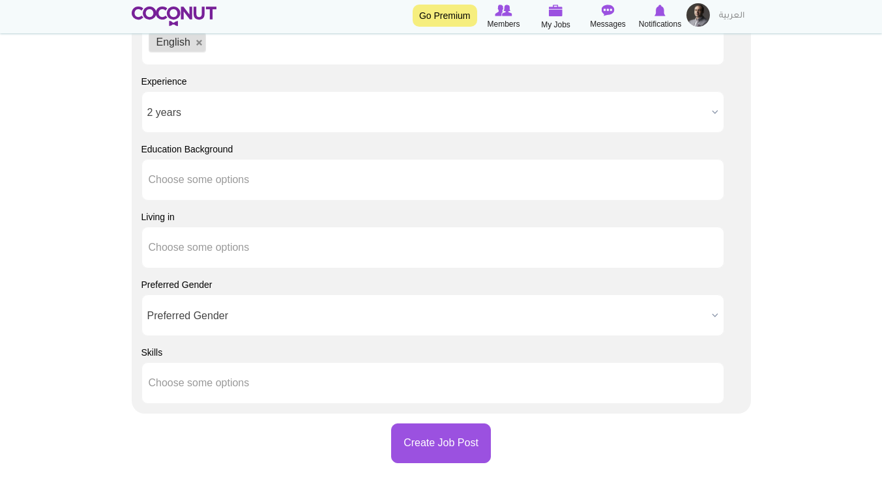
click at [243, 252] on input "Choose some options" at bounding box center [207, 248] width 117 height 12
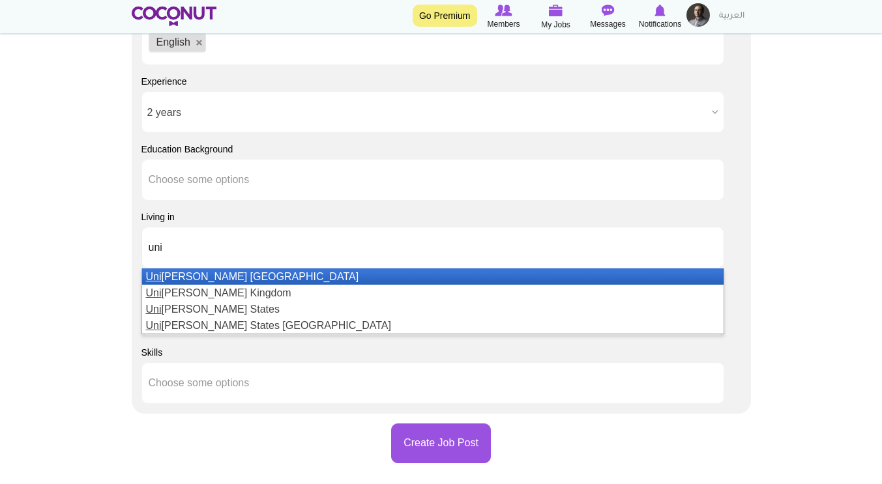
type input "uni"
click at [279, 273] on li "Uni ted Arab Emirates" at bounding box center [432, 277] width 581 height 16
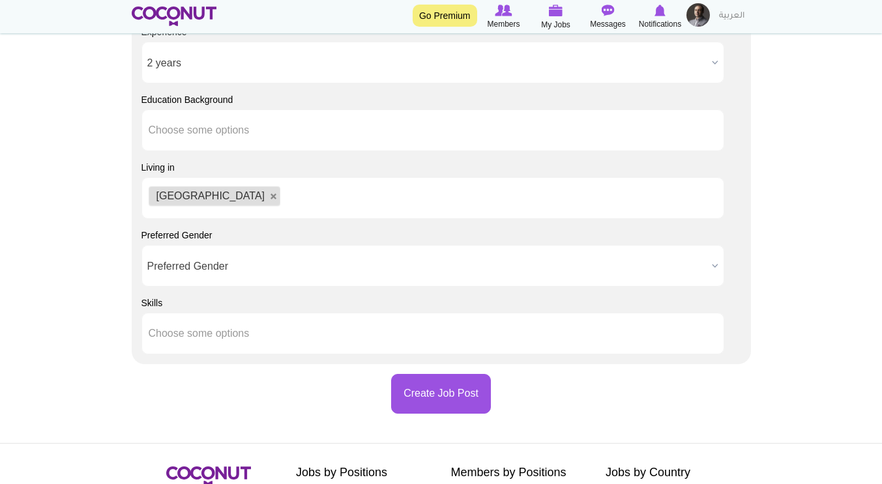
scroll to position [1499, 0]
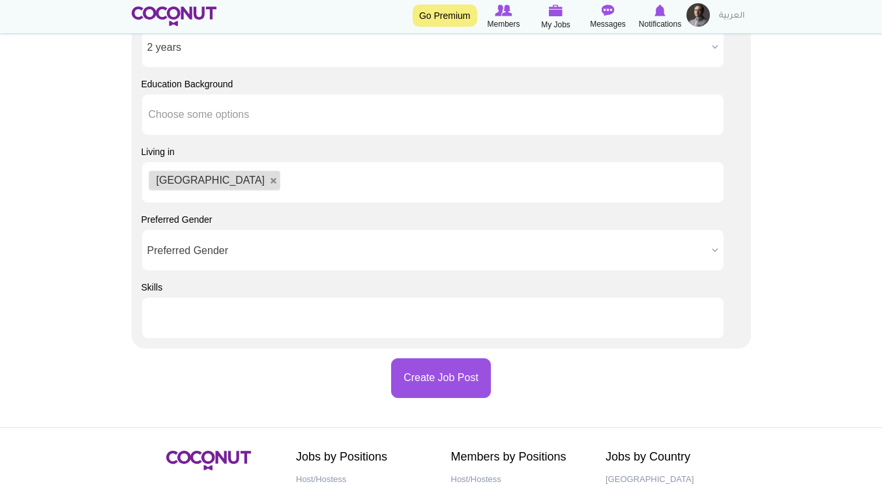
click at [319, 314] on ul at bounding box center [432, 318] width 583 height 42
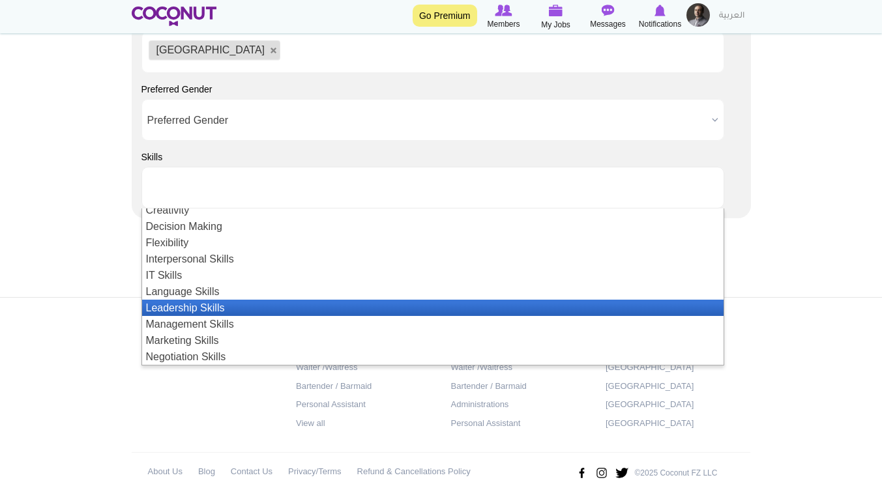
scroll to position [0, 0]
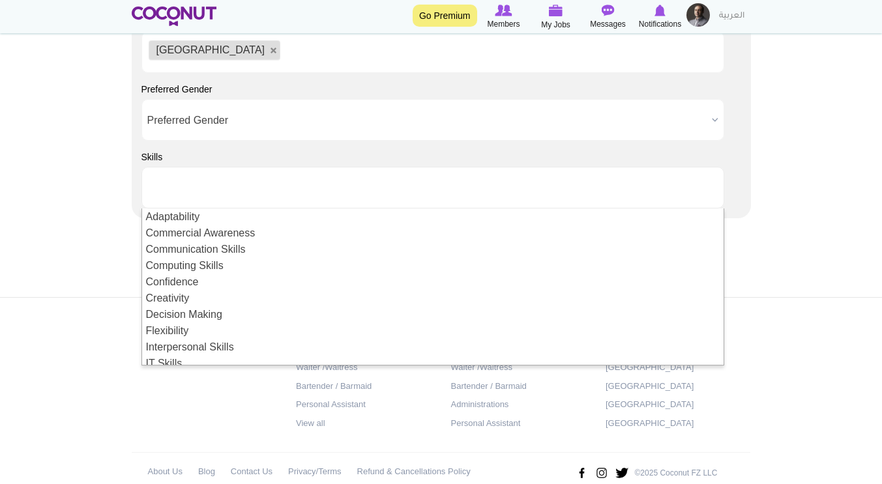
type input "Choose some options"
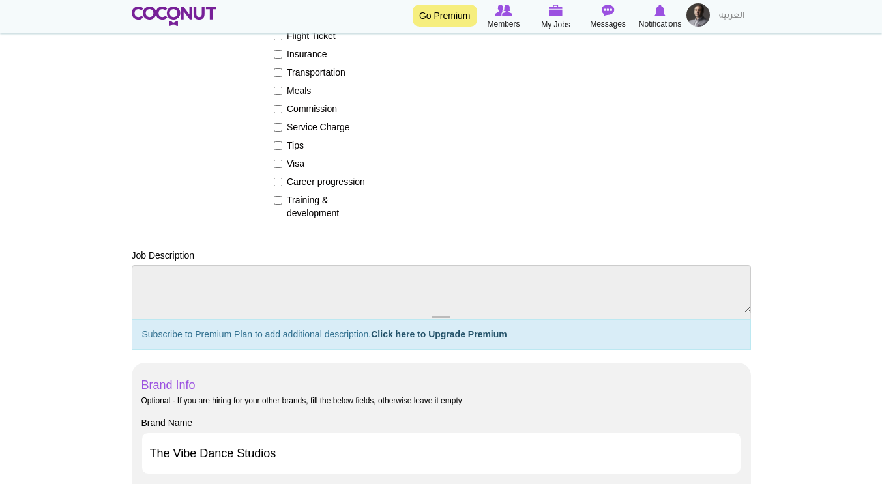
scroll to position [391, 0]
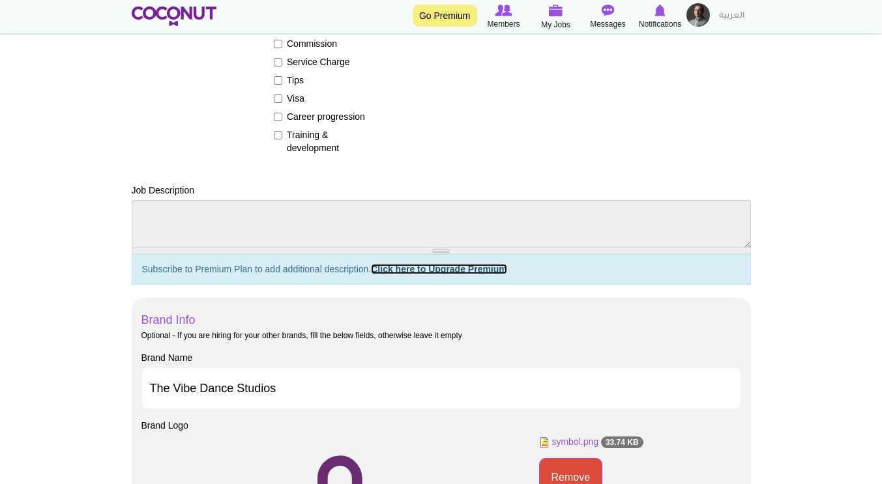
click at [418, 272] on link "Click here to Upgrade Premium" at bounding box center [439, 269] width 136 height 10
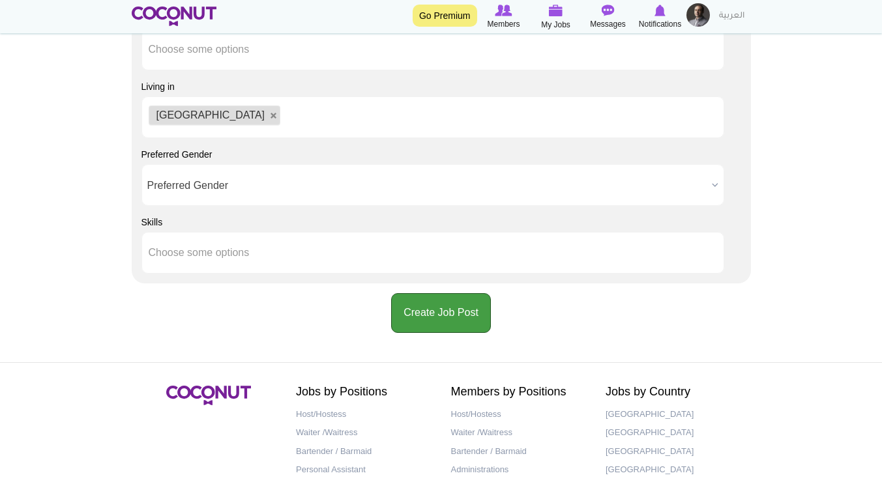
click at [452, 302] on button "Create Job Post" at bounding box center [441, 313] width 100 height 40
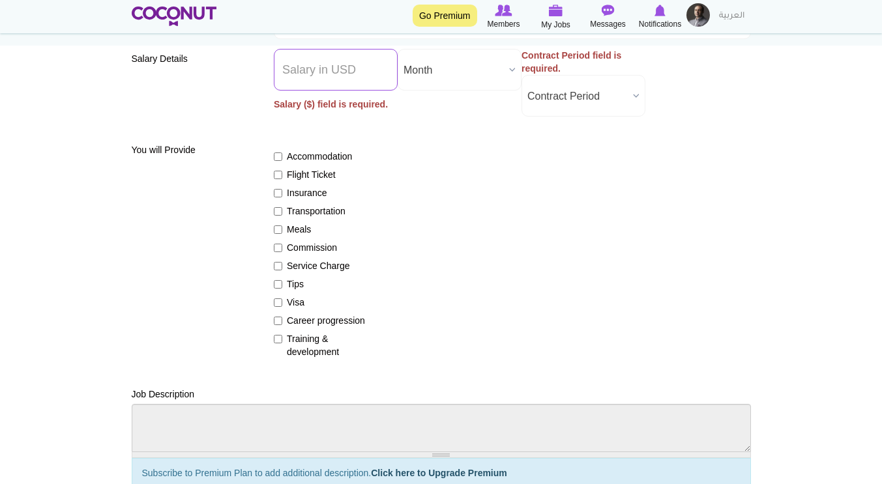
scroll to position [166, 0]
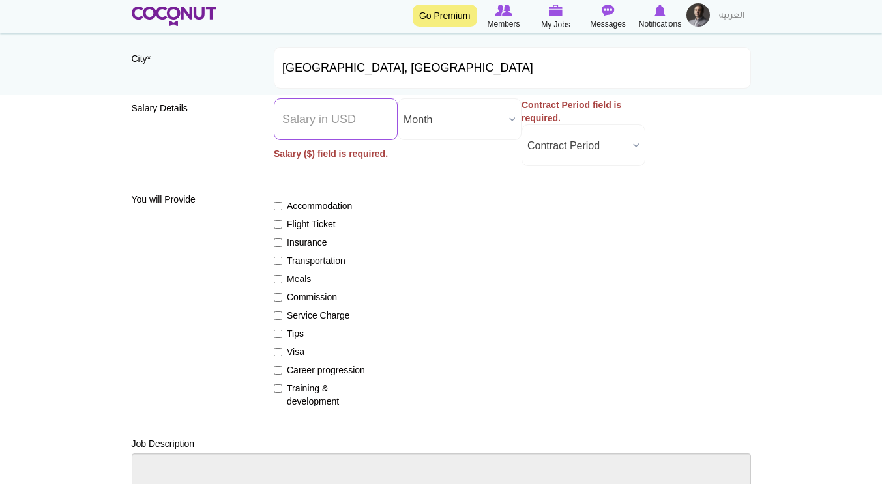
click at [327, 115] on input "Salary ($) *" at bounding box center [336, 119] width 124 height 42
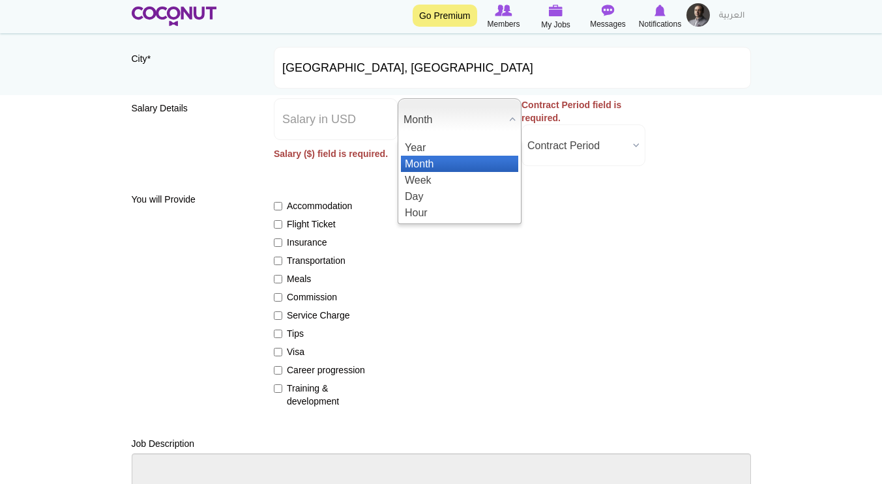
click at [464, 125] on span "Month" at bounding box center [453, 120] width 100 height 42
click at [446, 122] on span "Month" at bounding box center [453, 120] width 100 height 42
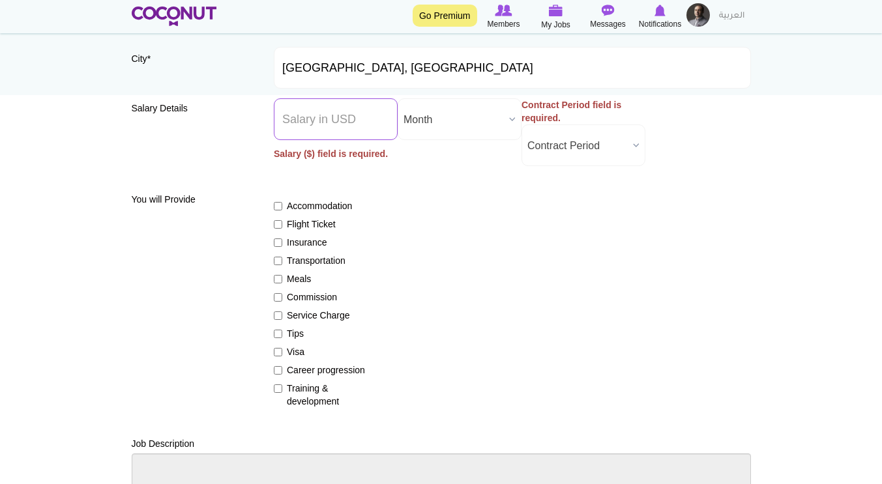
click at [308, 122] on input "Salary ($) *" at bounding box center [336, 119] width 124 height 42
click at [428, 119] on span "Month" at bounding box center [453, 120] width 100 height 42
click at [297, 119] on input "Salary ($) *" at bounding box center [336, 119] width 124 height 42
type input "0"
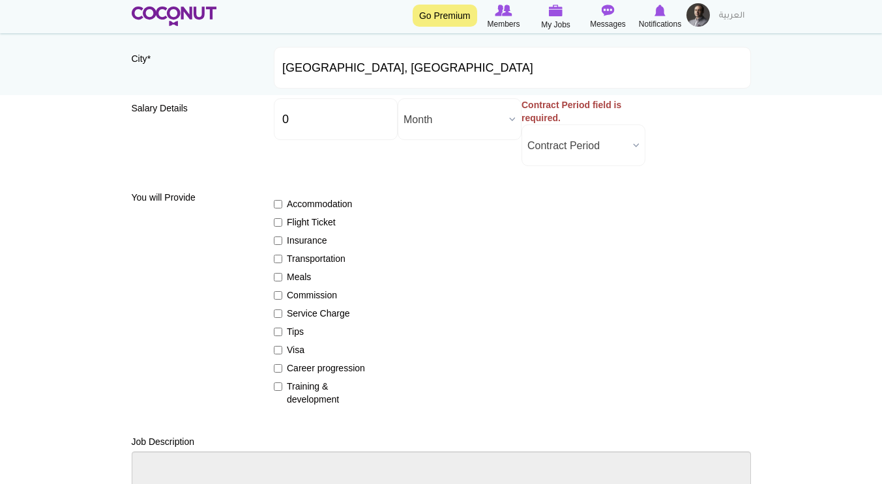
click at [502, 230] on div "Accommodation Flight Ticket Insurance Transportation Meals Commission Service C…" at bounding box center [512, 296] width 477 height 220
click at [564, 156] on span "Contract Period" at bounding box center [577, 146] width 100 height 42
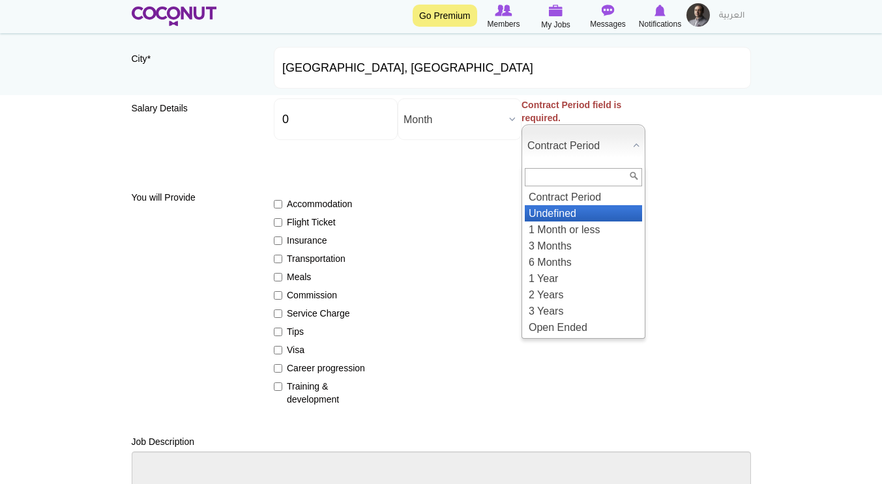
click at [561, 210] on li "Undefined" at bounding box center [583, 213] width 117 height 16
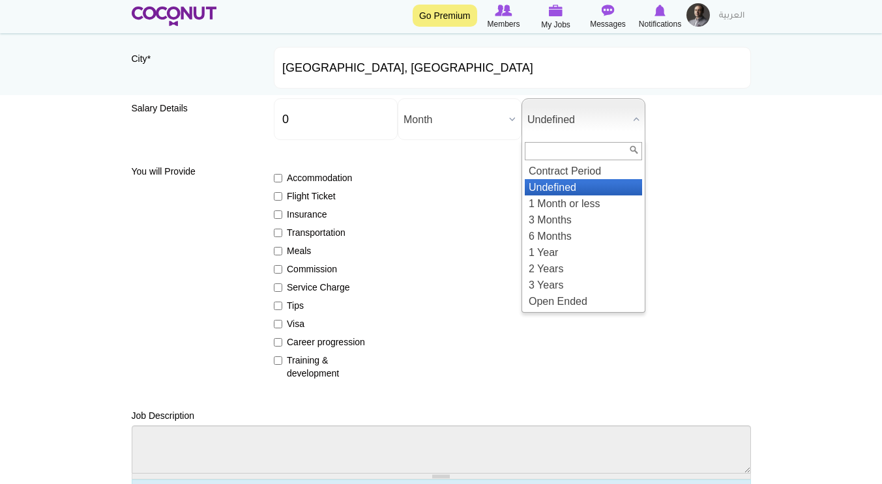
click at [576, 125] on span "Undefined" at bounding box center [577, 120] width 100 height 42
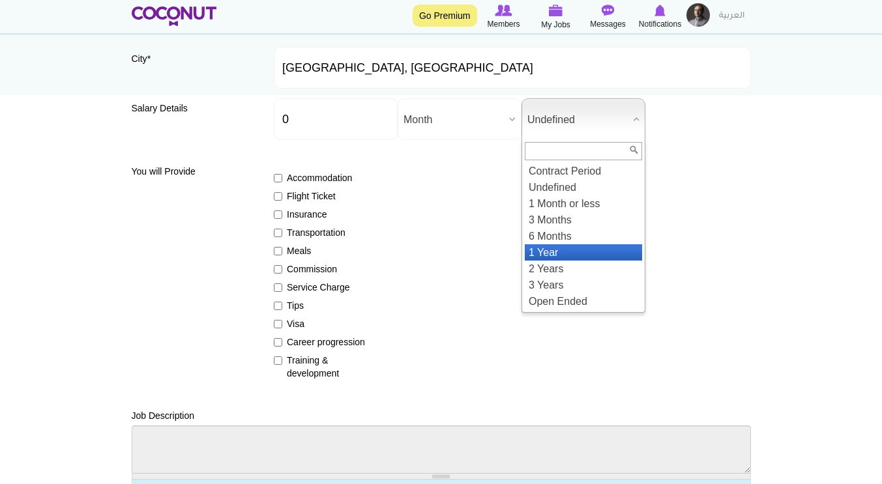
click at [557, 255] on li "1 Year" at bounding box center [583, 252] width 117 height 16
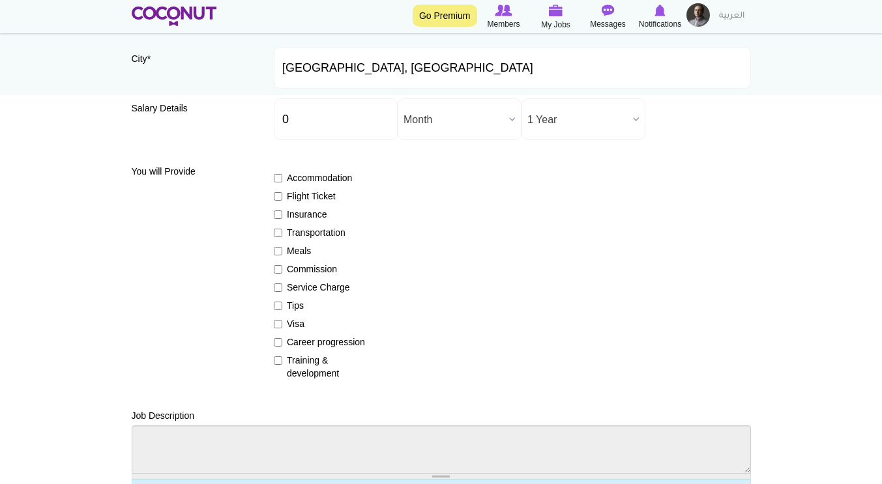
click at [557, 255] on div "Accommodation Flight Ticket Insurance Transportation Meals Commission Service C…" at bounding box center [512, 270] width 477 height 220
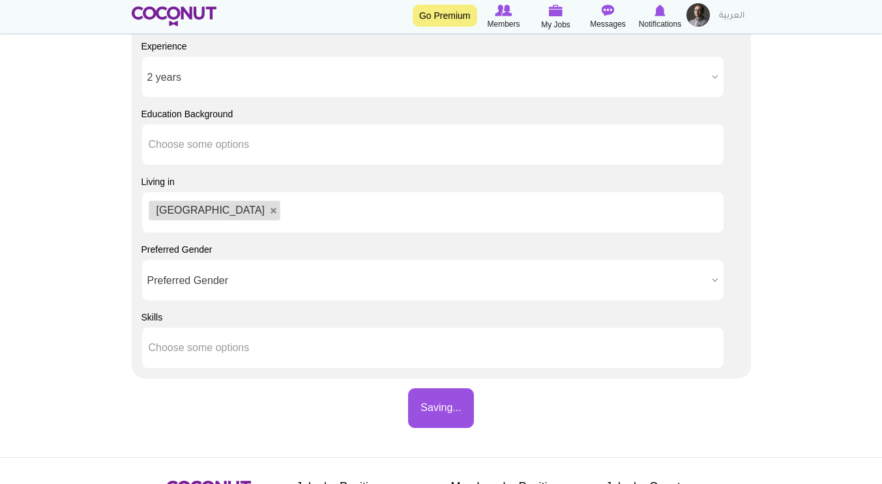
scroll to position [1534, 0]
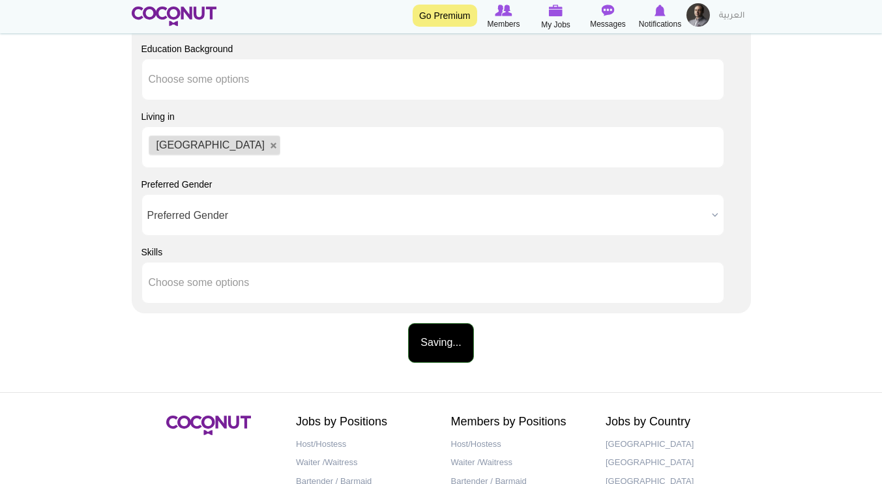
click at [445, 351] on button "Saving..." at bounding box center [440, 343] width 65 height 40
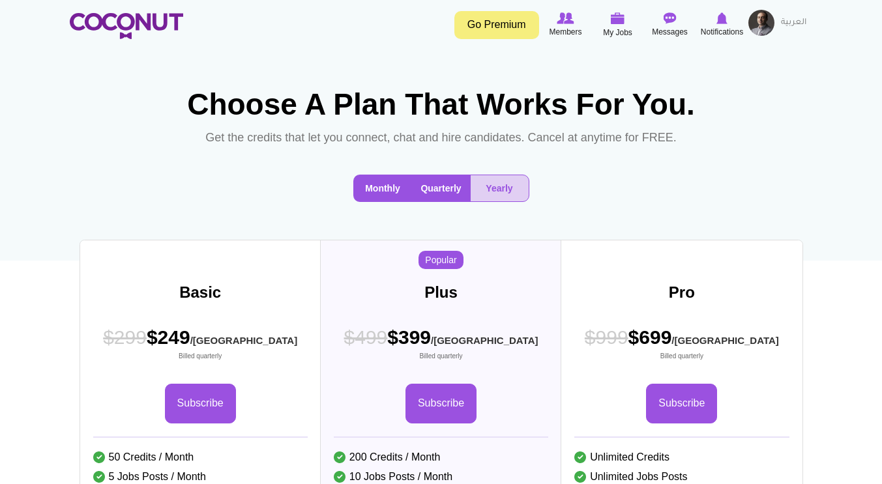
click at [388, 201] on button "Monthly" at bounding box center [383, 188] width 58 height 26
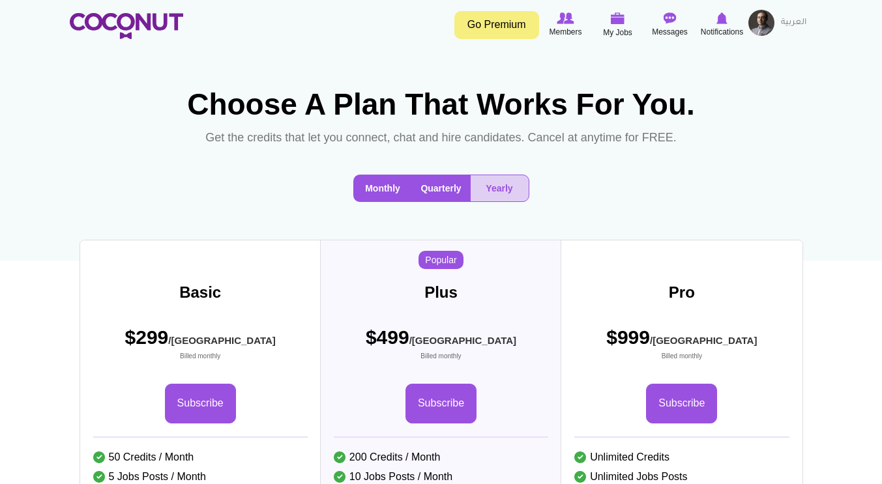
click at [444, 201] on button "Quarterly" at bounding box center [441, 188] width 59 height 26
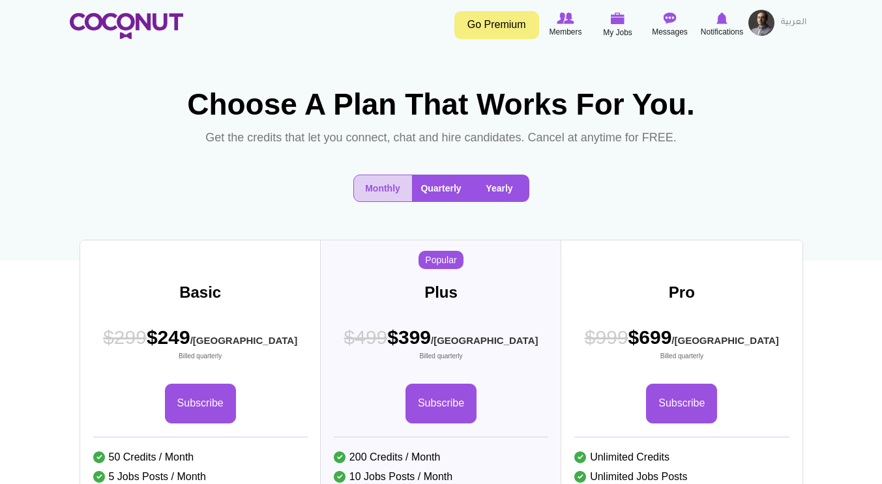
click at [496, 201] on button "Yearly" at bounding box center [500, 188] width 58 height 26
click at [444, 201] on button "Quarterly" at bounding box center [441, 188] width 59 height 26
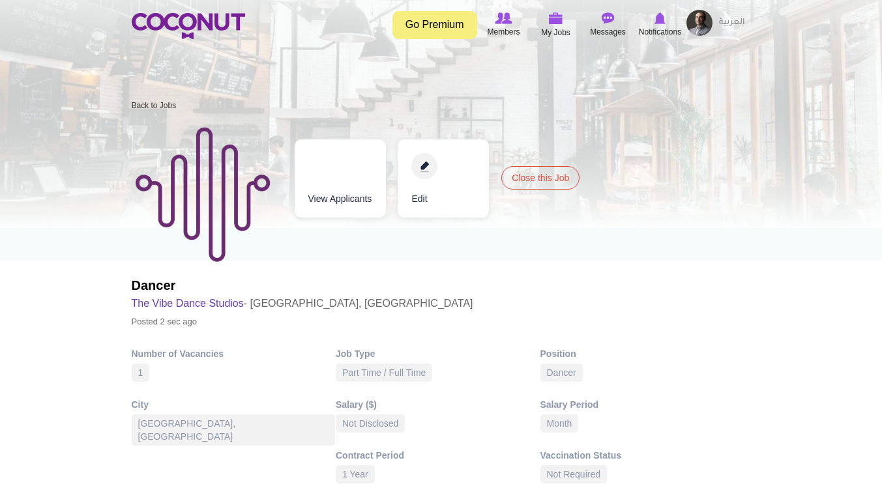
click at [431, 164] on link "Edit" at bounding box center [443, 178] width 91 height 78
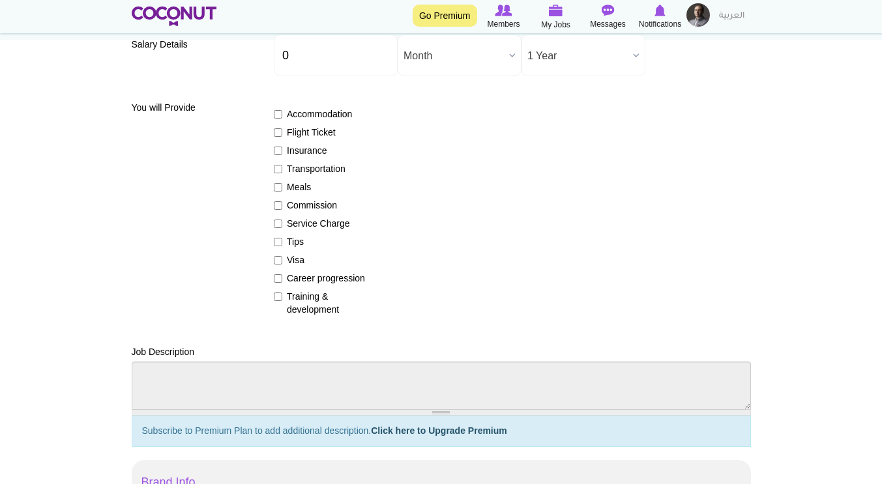
scroll to position [456, 0]
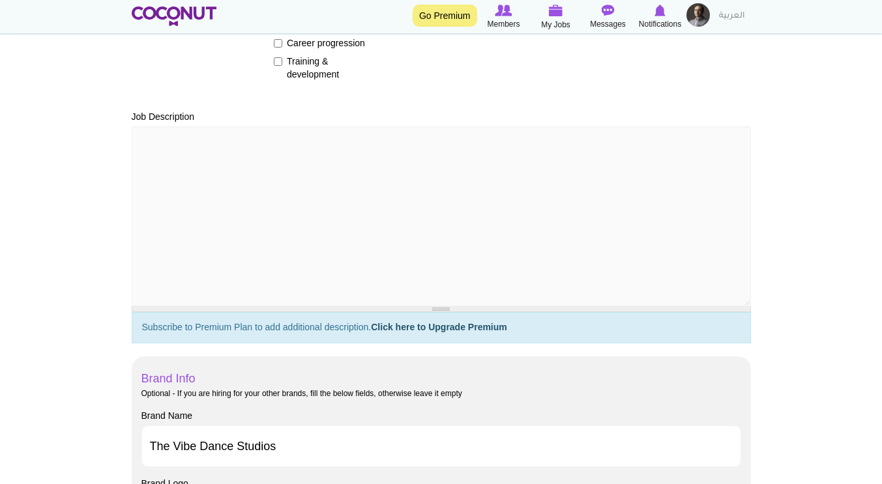
drag, startPoint x: 437, startPoint y: 177, endPoint x: 435, endPoint y: 314, distance: 136.9
click at [435, 312] on div at bounding box center [441, 309] width 619 height 6
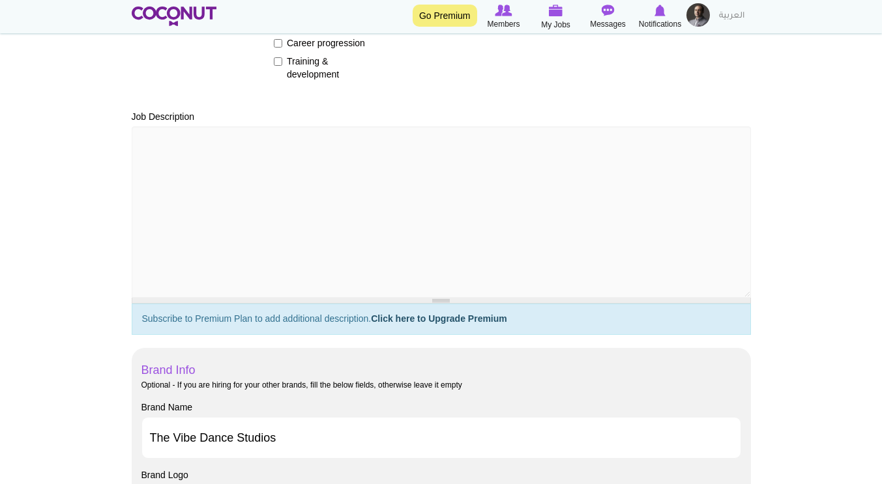
drag, startPoint x: 441, startPoint y: 314, endPoint x: 438, endPoint y: 240, distance: 74.4
click at [438, 298] on div at bounding box center [441, 301] width 619 height 6
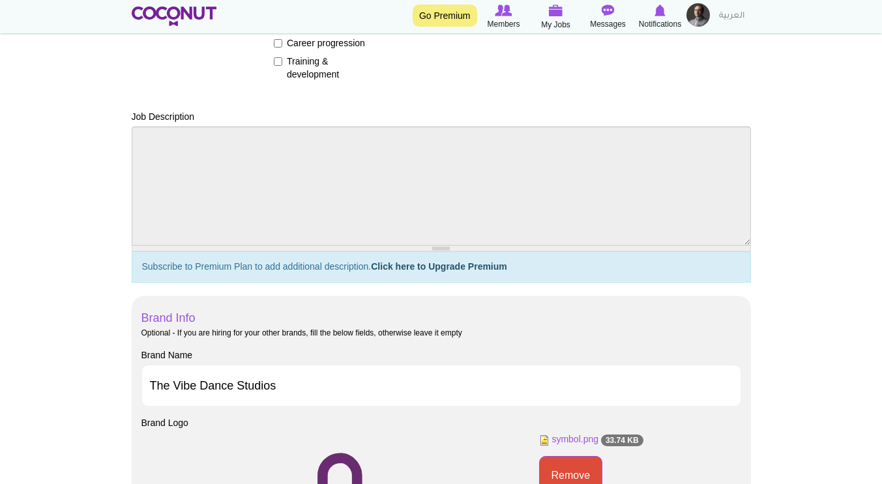
drag, startPoint x: 441, startPoint y: 256, endPoint x: 442, endPoint y: 266, distance: 10.4
click at [442, 266] on h5 "Subscribe to Premium Plan to add additional description. Click here to Upgrade …" at bounding box center [441, 267] width 619 height 31
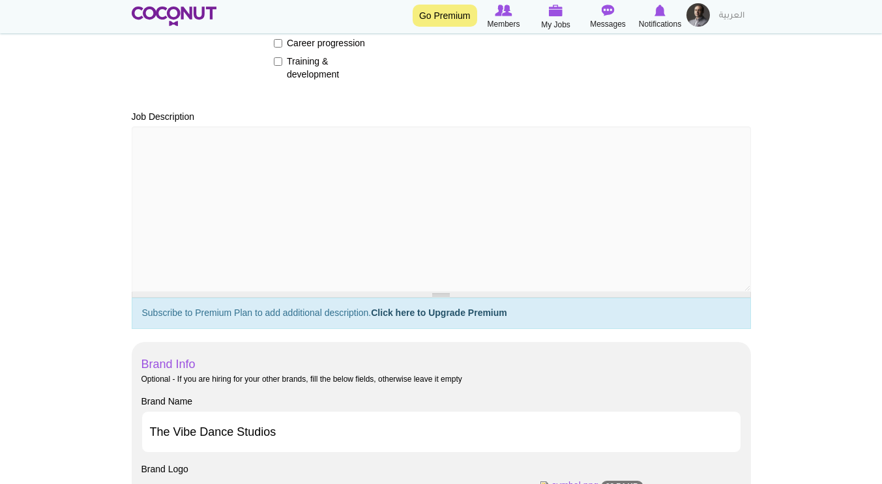
drag, startPoint x: 442, startPoint y: 250, endPoint x: 427, endPoint y: 273, distance: 27.3
click at [436, 298] on div at bounding box center [441, 295] width 619 height 6
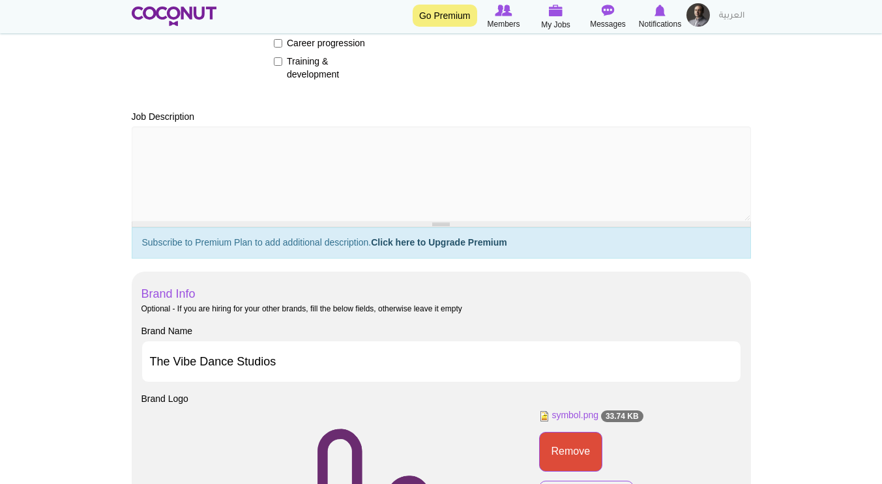
drag, startPoint x: 444, startPoint y: 306, endPoint x: 431, endPoint y: 225, distance: 81.9
click at [431, 225] on div at bounding box center [441, 225] width 619 height 6
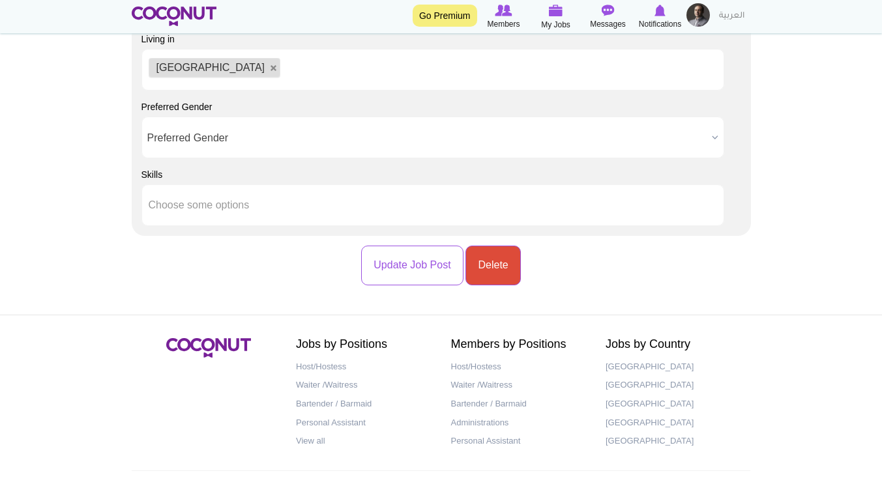
scroll to position [1691, 0]
